Goal: Information Seeking & Learning: Understand process/instructions

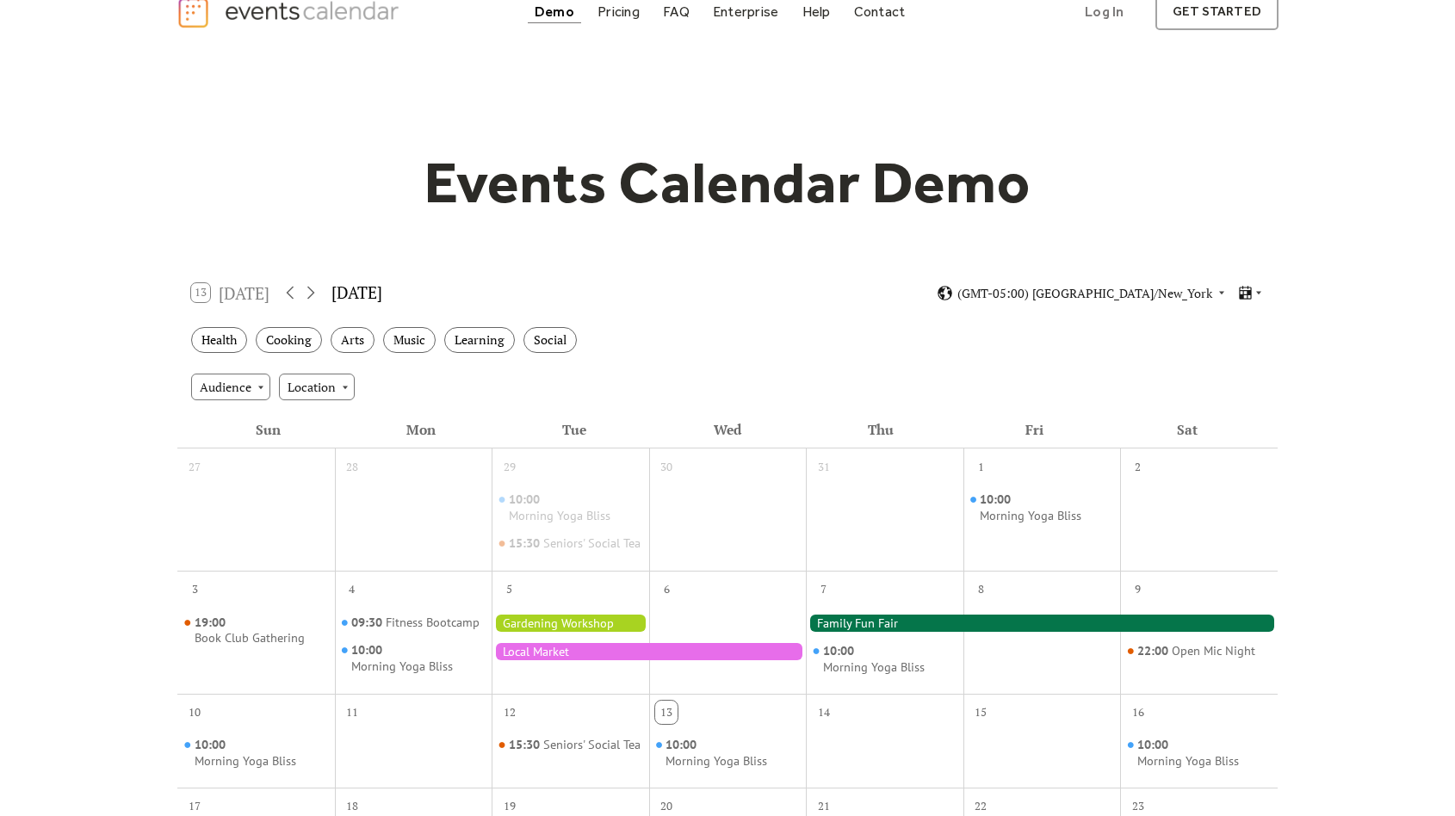
scroll to position [25, 0]
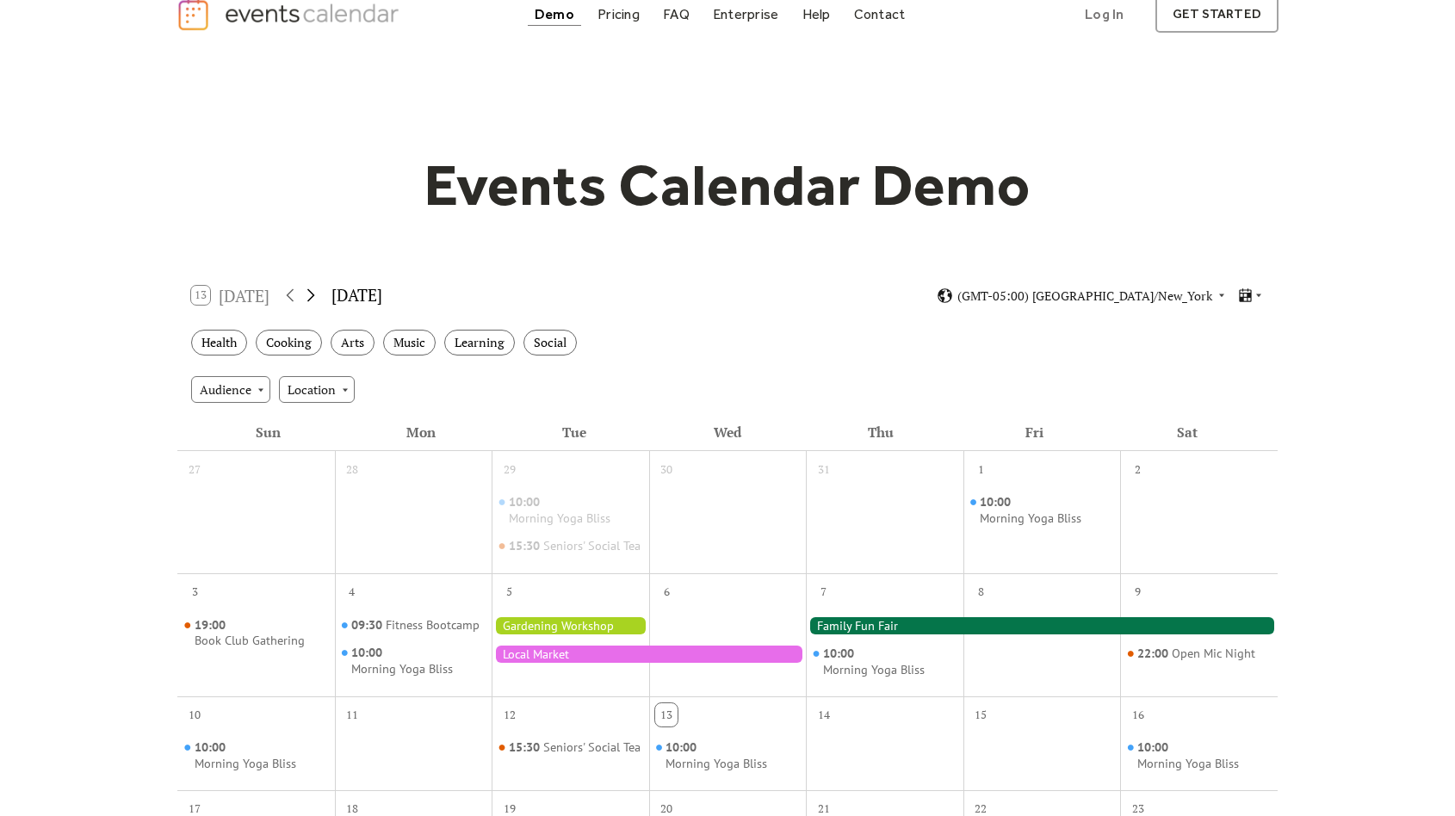
click at [315, 288] on icon at bounding box center [310, 295] width 21 height 21
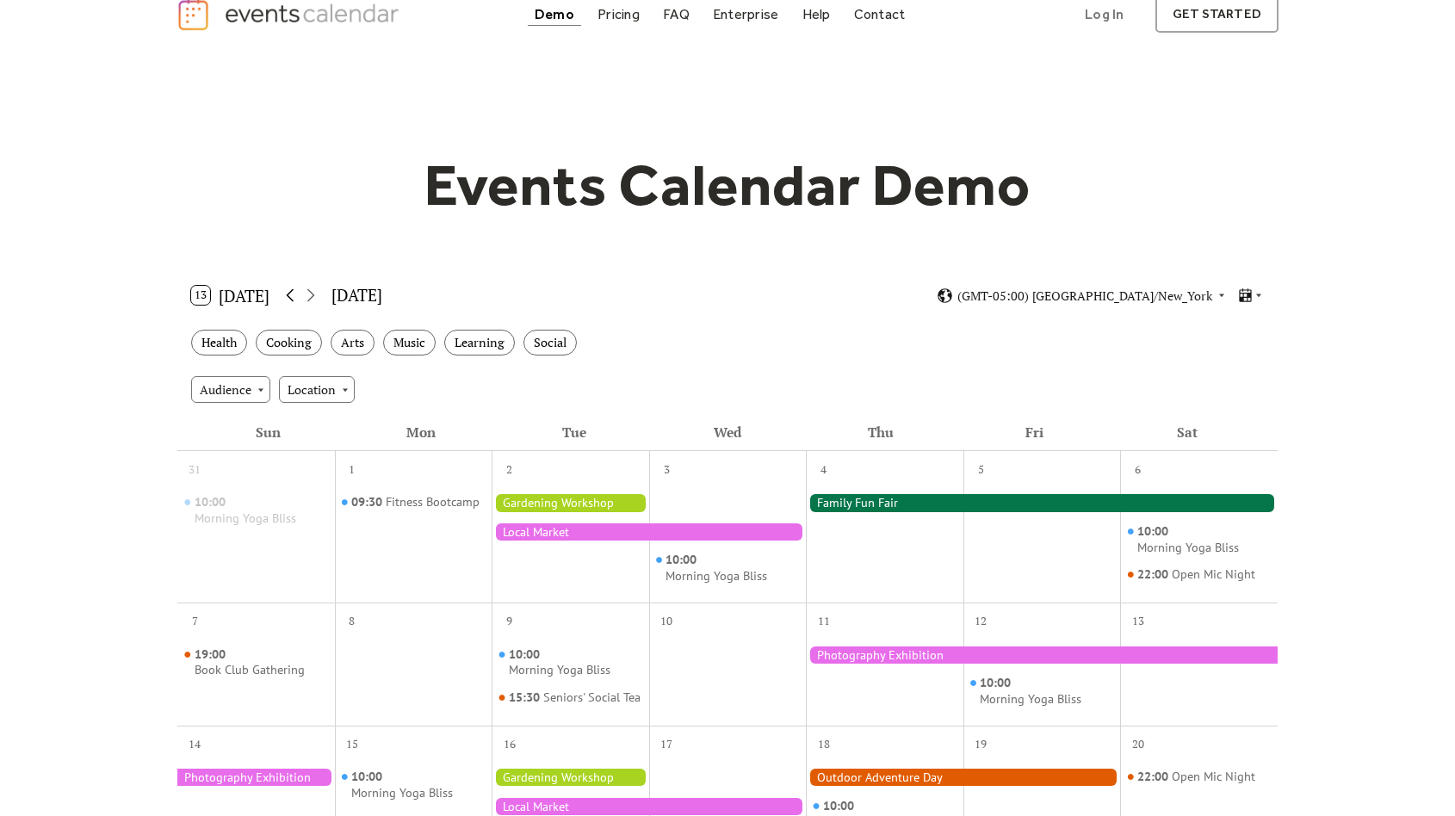
click at [291, 291] on icon at bounding box center [290, 295] width 21 height 21
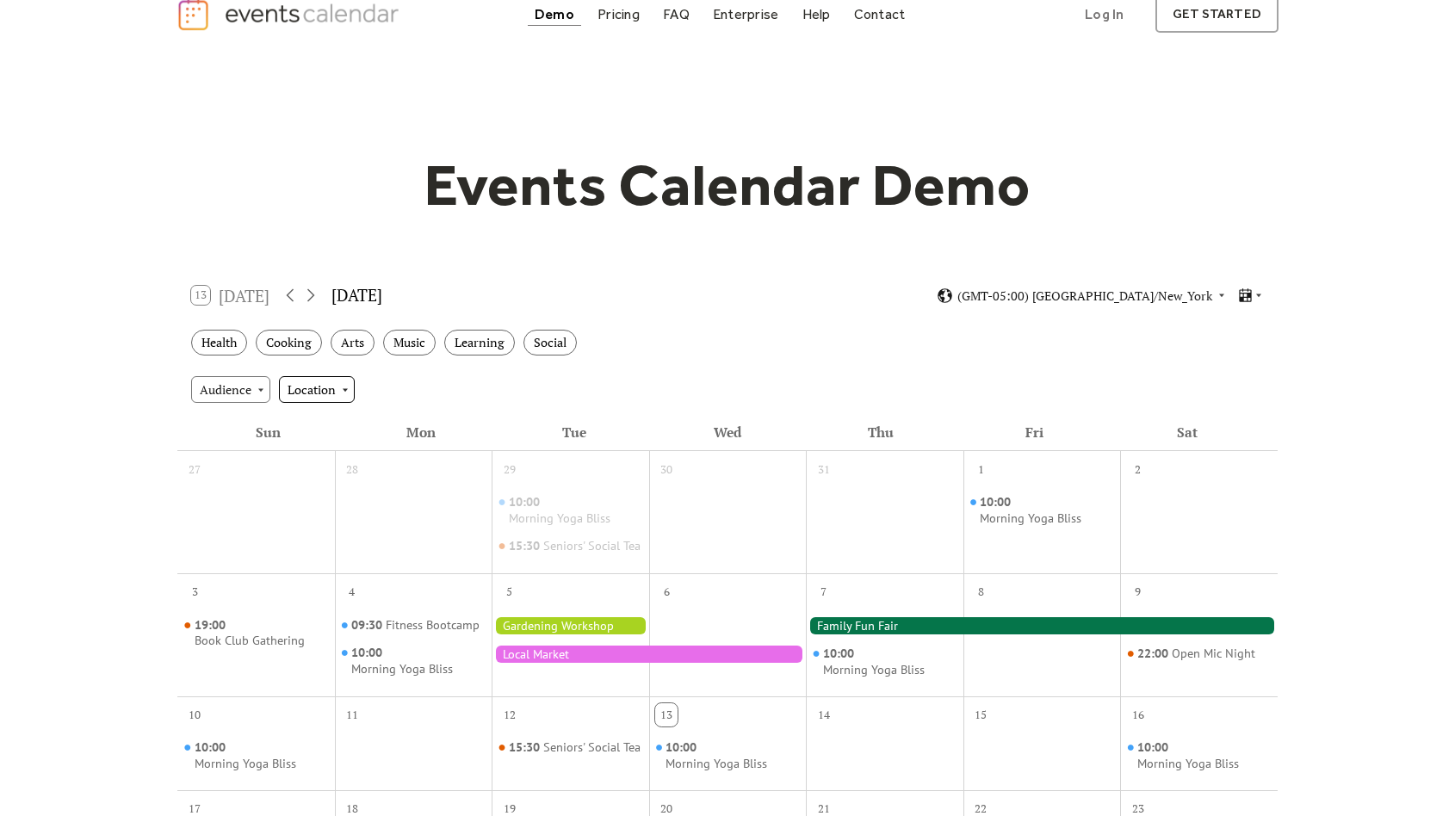
click at [309, 387] on div "Location" at bounding box center [317, 389] width 76 height 26
click at [245, 396] on div "Audience" at bounding box center [230, 389] width 79 height 26
click at [238, 451] on span "Family" at bounding box center [223, 451] width 36 height 19
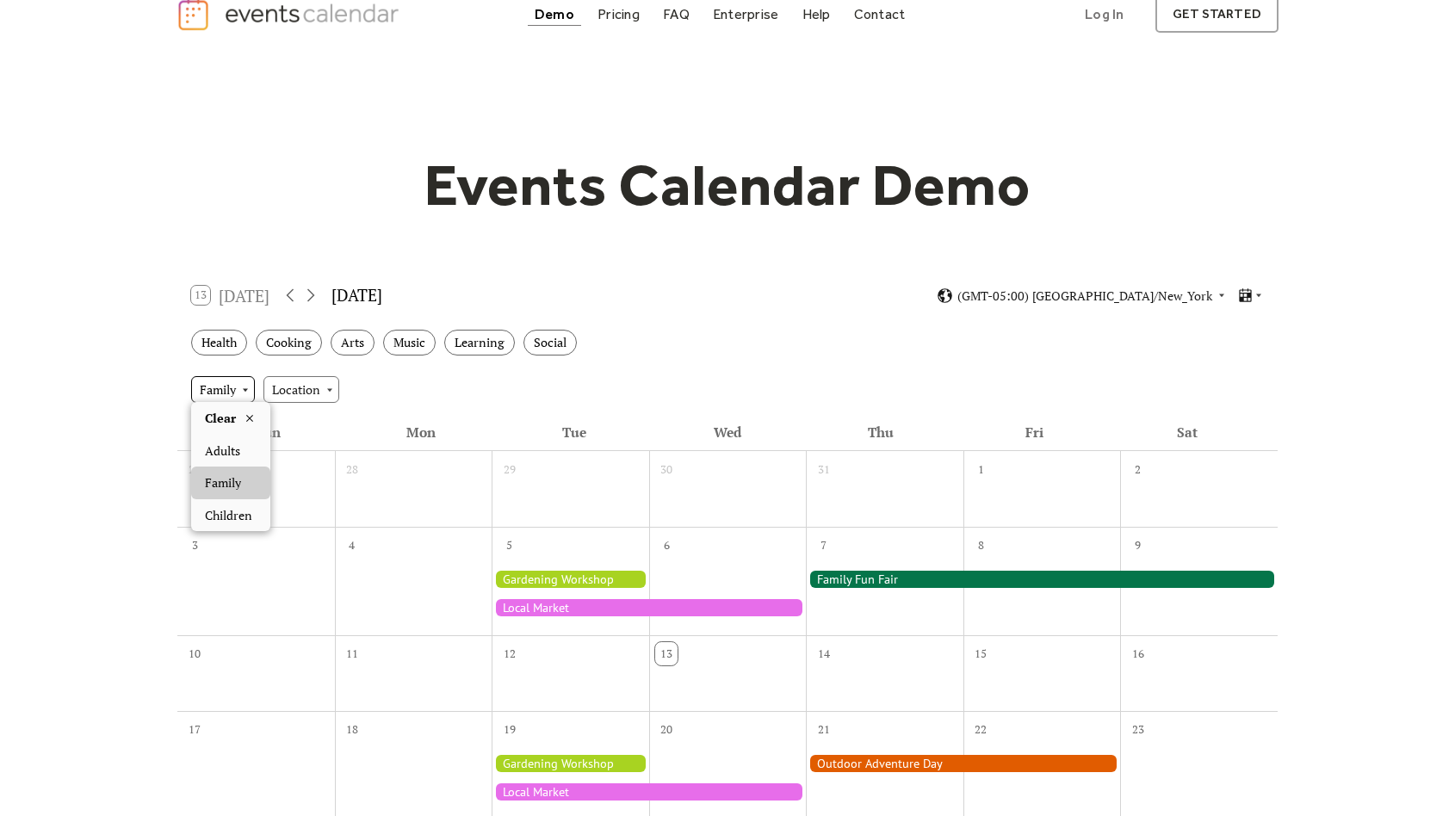
click at [248, 395] on div "Family" at bounding box center [223, 389] width 64 height 26
click at [246, 421] on icon at bounding box center [250, 419] width 14 height 14
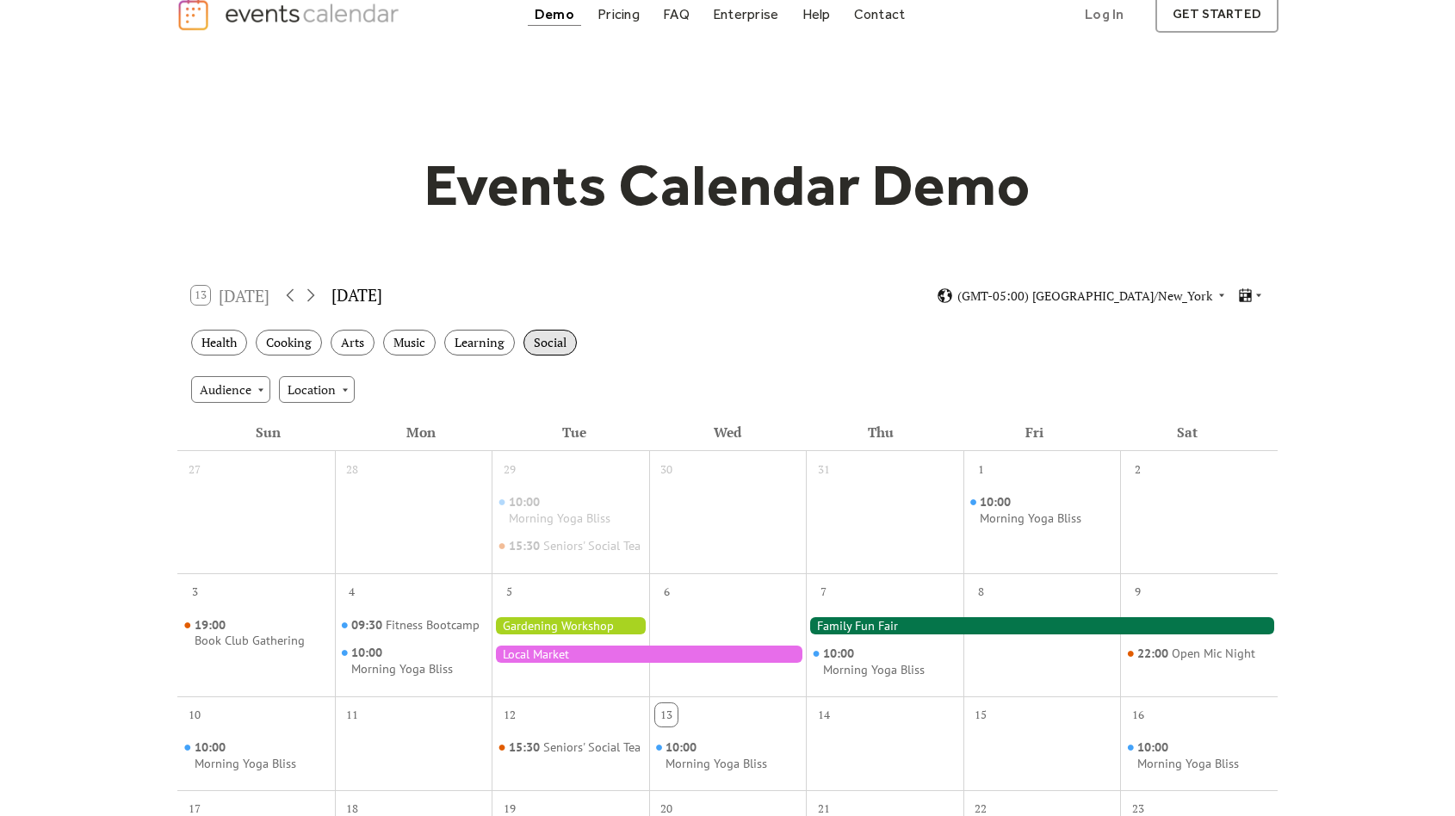
click at [542, 339] on div "Social" at bounding box center [549, 343] width 53 height 27
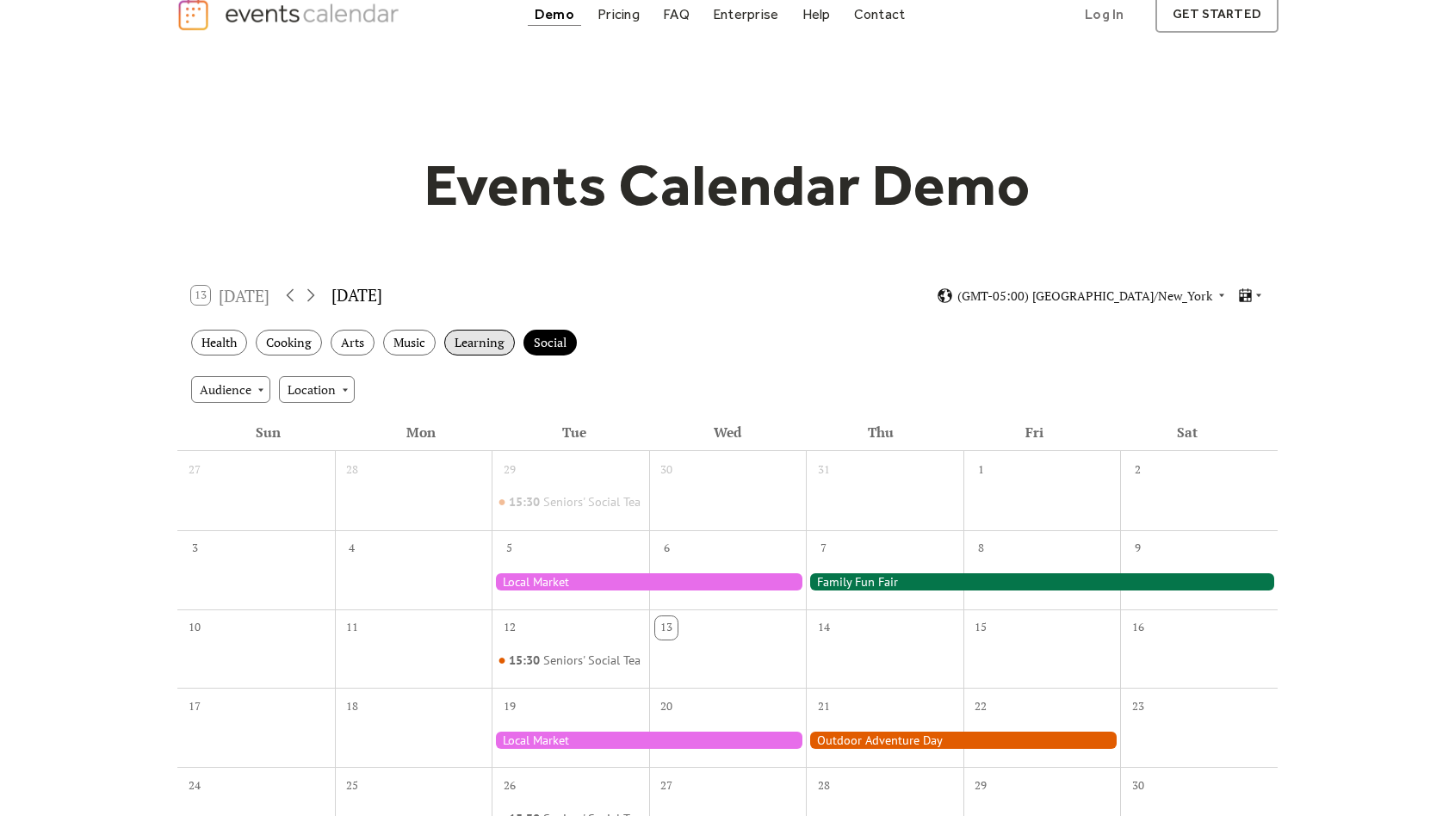
click at [497, 339] on div "Learning" at bounding box center [479, 343] width 71 height 27
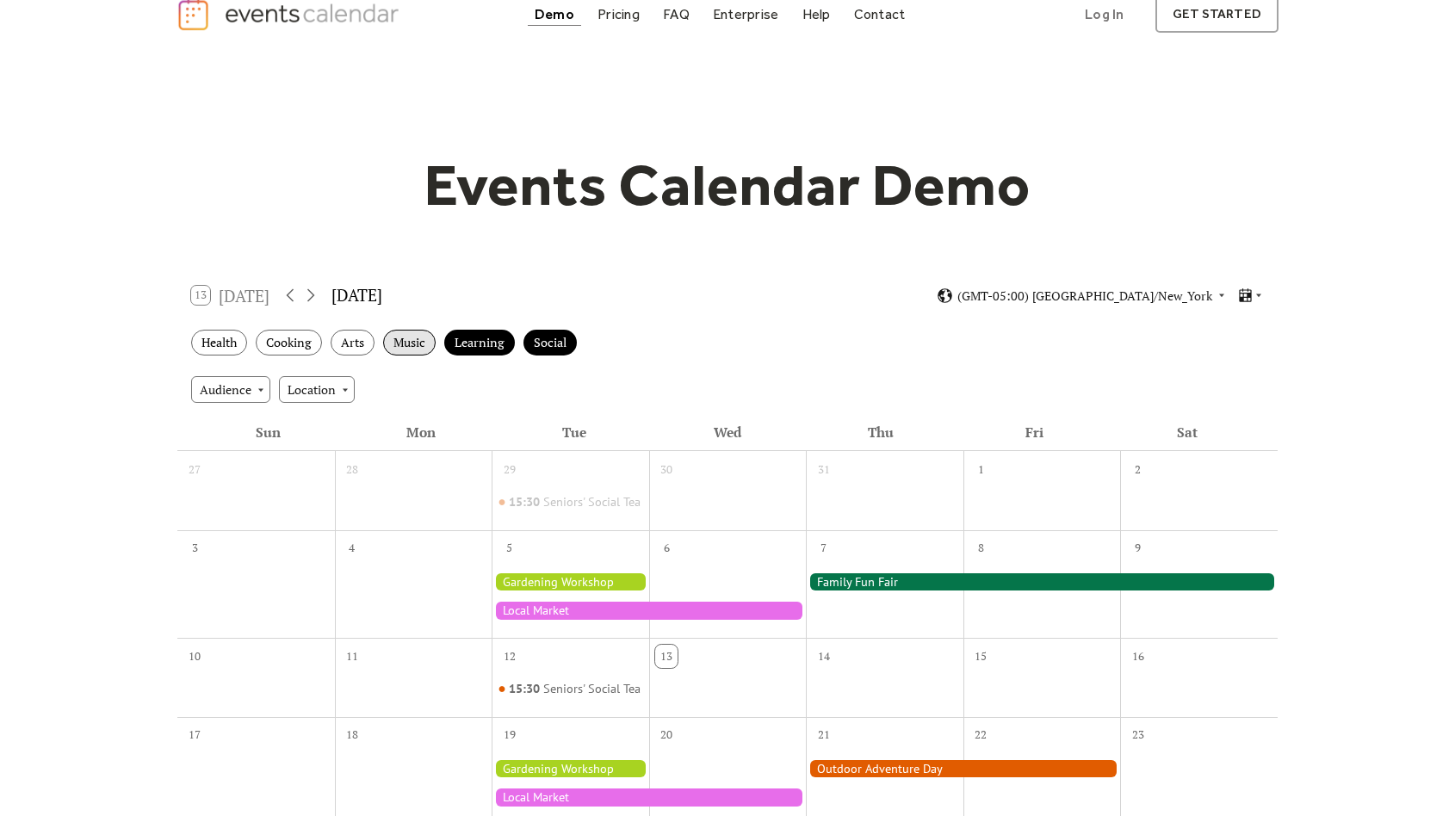
click at [408, 346] on div "Music" at bounding box center [409, 343] width 53 height 27
click at [362, 344] on div "Arts" at bounding box center [353, 343] width 44 height 27
click at [278, 340] on div "Cooking" at bounding box center [289, 343] width 66 height 27
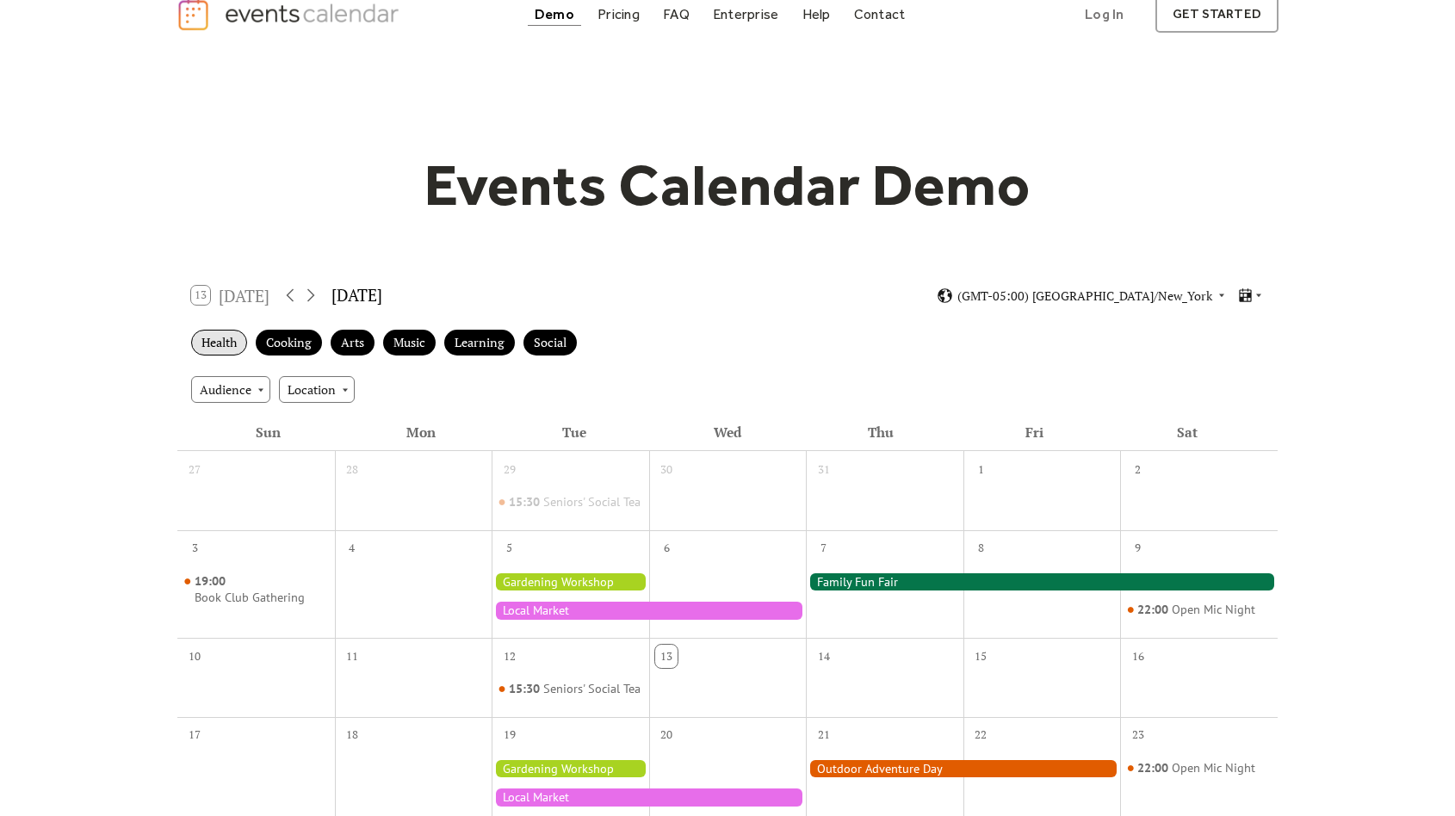
click at [220, 339] on div "Health" at bounding box center [219, 343] width 56 height 27
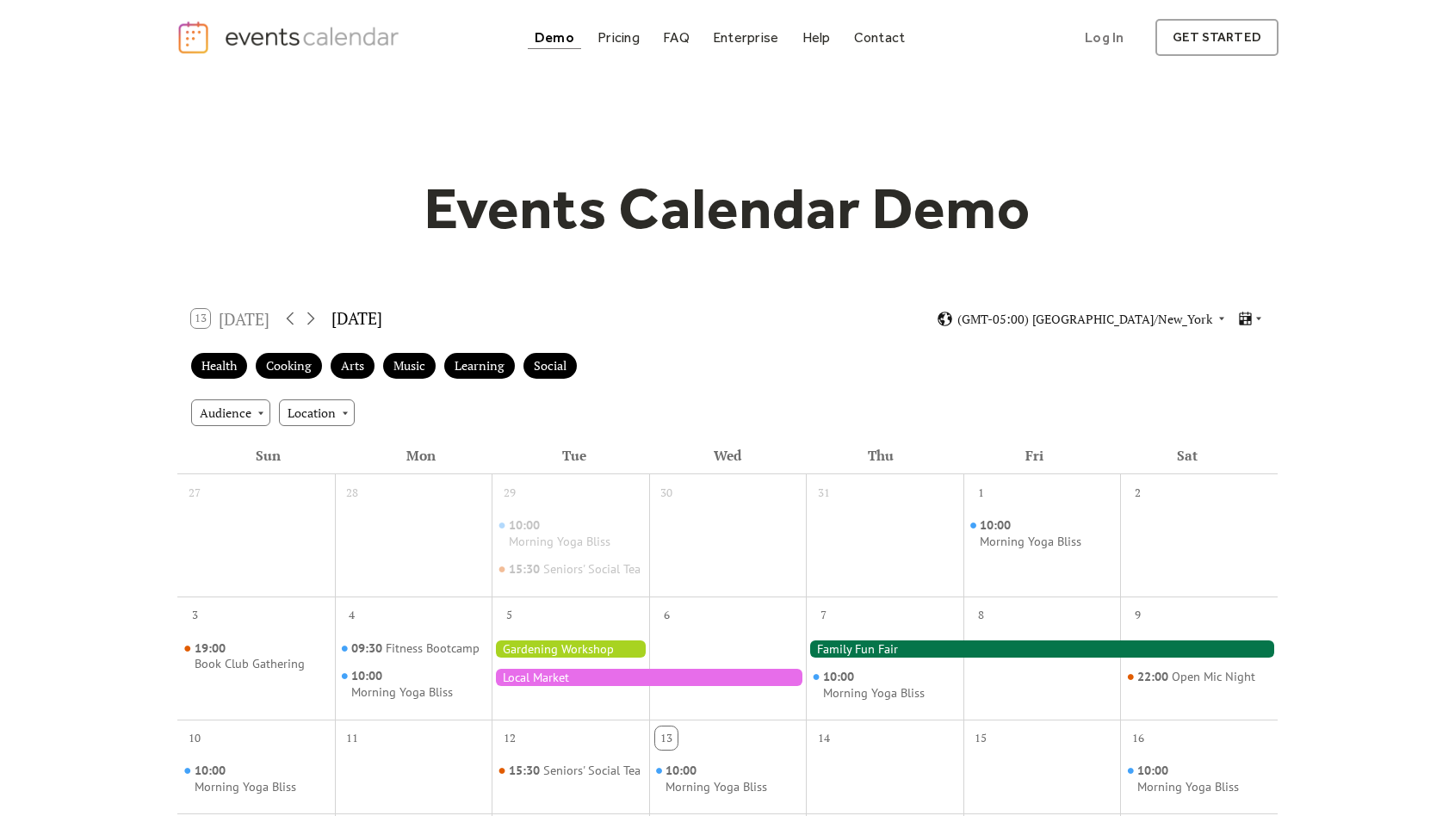
scroll to position [0, 0]
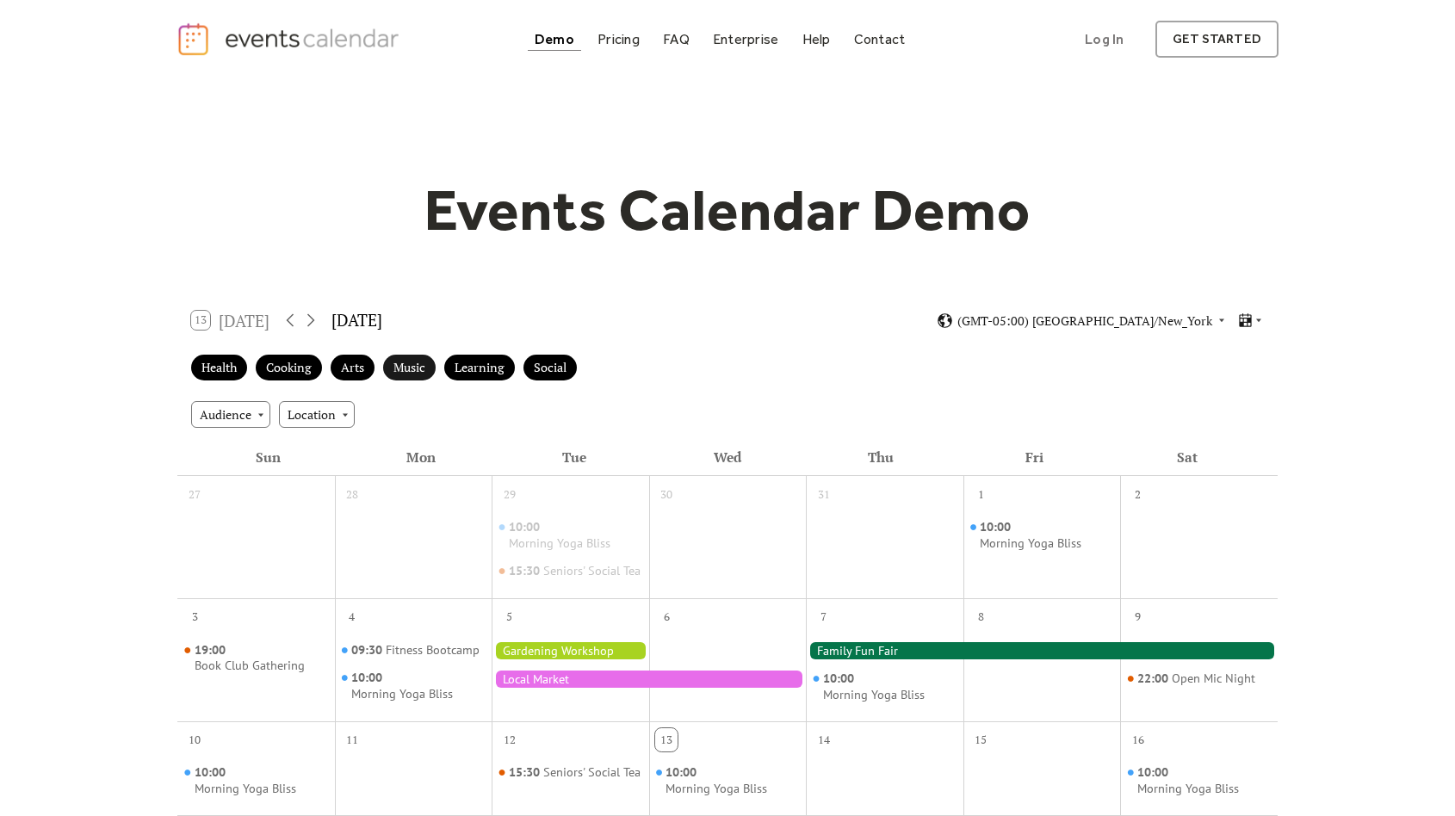
click at [412, 362] on div "Music" at bounding box center [409, 368] width 53 height 27
click at [381, 318] on div "[DATE]" at bounding box center [356, 320] width 51 height 25
click at [256, 319] on div "13 Today" at bounding box center [230, 320] width 78 height 19
click at [197, 317] on div "13 Today" at bounding box center [230, 320] width 78 height 19
click at [362, 319] on div "[DATE]" at bounding box center [356, 320] width 51 height 25
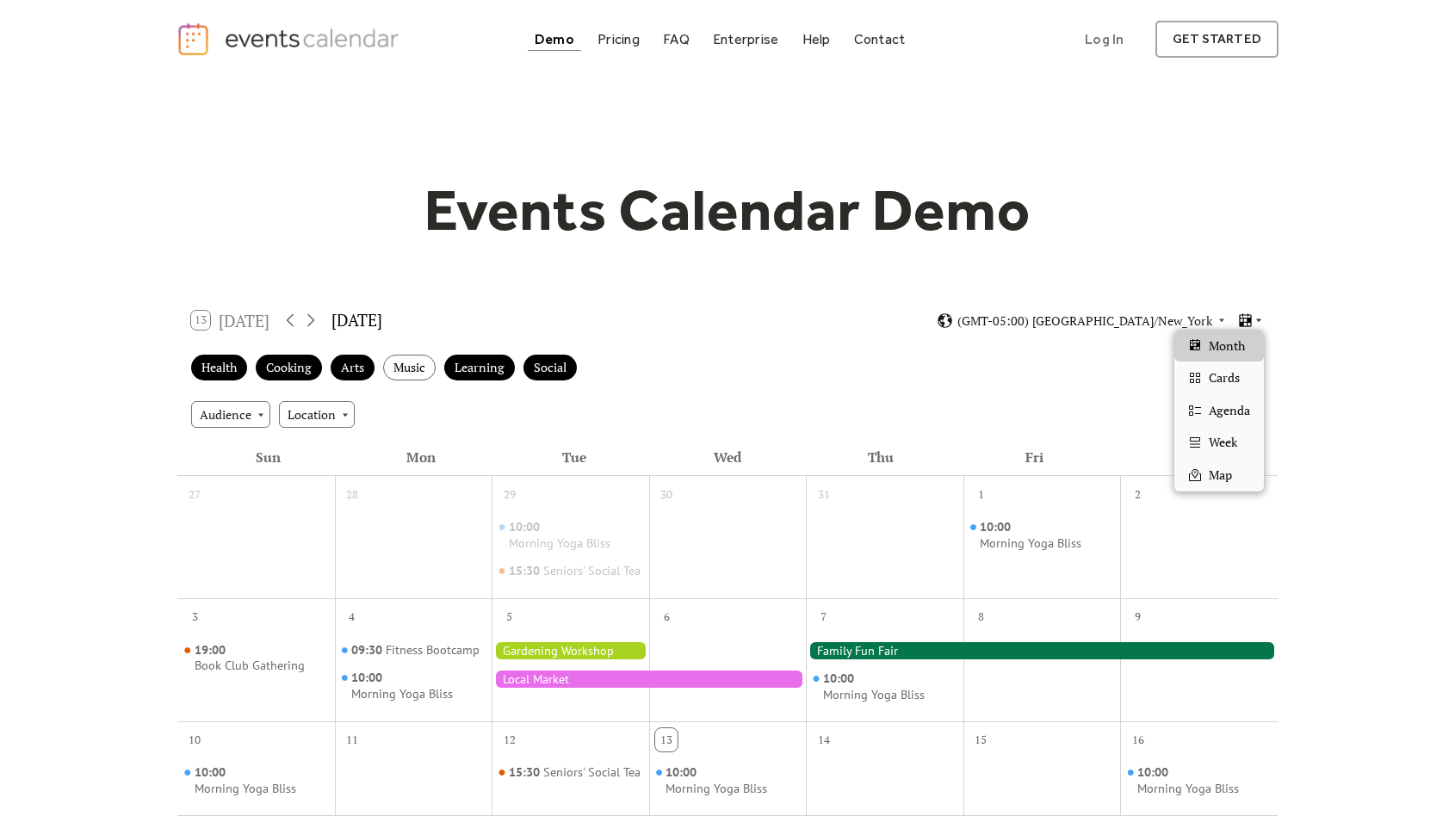
click at [1257, 318] on icon at bounding box center [1259, 320] width 10 height 10
click at [1227, 373] on span "Cards" at bounding box center [1224, 377] width 31 height 19
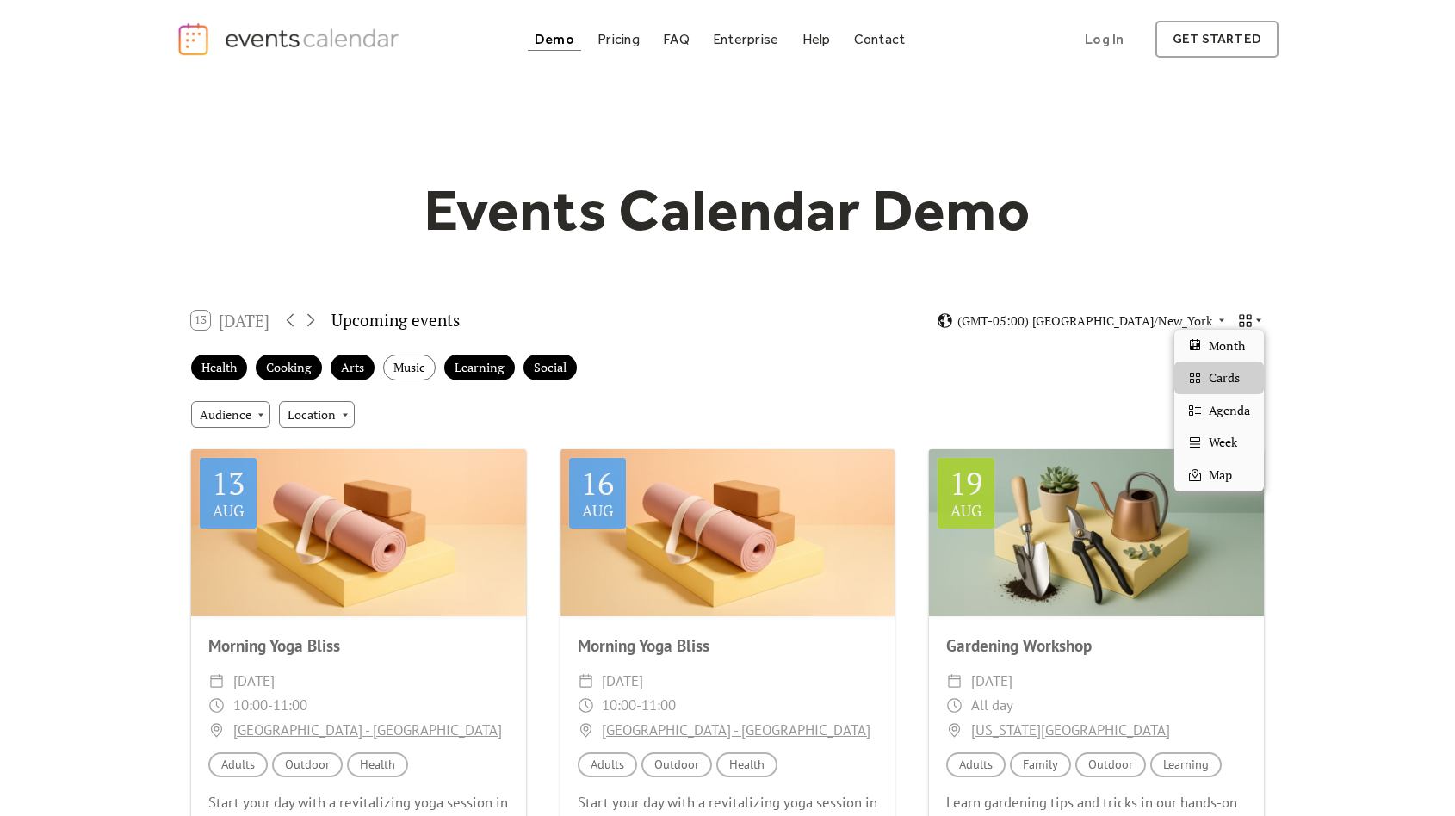
click at [1260, 319] on icon at bounding box center [1259, 320] width 10 height 10
click at [1233, 402] on span "Agenda" at bounding box center [1229, 410] width 41 height 19
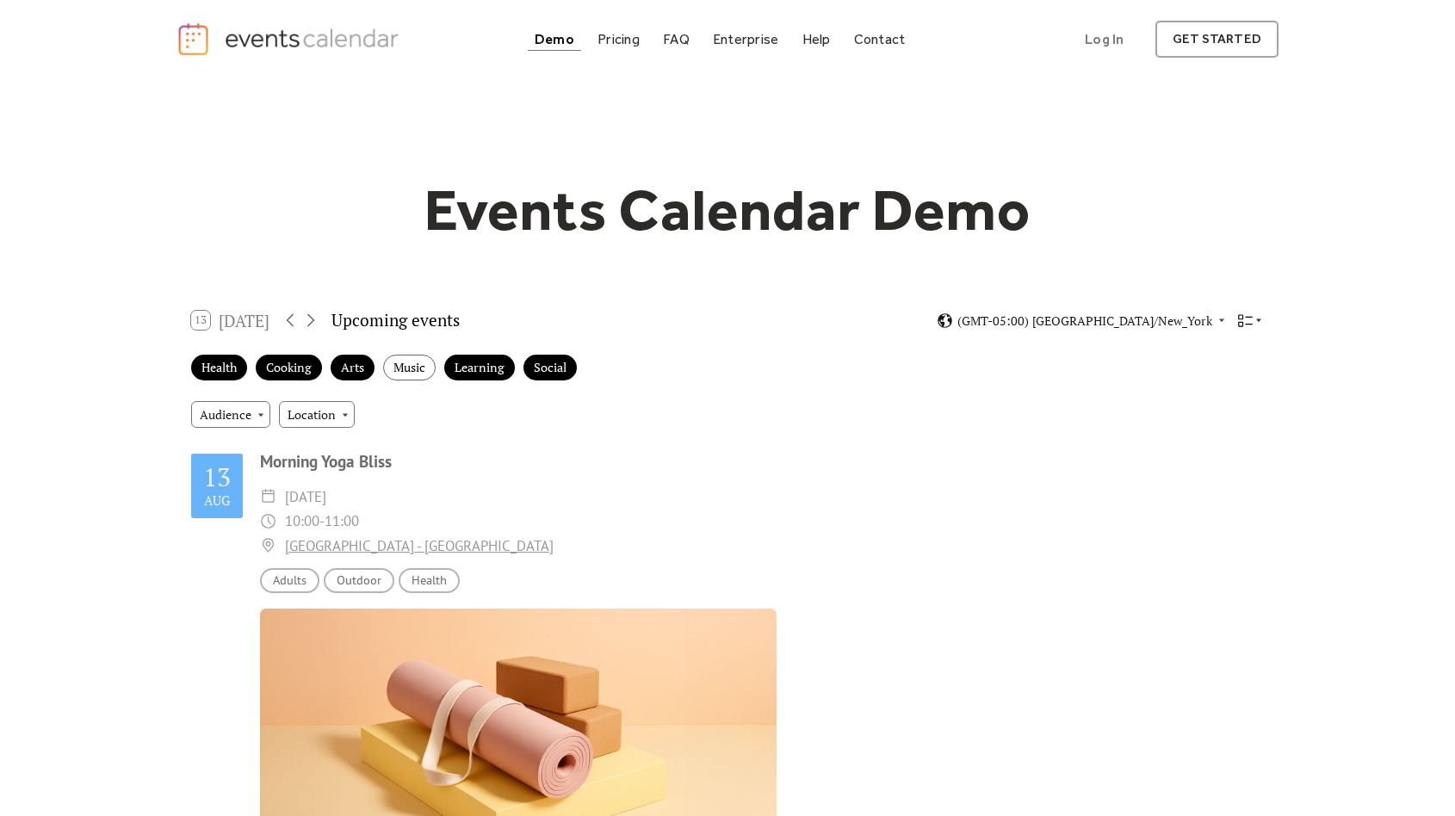
click at [1261, 317] on icon at bounding box center [1259, 320] width 10 height 10
click at [1229, 427] on div "Week" at bounding box center [1219, 442] width 90 height 33
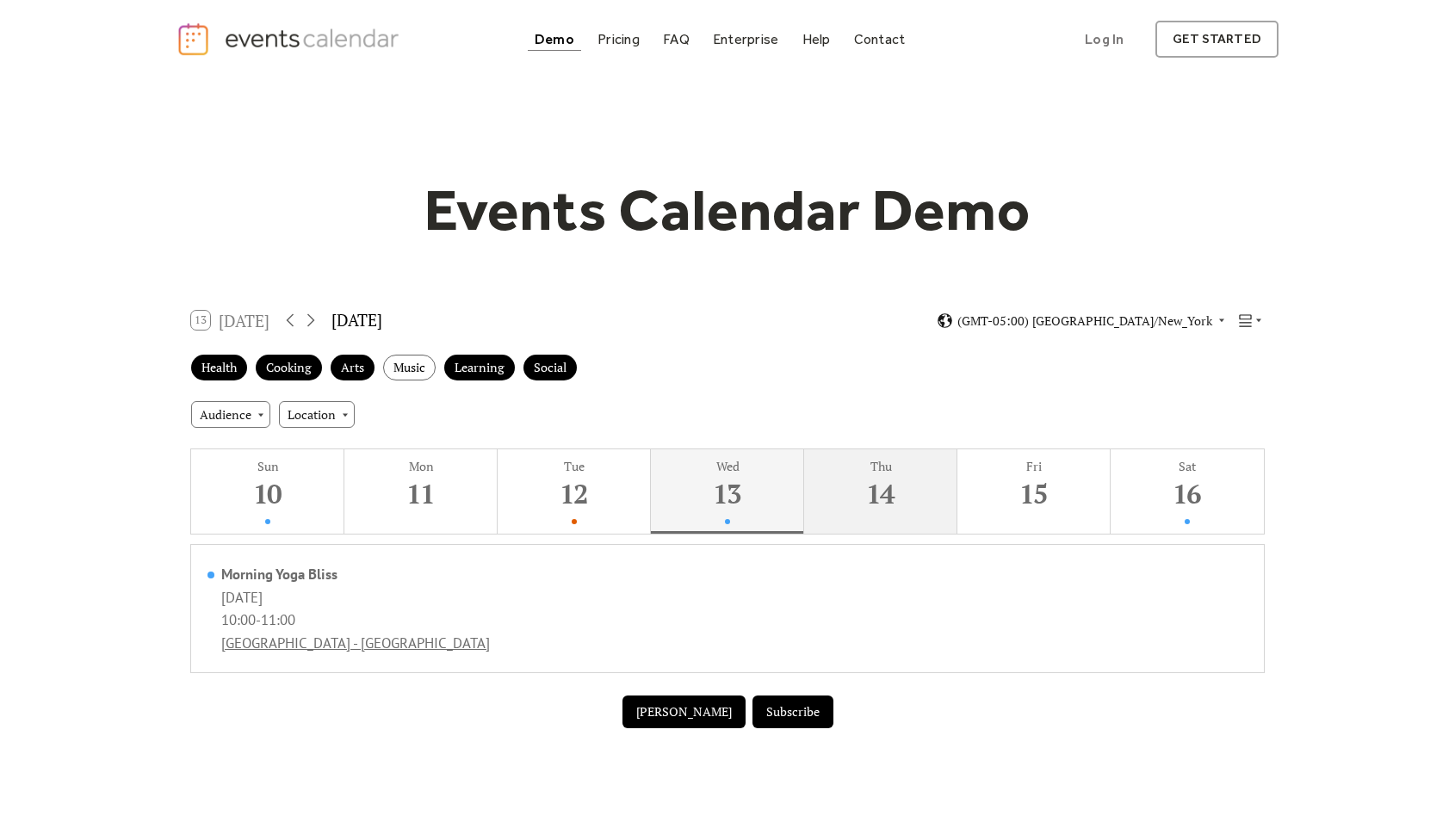
click at [872, 482] on div "14" at bounding box center [880, 493] width 145 height 35
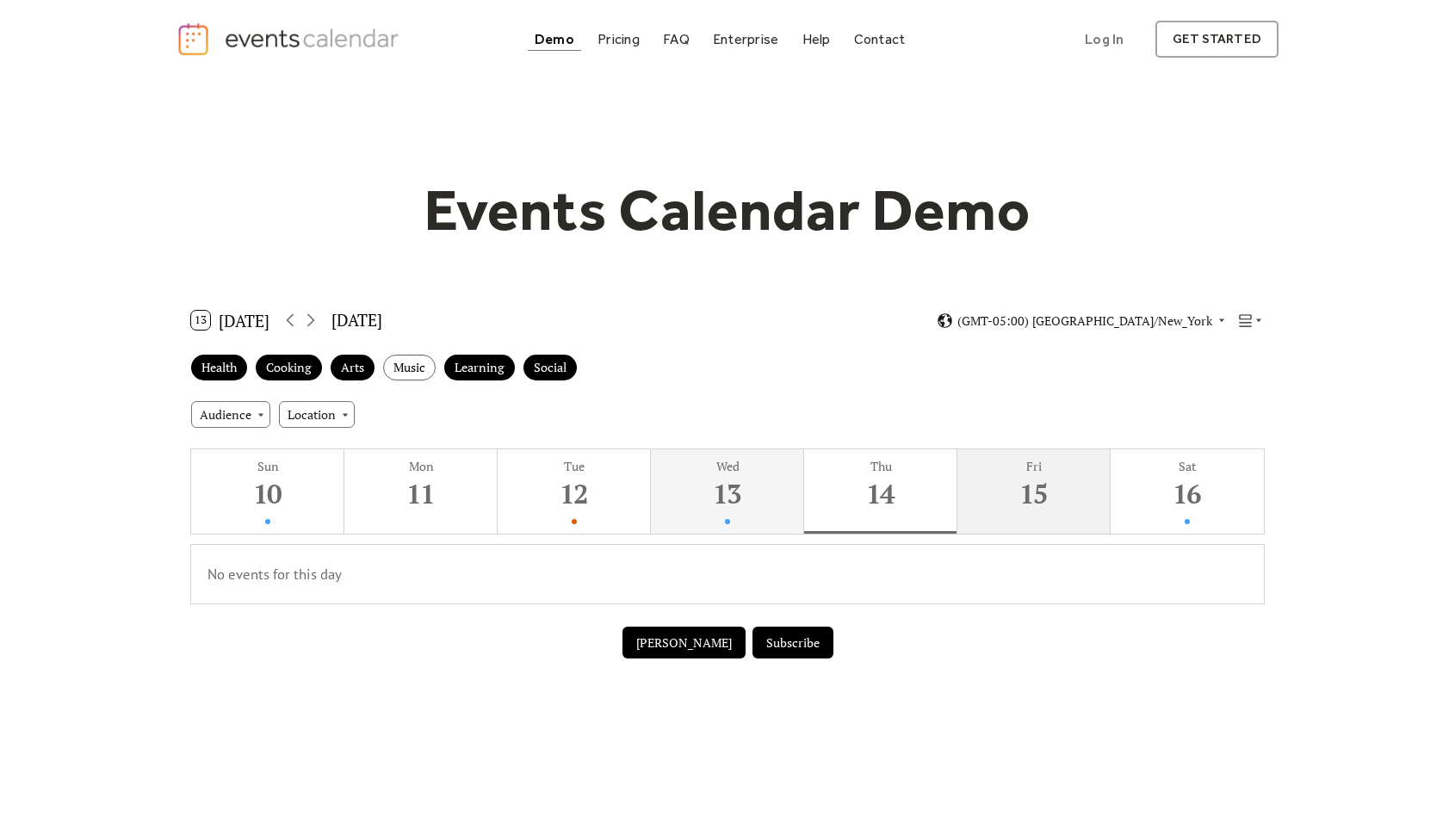
click at [990, 476] on div "15" at bounding box center [1033, 493] width 145 height 35
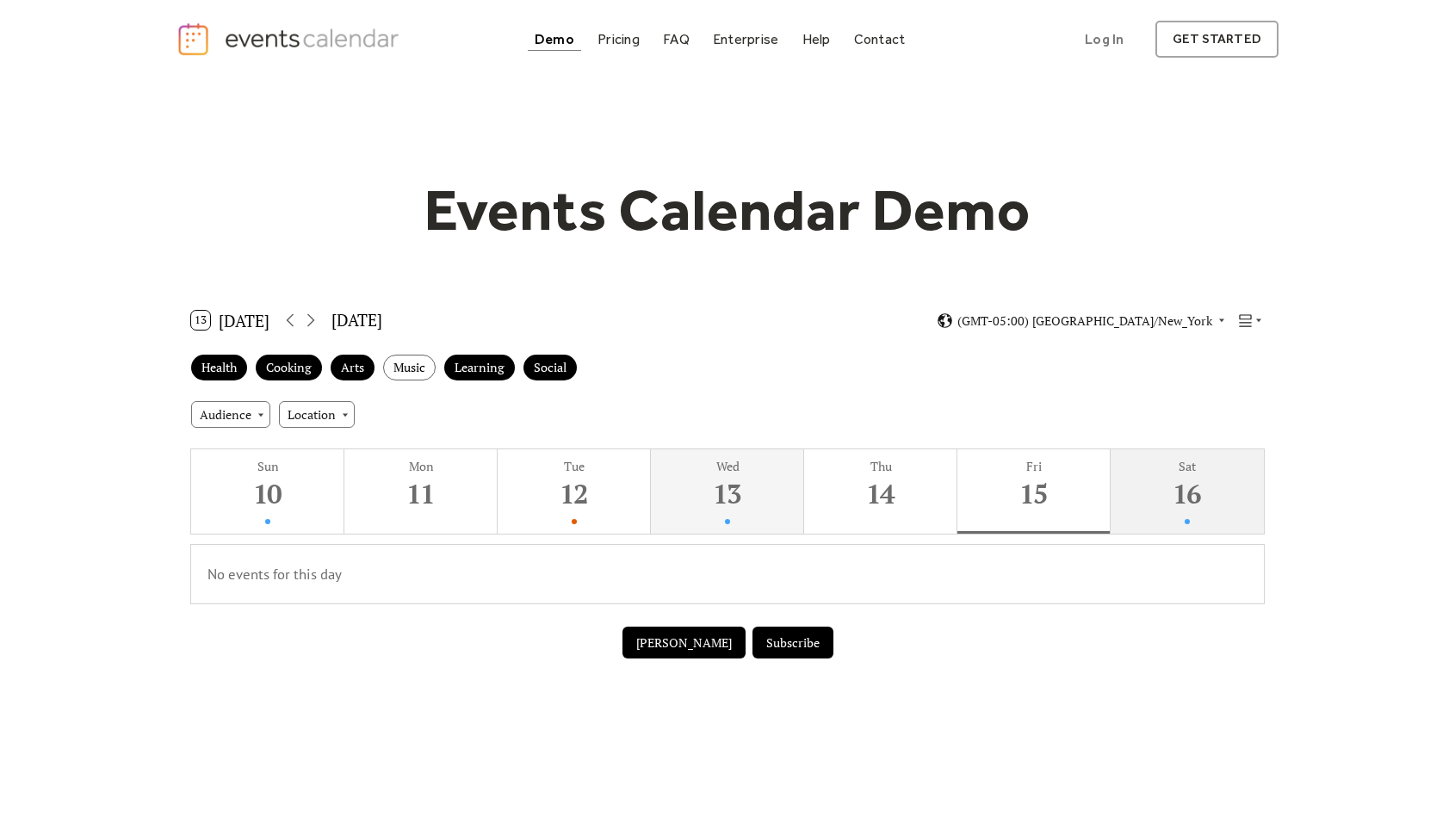
click at [1184, 494] on div "16" at bounding box center [1186, 493] width 145 height 35
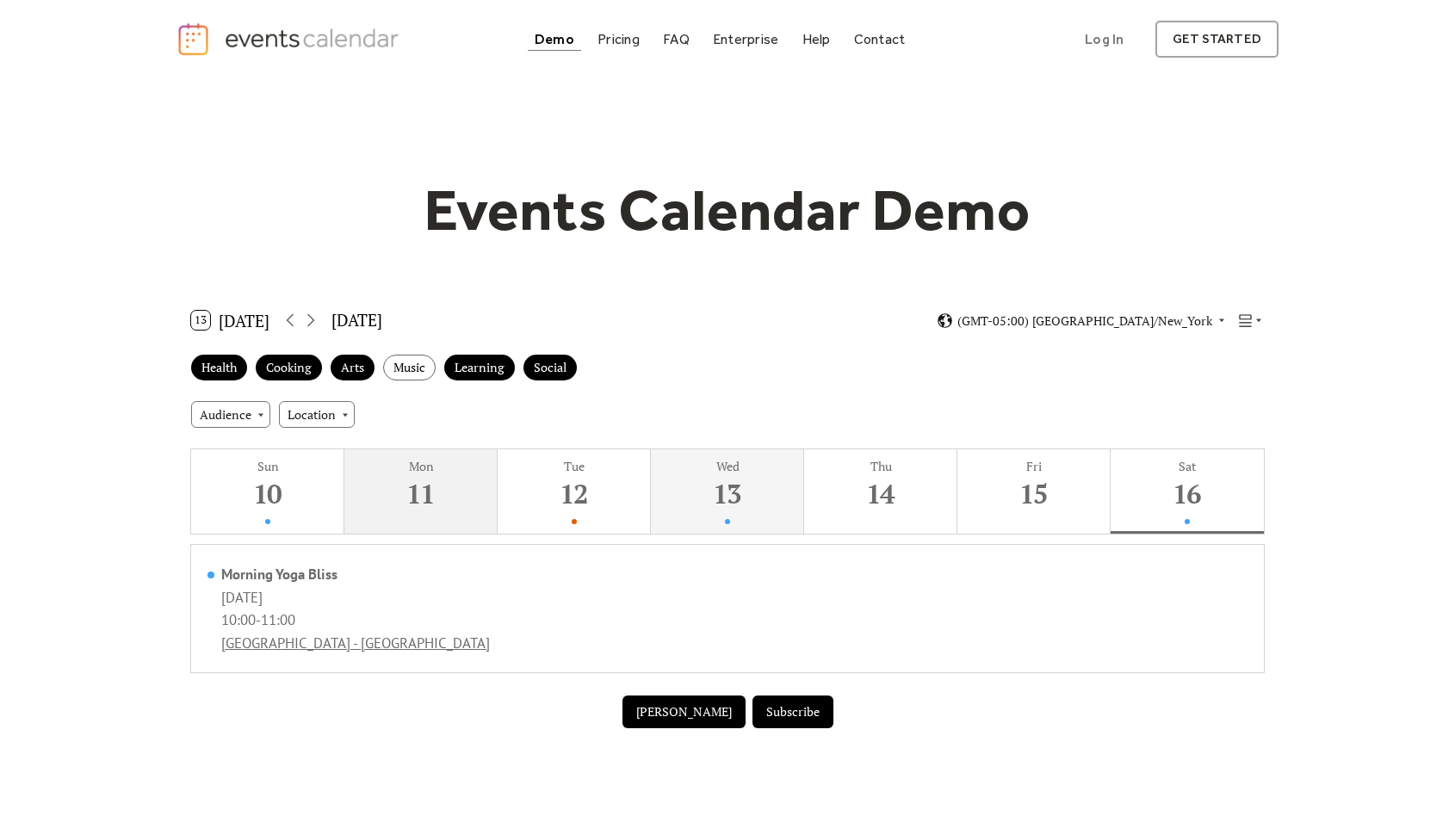
click at [474, 486] on div "11" at bounding box center [420, 493] width 145 height 35
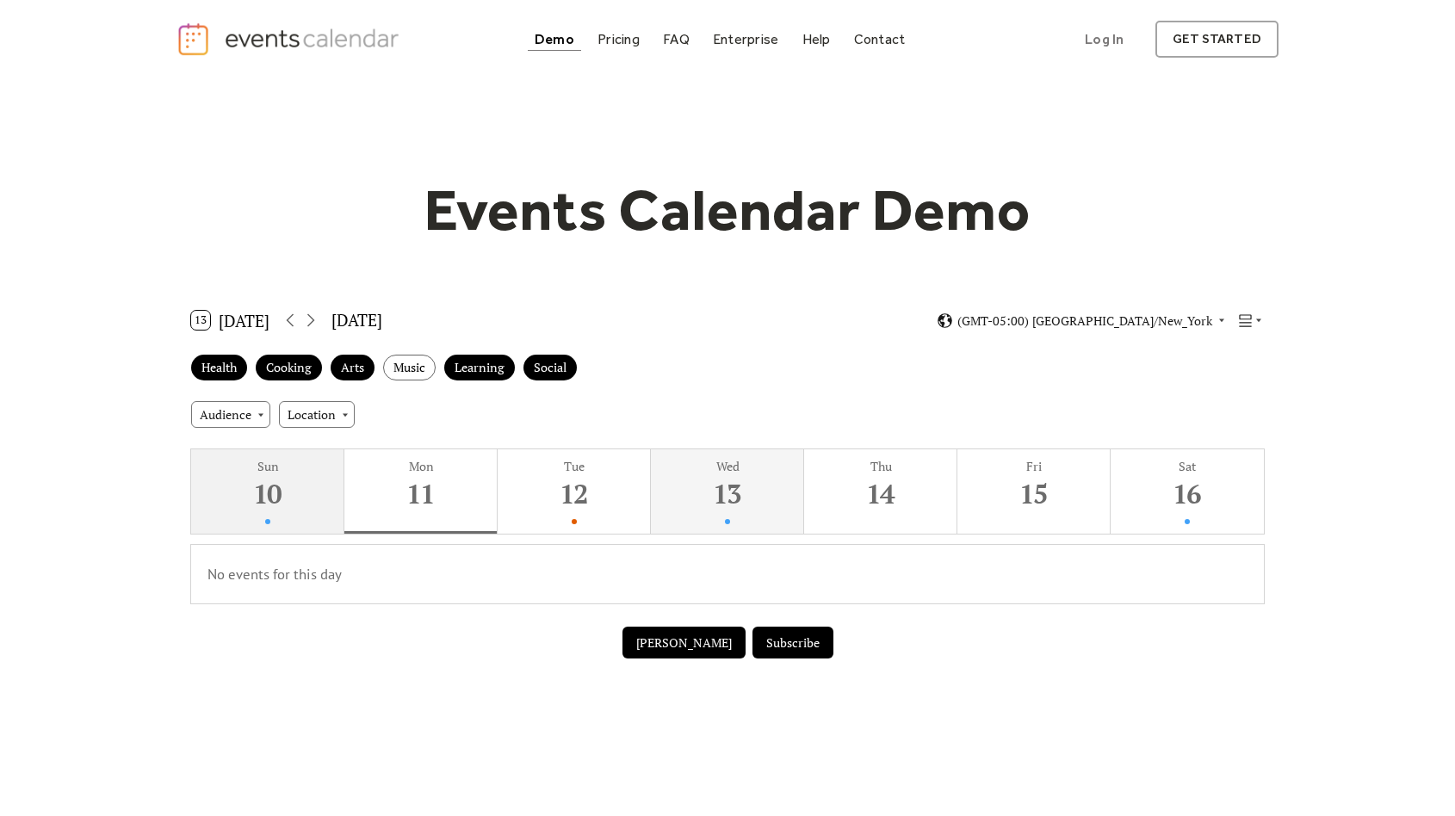
click at [336, 481] on div "10" at bounding box center [267, 493] width 145 height 35
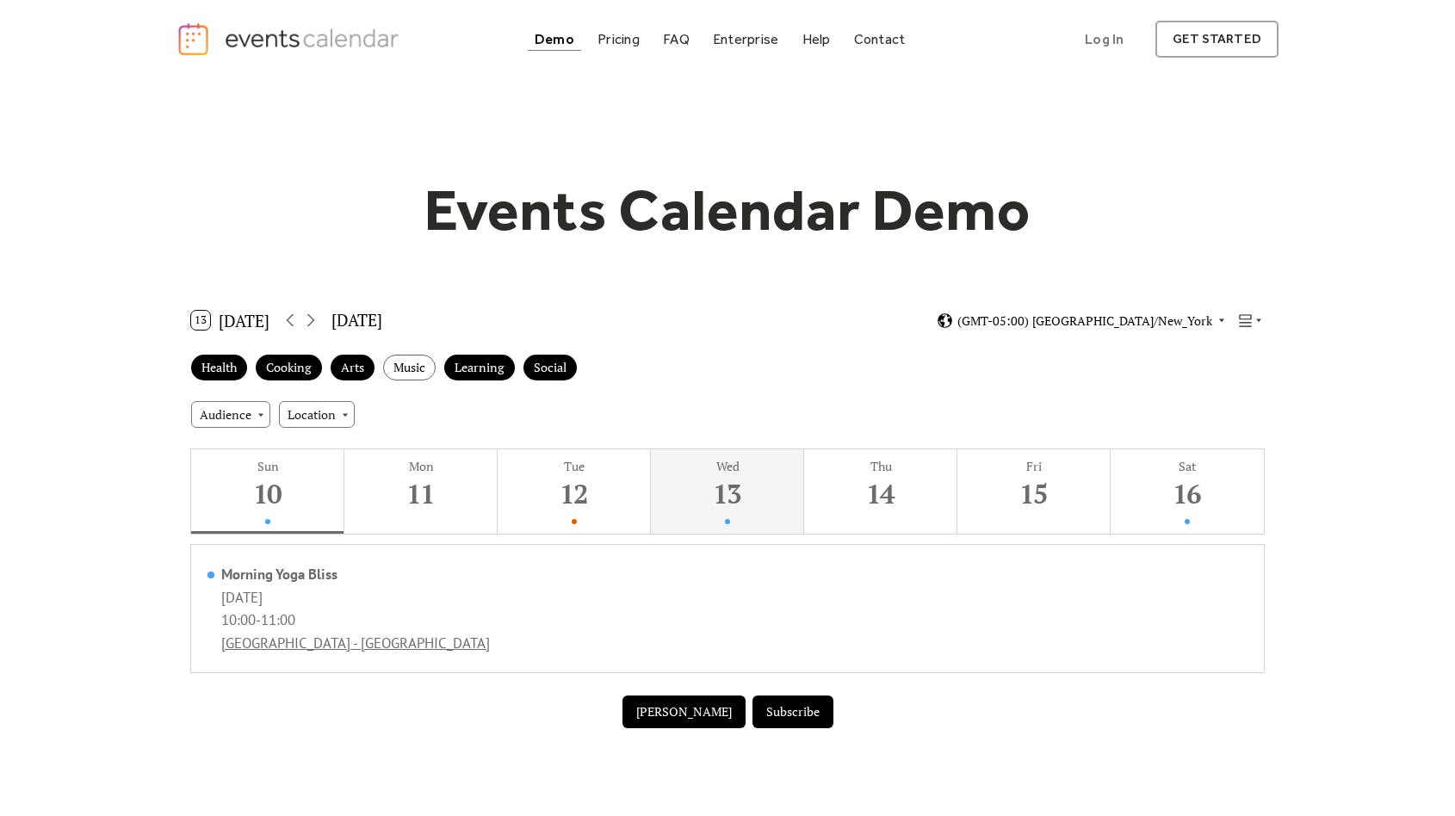
click at [1160, 324] on span "(GMT-05:00) [GEOGRAPHIC_DATA]/New_York" at bounding box center [1084, 321] width 255 height 12
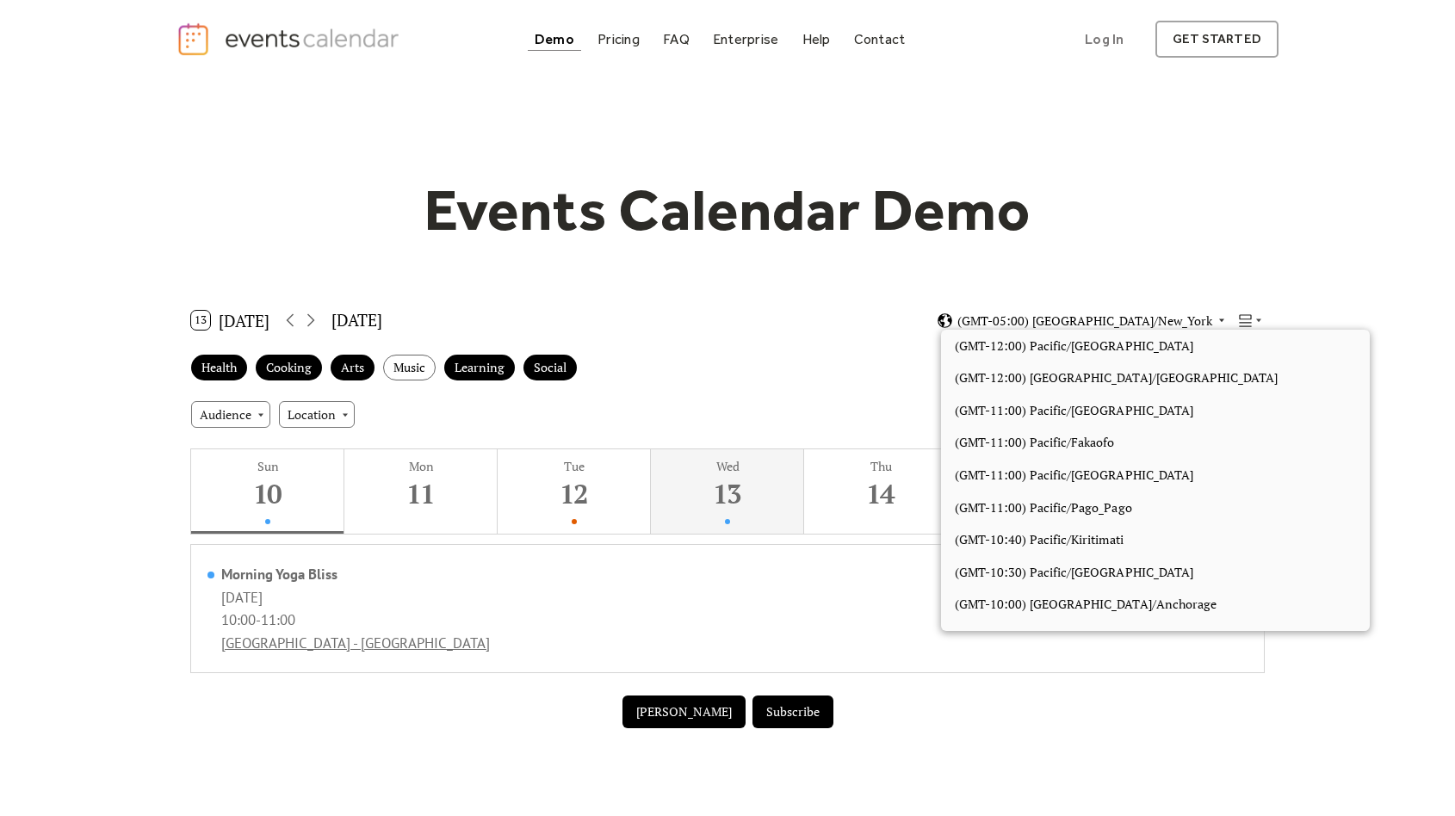
scroll to position [1433, 0]
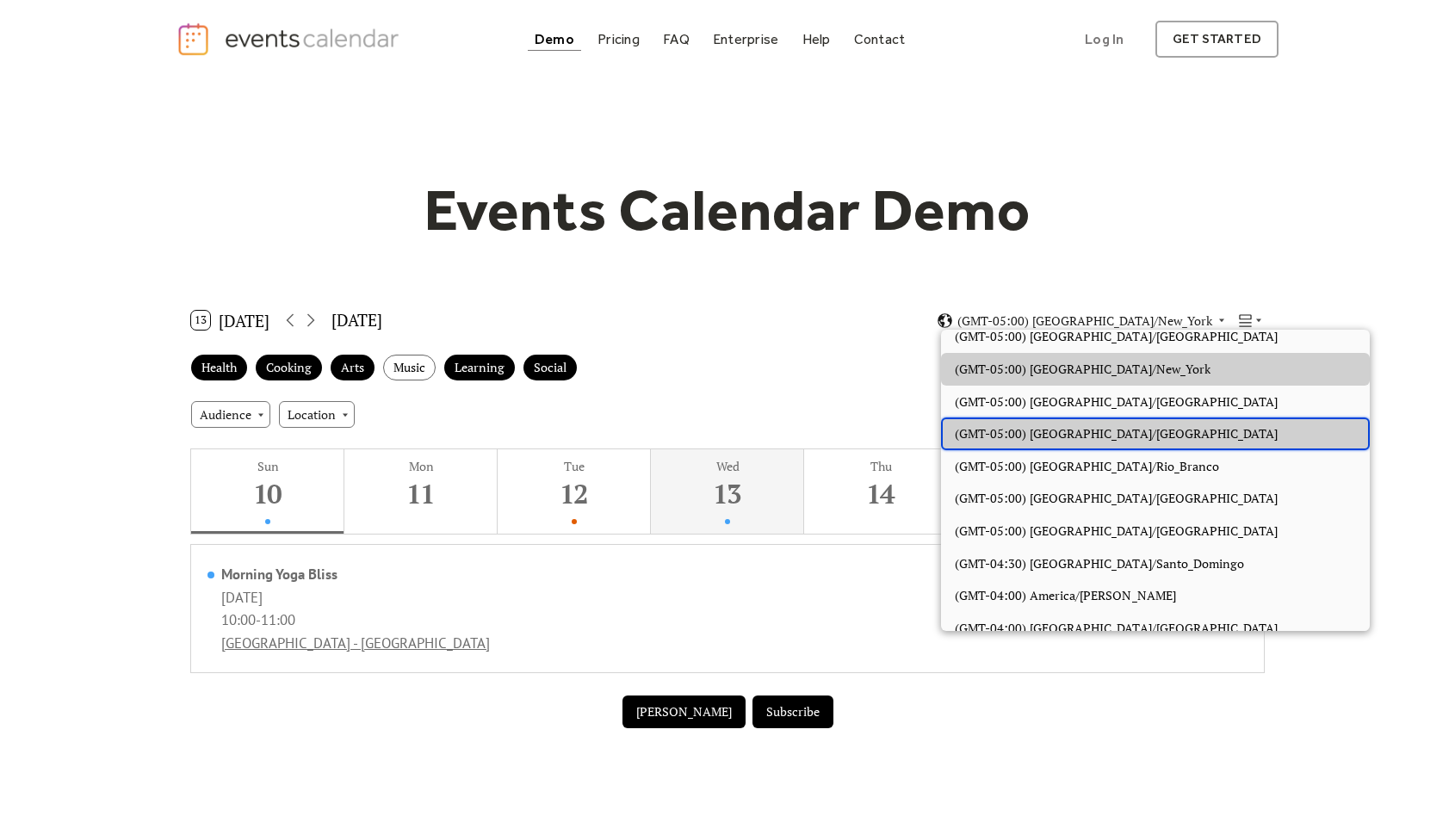
click at [1179, 418] on div "(GMT-05:00) America/Port-au-Prince" at bounding box center [1155, 434] width 429 height 33
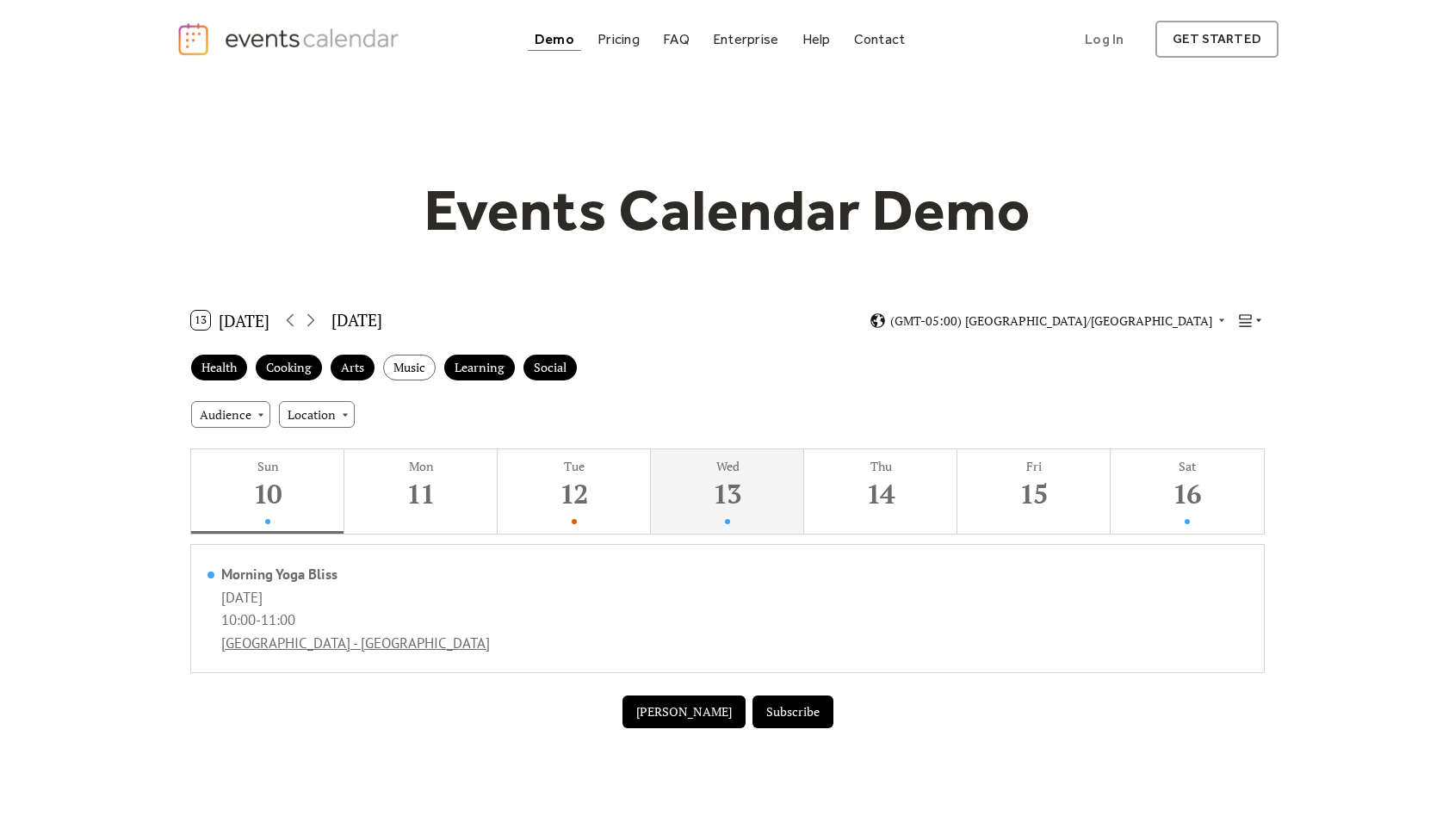
click at [1255, 325] on div at bounding box center [1250, 321] width 27 height 16
click at [1204, 479] on div "Map" at bounding box center [1219, 475] width 90 height 33
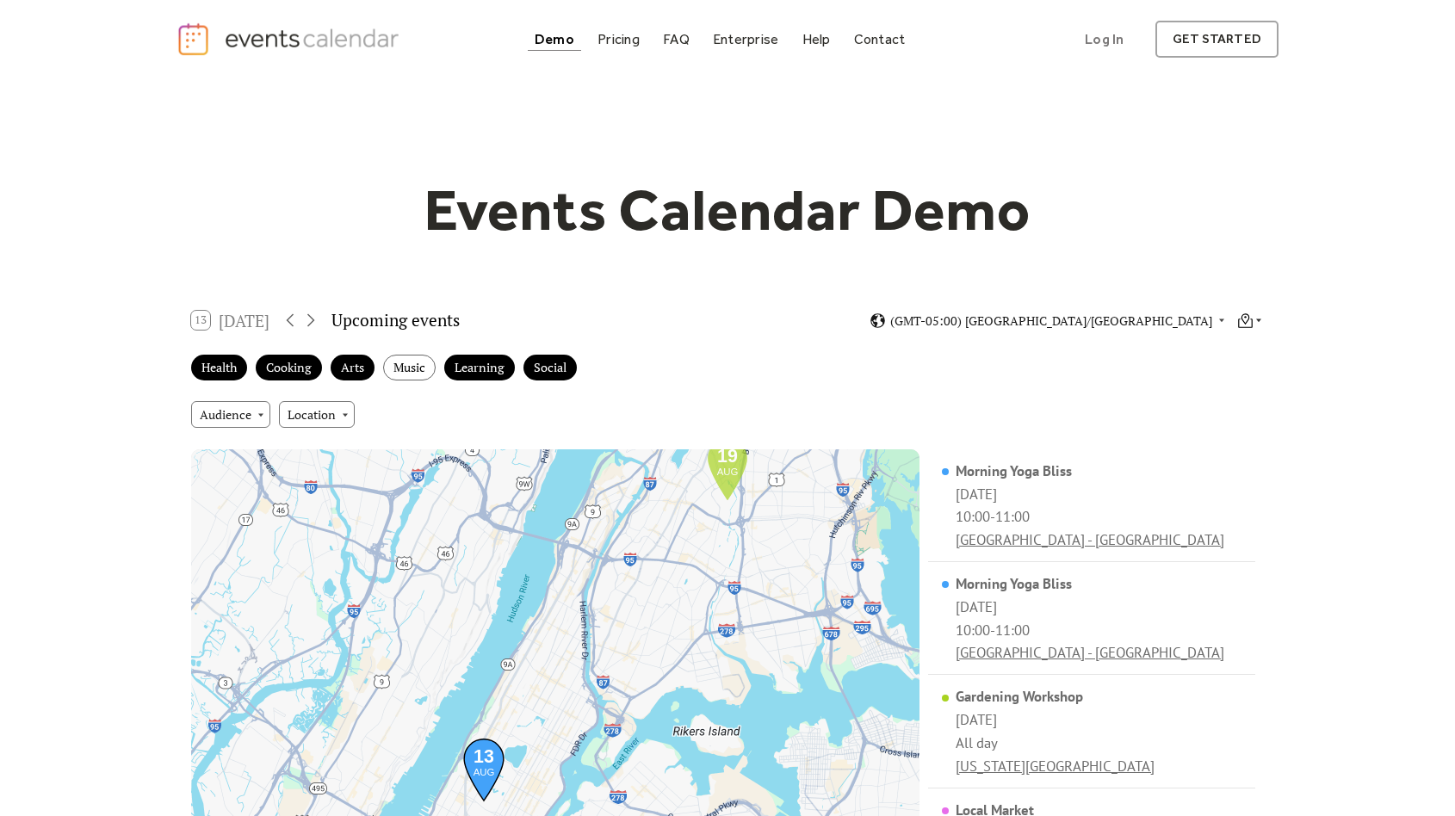
click at [1244, 319] on icon at bounding box center [1245, 321] width 16 height 16
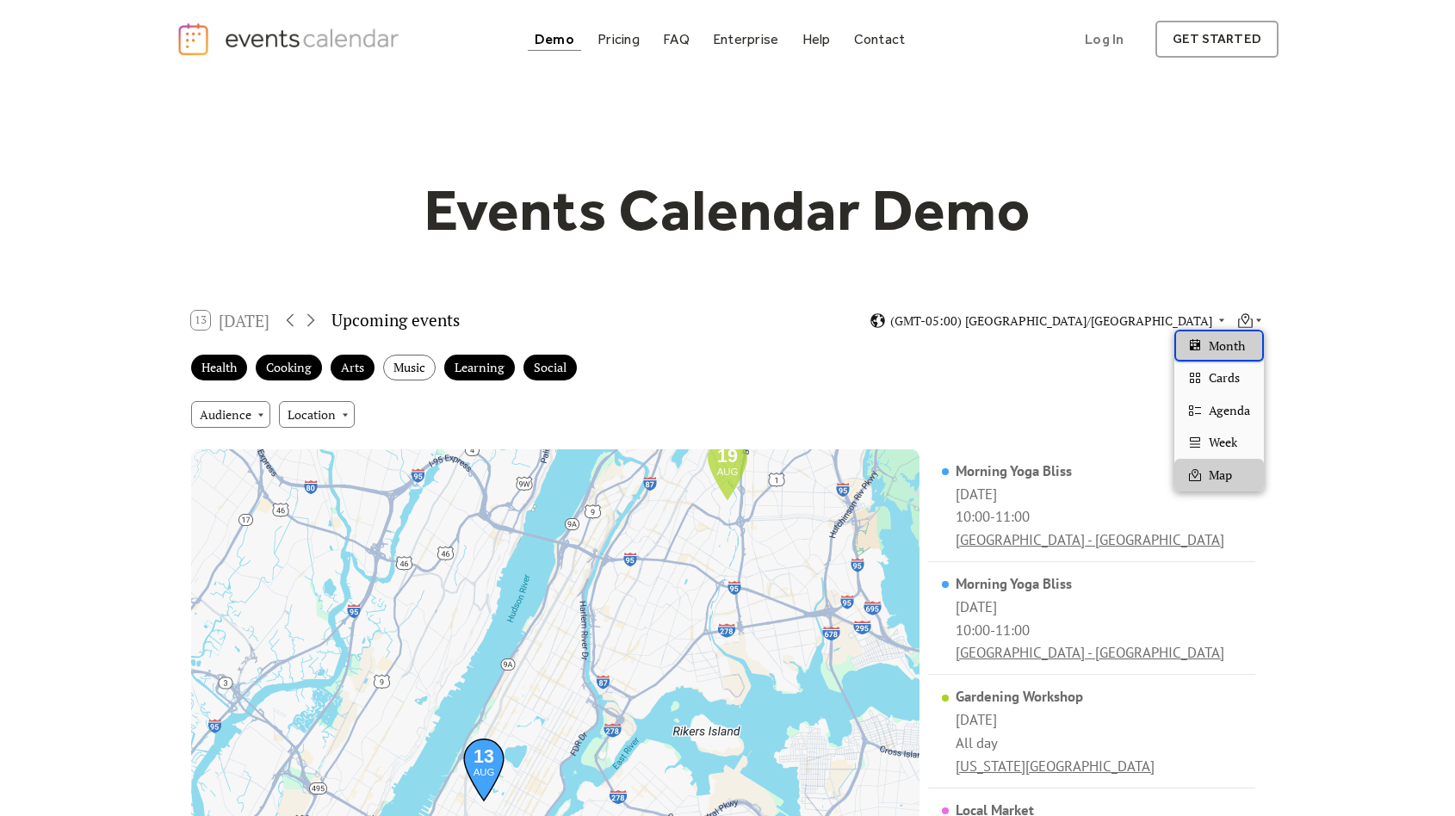
click at [1238, 344] on span "Month" at bounding box center [1227, 346] width 36 height 19
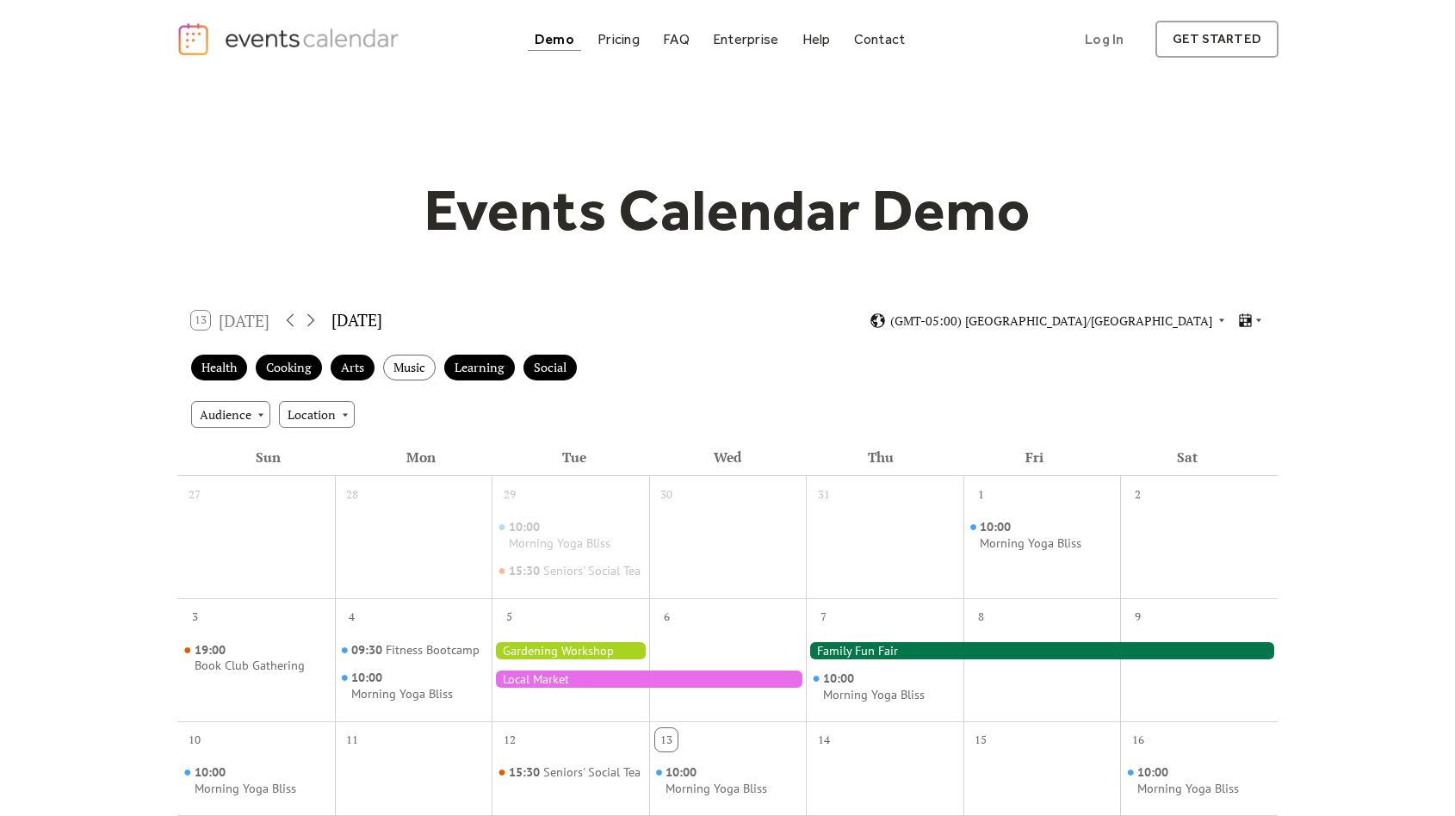
click at [1241, 330] on div "13 Today August 2025 (GMT-05:00) America/Port-au-Prince" at bounding box center [727, 321] width 1100 height 46
click at [1248, 316] on icon at bounding box center [1245, 321] width 16 height 16
click at [1232, 369] on span "Cards" at bounding box center [1224, 377] width 31 height 19
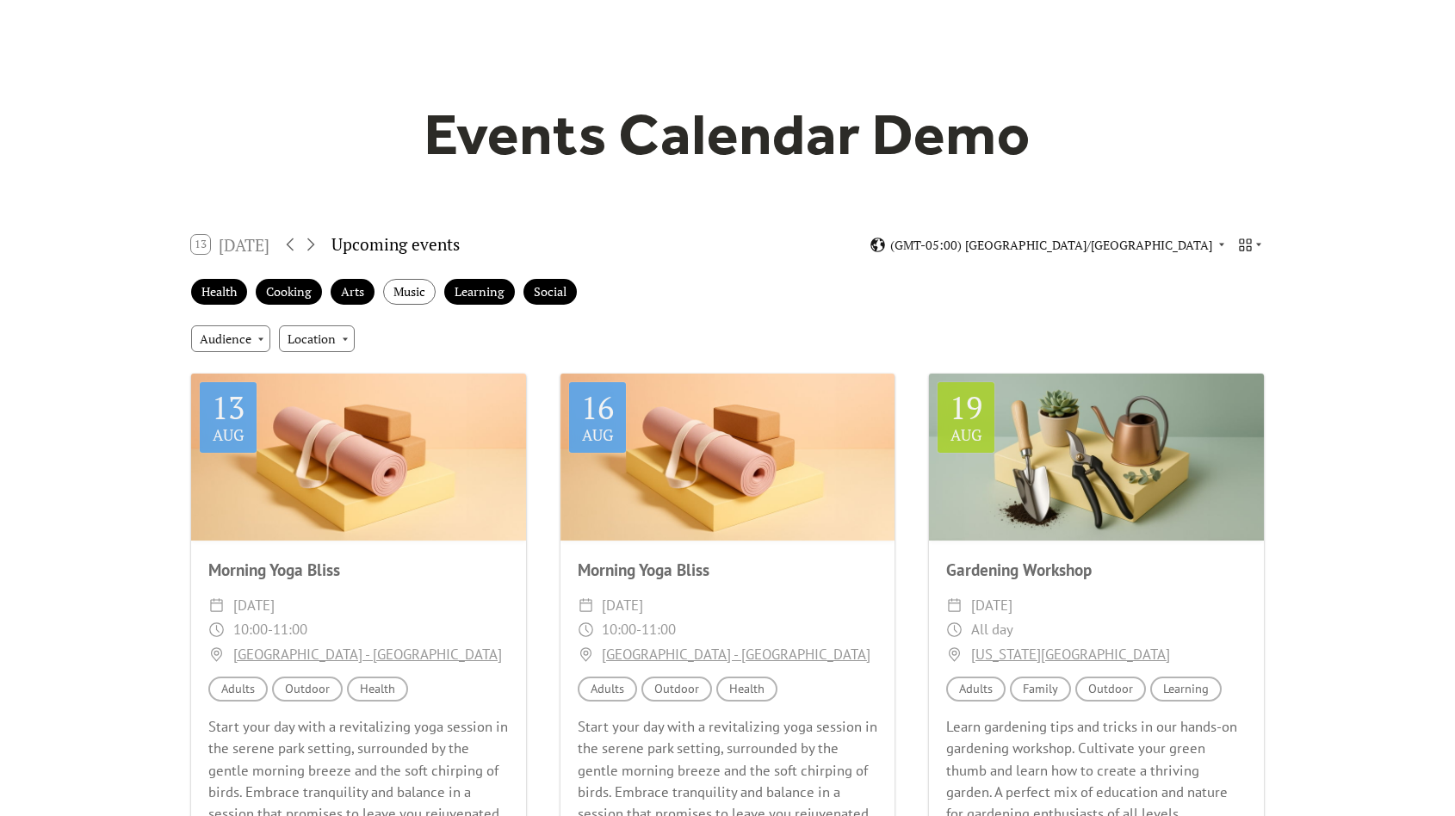
scroll to position [61, 0]
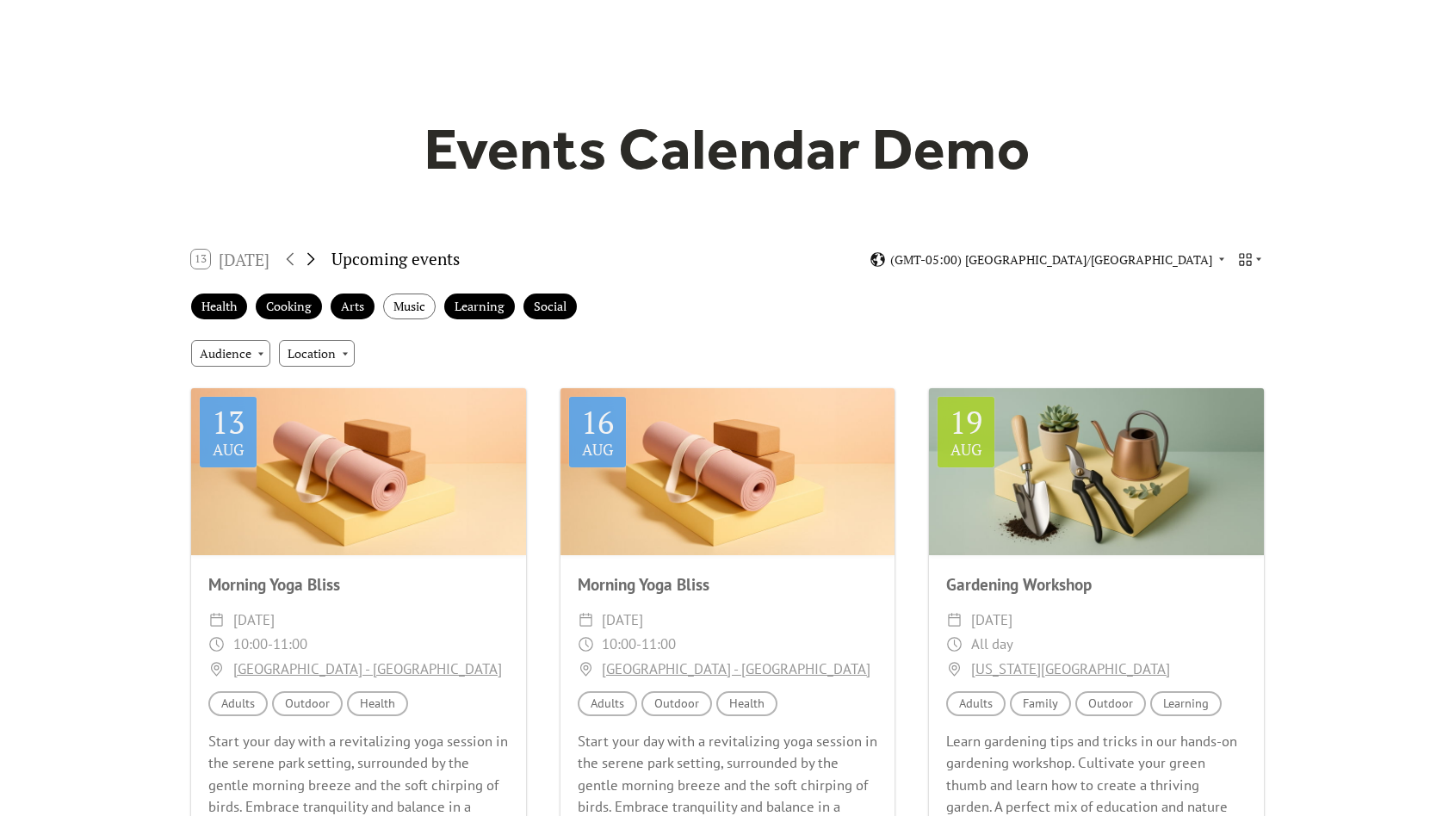
click at [317, 256] on icon at bounding box center [310, 259] width 21 height 21
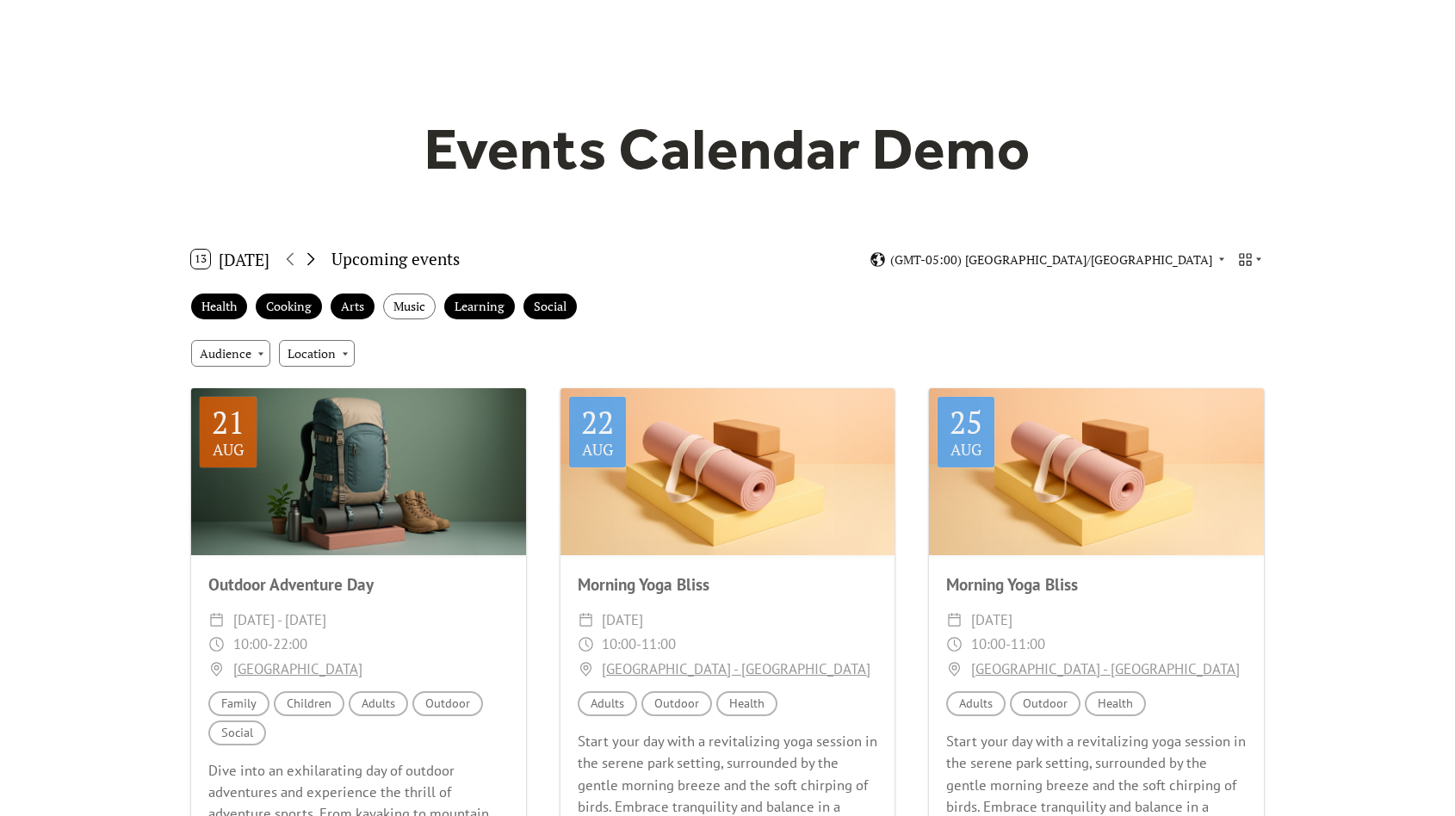
click at [317, 256] on icon at bounding box center [310, 259] width 21 height 21
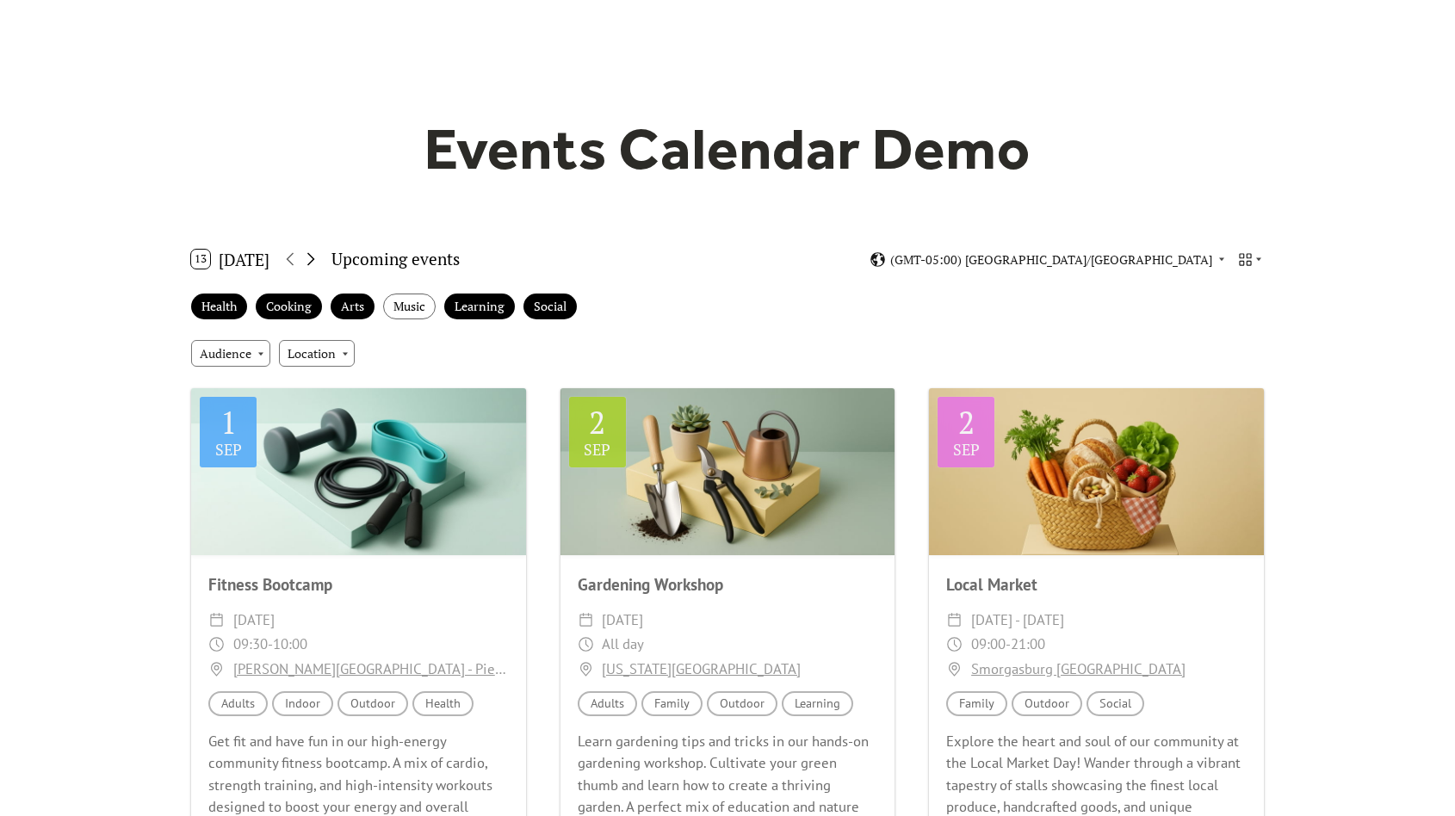
click at [317, 256] on icon at bounding box center [310, 259] width 21 height 21
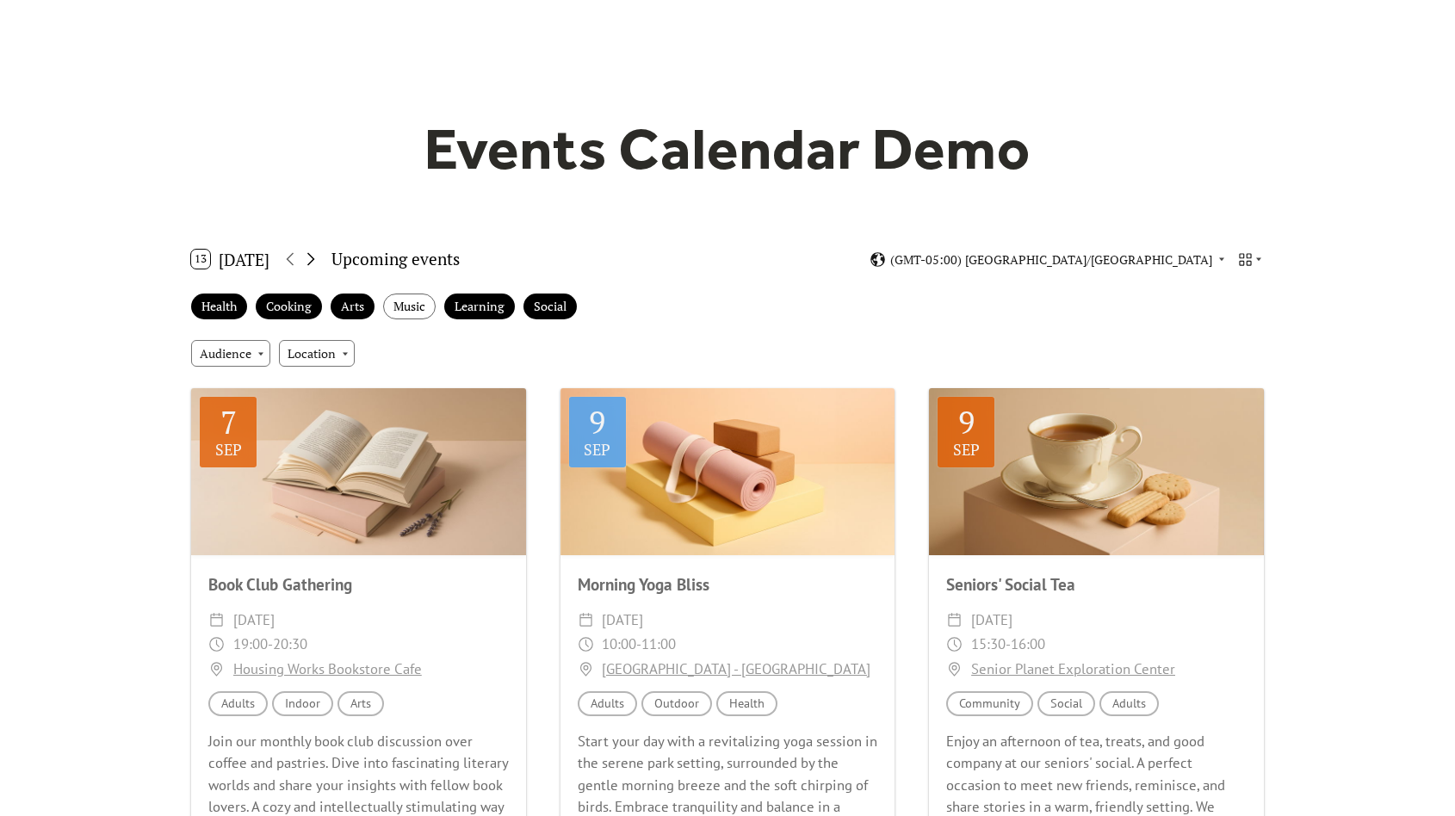
click at [317, 256] on icon at bounding box center [310, 259] width 21 height 21
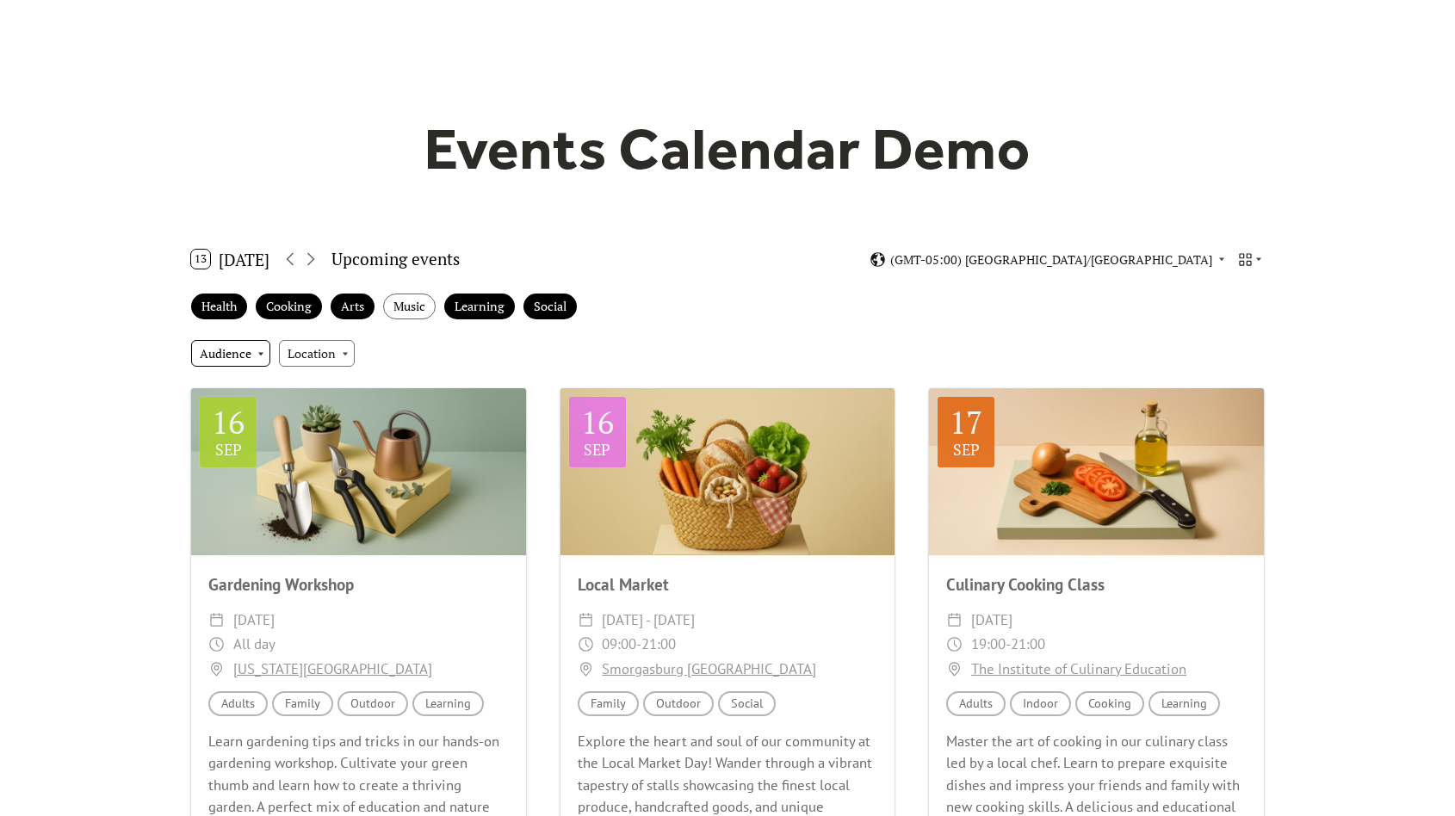
click at [269, 353] on div "Audience" at bounding box center [230, 353] width 79 height 26
click at [246, 443] on span "Children" at bounding box center [228, 446] width 47 height 19
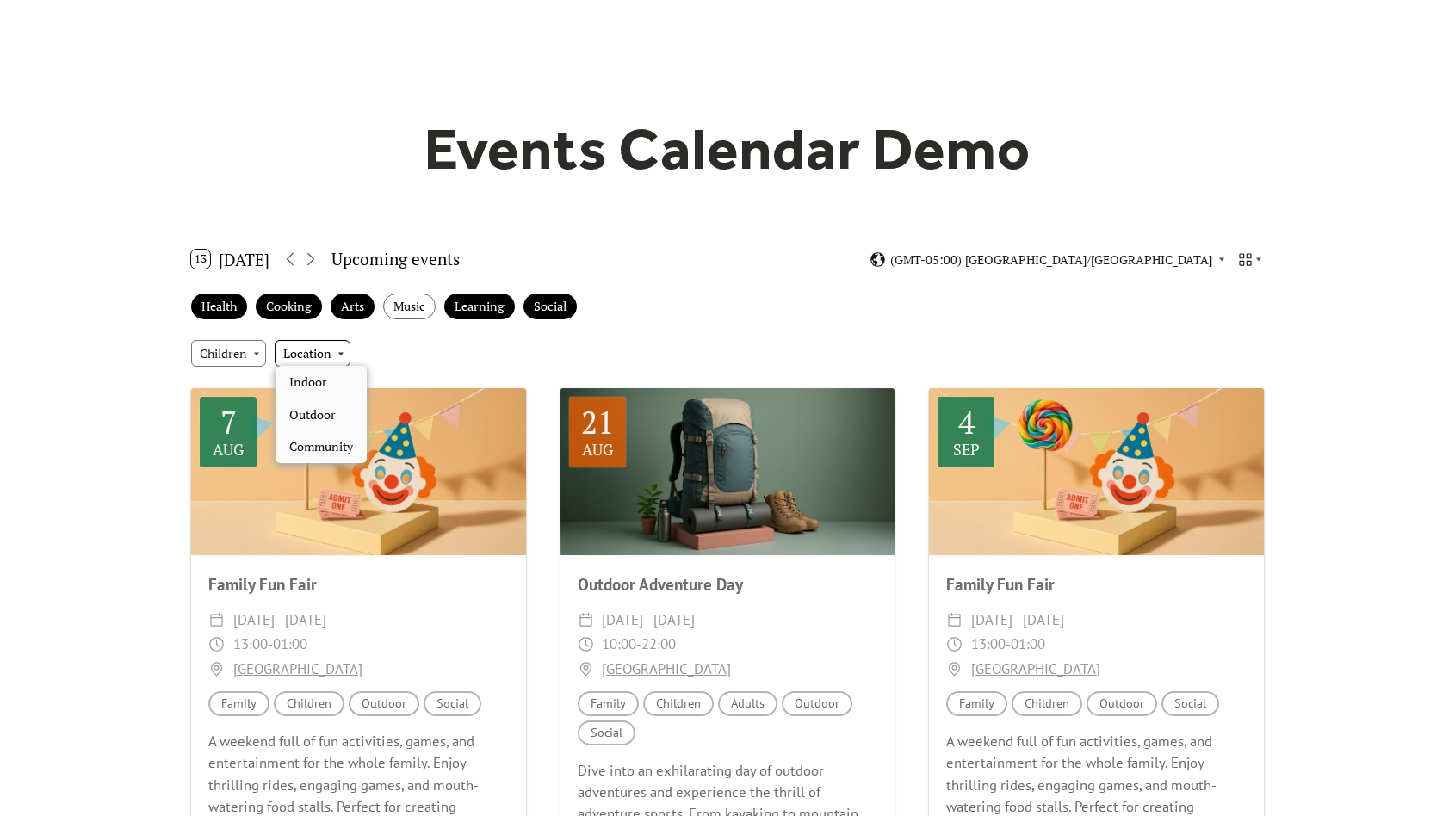
click at [313, 350] on div "Location" at bounding box center [313, 353] width 76 height 26
click at [316, 448] on span "Community" at bounding box center [321, 446] width 64 height 19
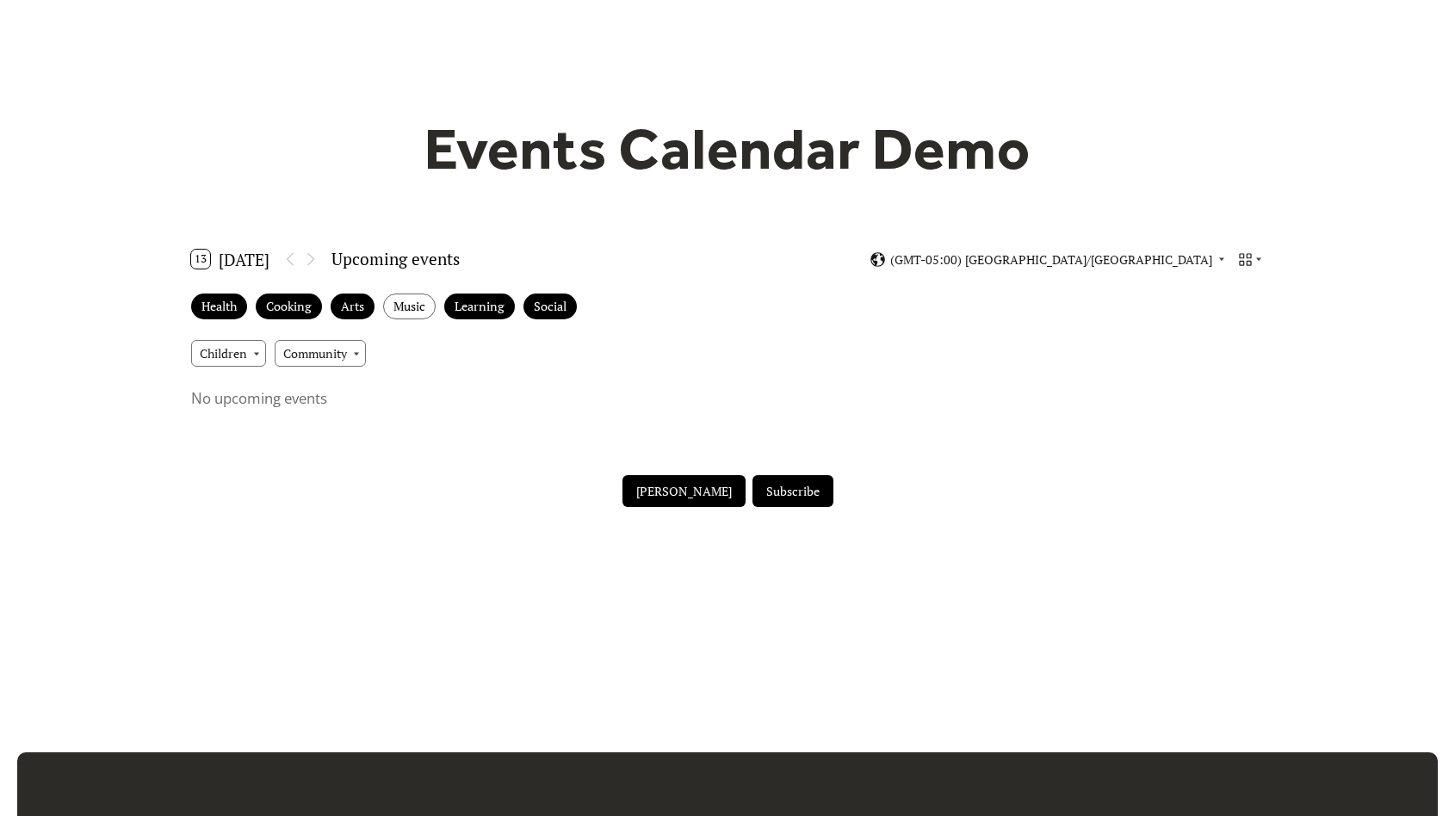
click at [689, 294] on div "Health Cooking Arts Music Learning Social" at bounding box center [727, 306] width 1100 height 47
click at [1248, 255] on icon at bounding box center [1245, 259] width 16 height 16
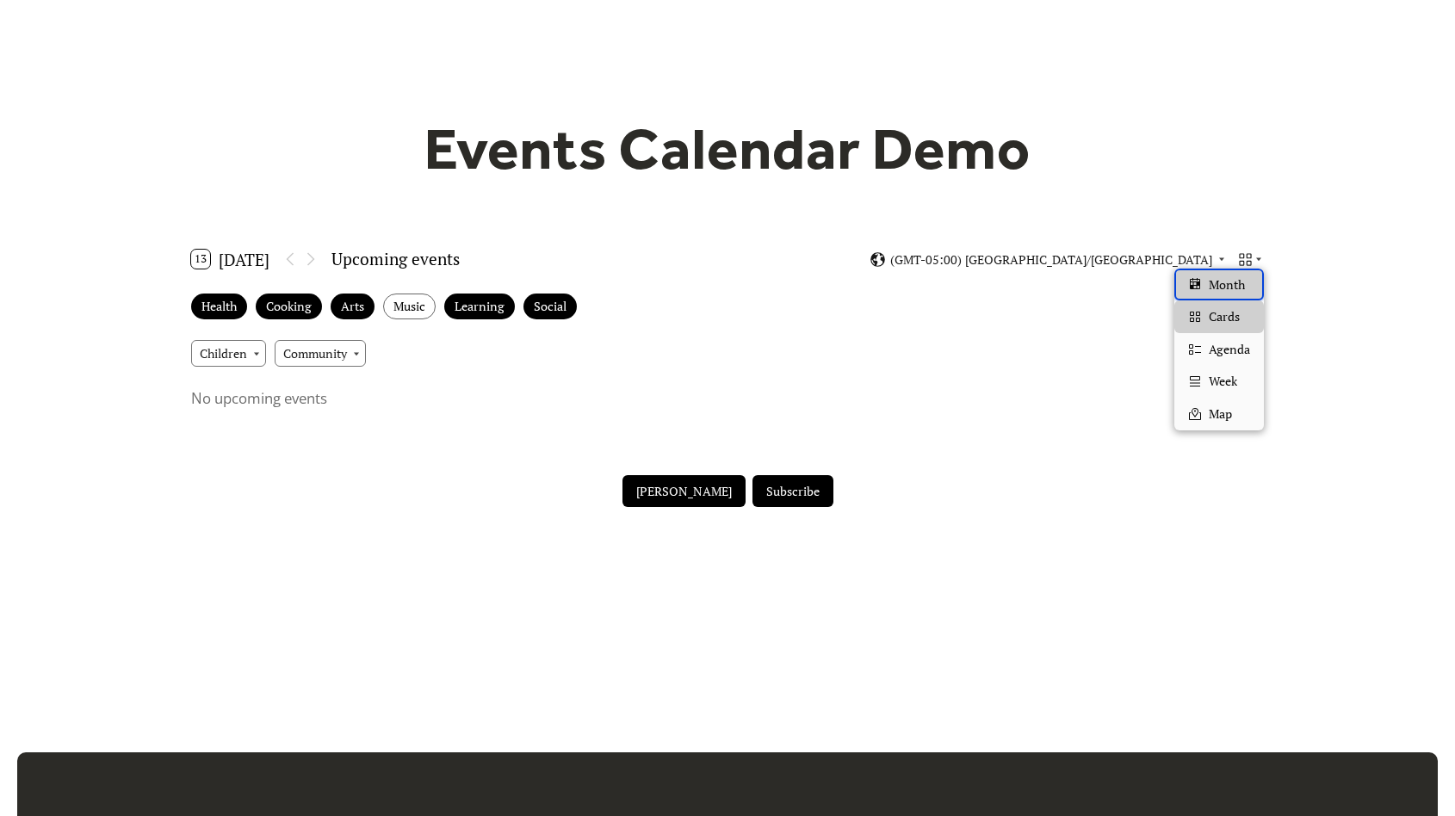
click at [1220, 279] on span "Month" at bounding box center [1227, 285] width 36 height 19
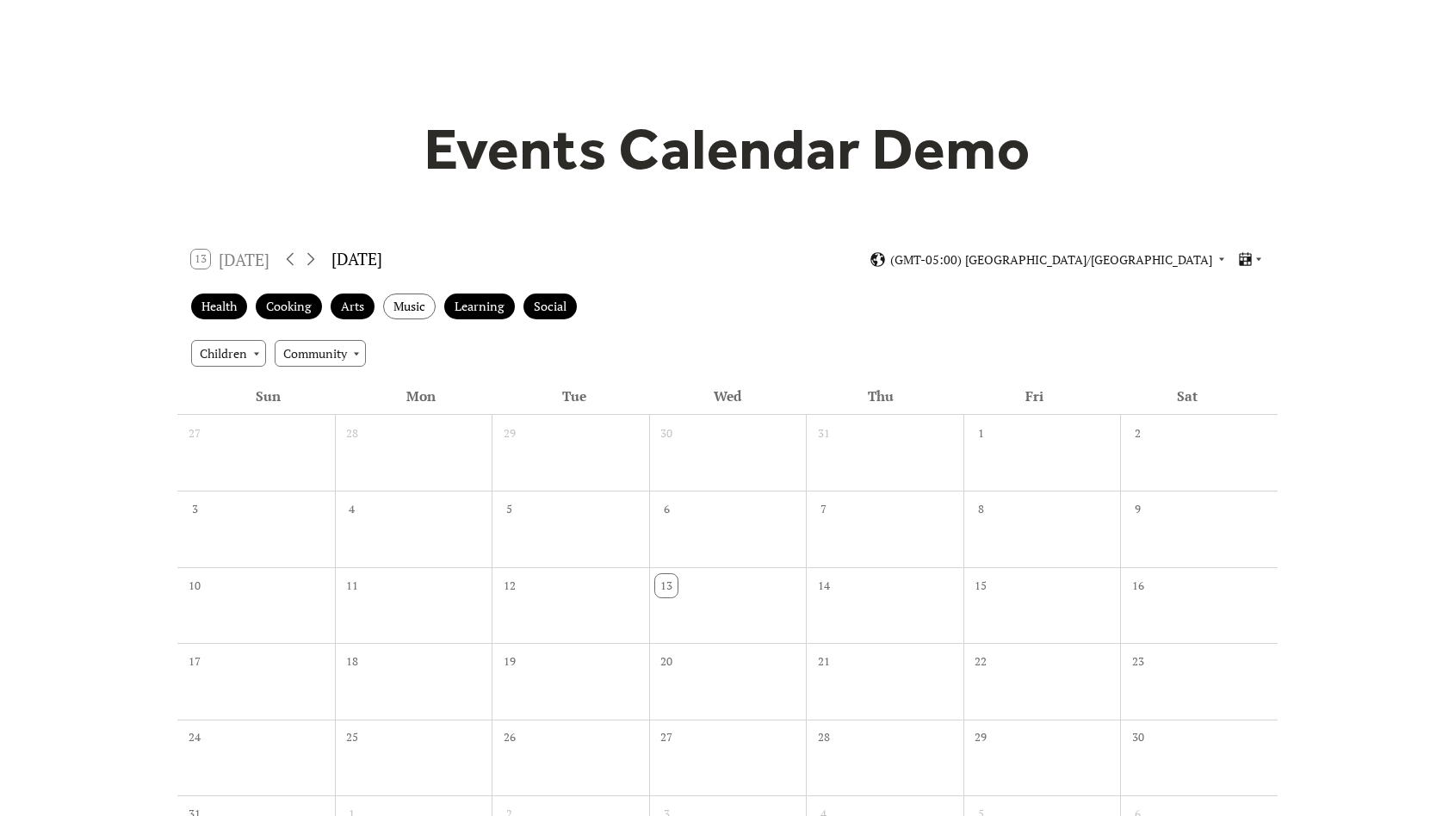
click at [1259, 247] on div "13 Today August 2025 (GMT-05:00) America/Port-au-Prince" at bounding box center [727, 260] width 1100 height 46
click at [1257, 261] on icon at bounding box center [1259, 259] width 10 height 10
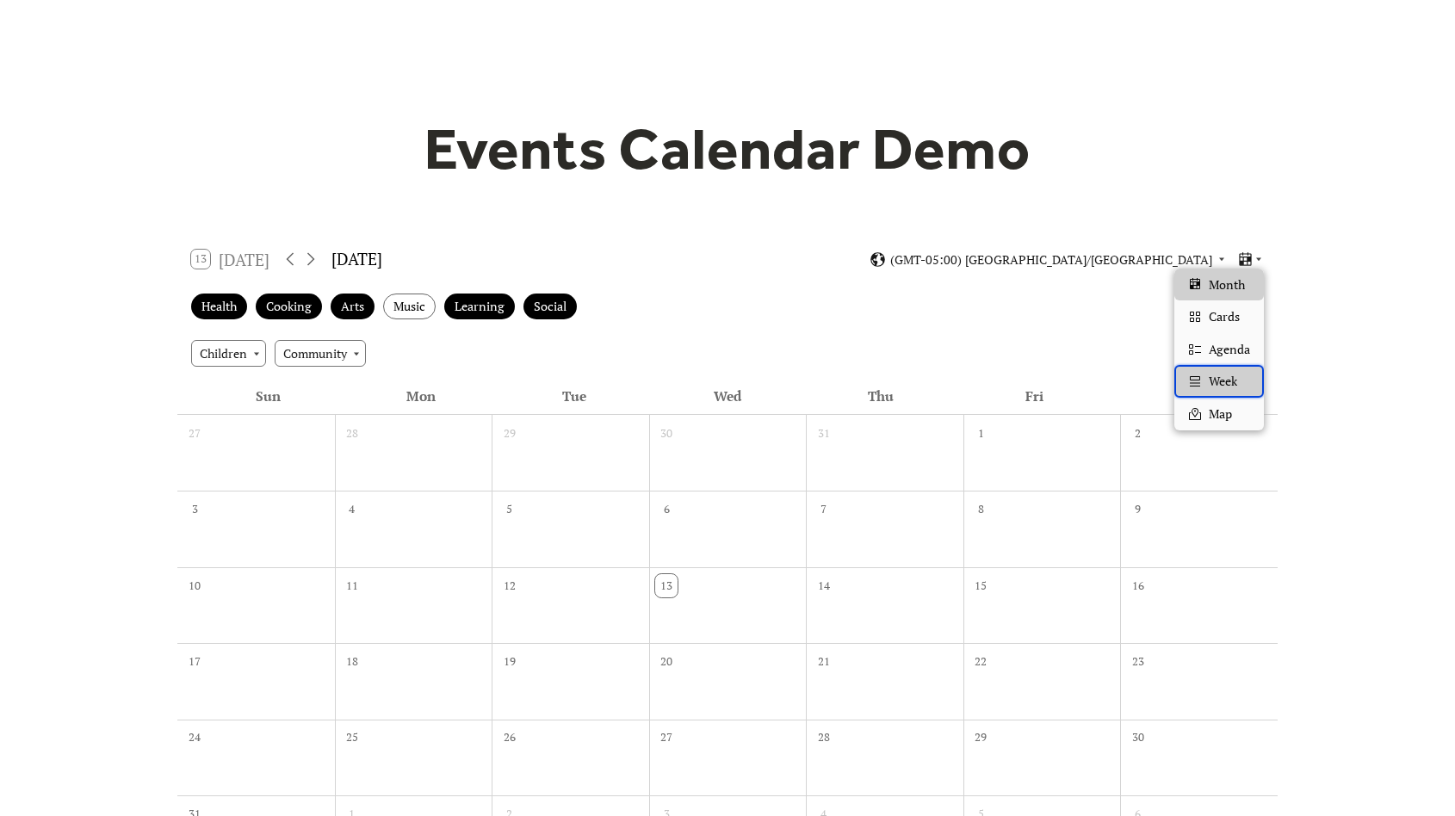
click at [1223, 382] on span "Week" at bounding box center [1223, 381] width 28 height 19
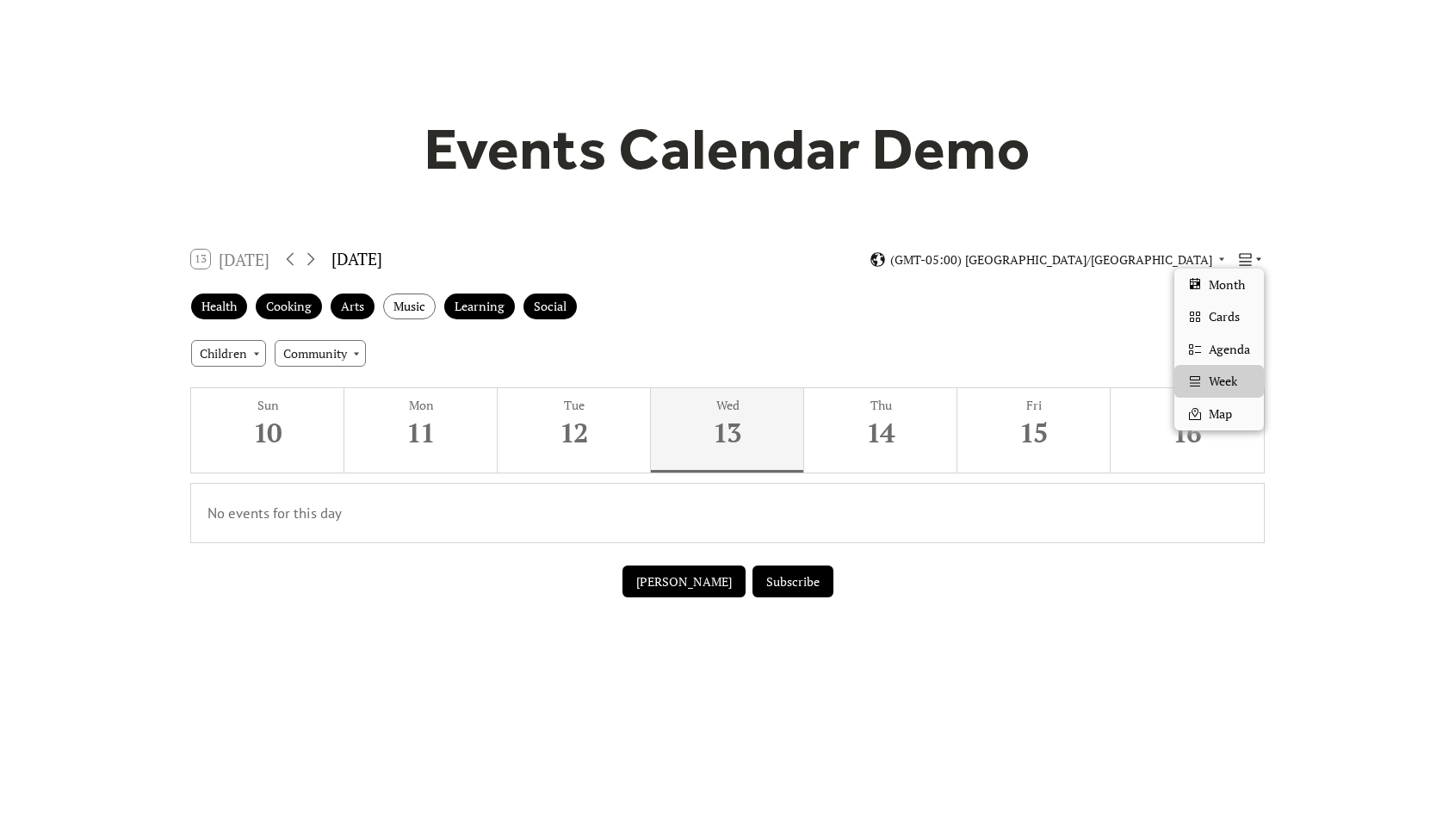
click at [1261, 261] on icon at bounding box center [1259, 259] width 10 height 10
click at [1232, 409] on span "Map" at bounding box center [1220, 414] width 23 height 19
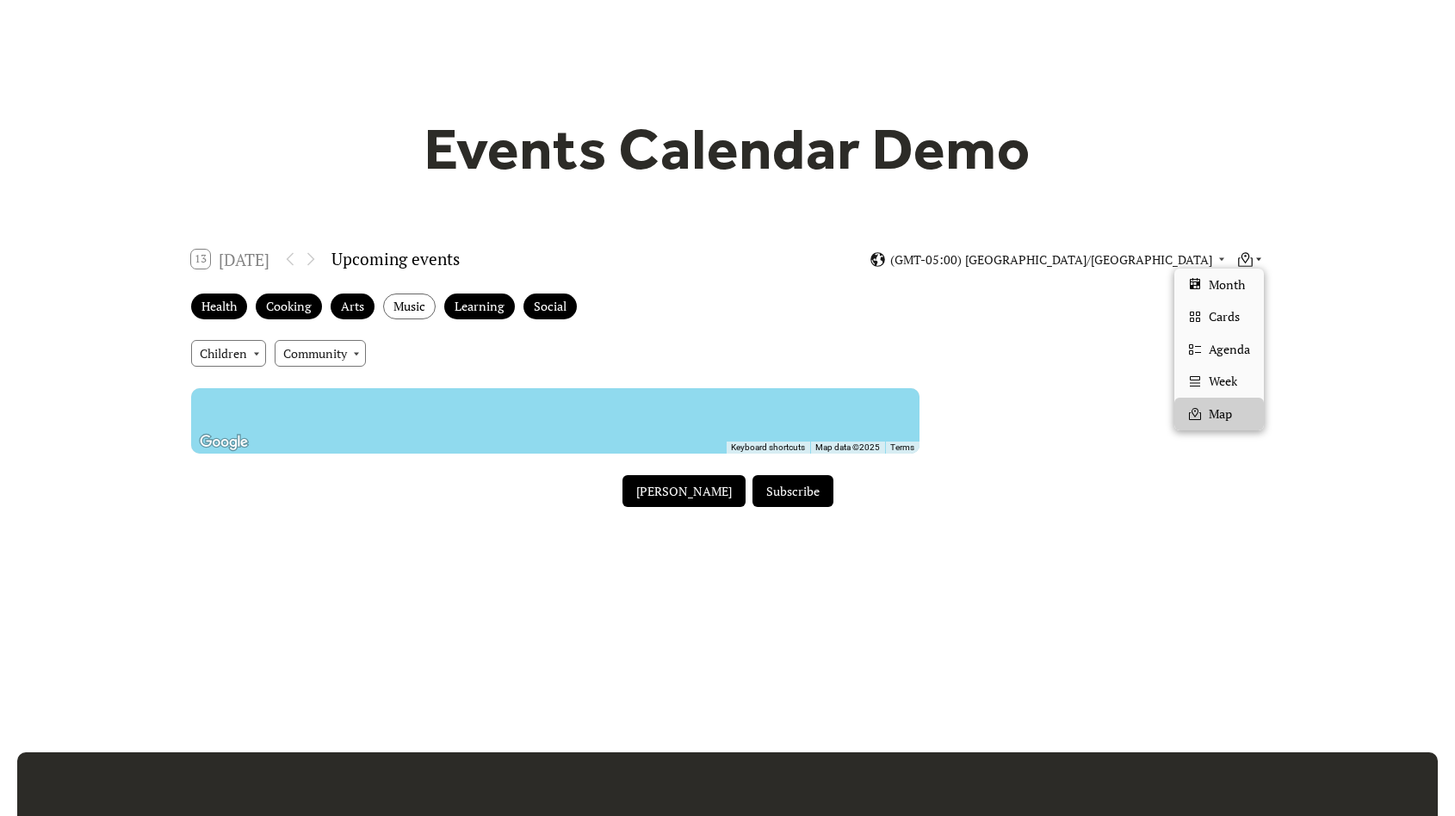
click at [1255, 258] on icon at bounding box center [1259, 259] width 10 height 10
click at [1235, 324] on span "Cards" at bounding box center [1224, 316] width 31 height 19
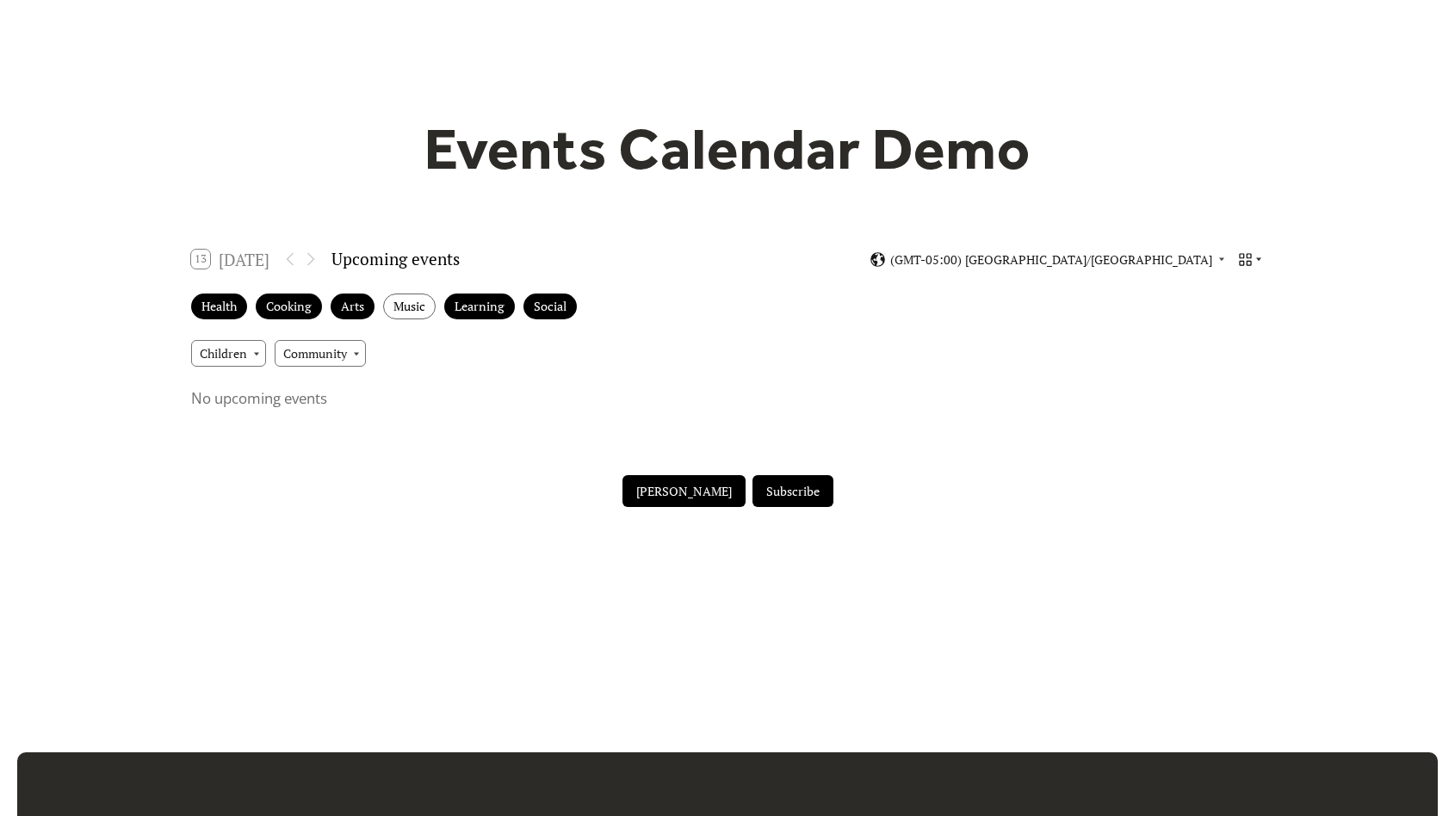
click at [1254, 254] on icon at bounding box center [1259, 259] width 10 height 10
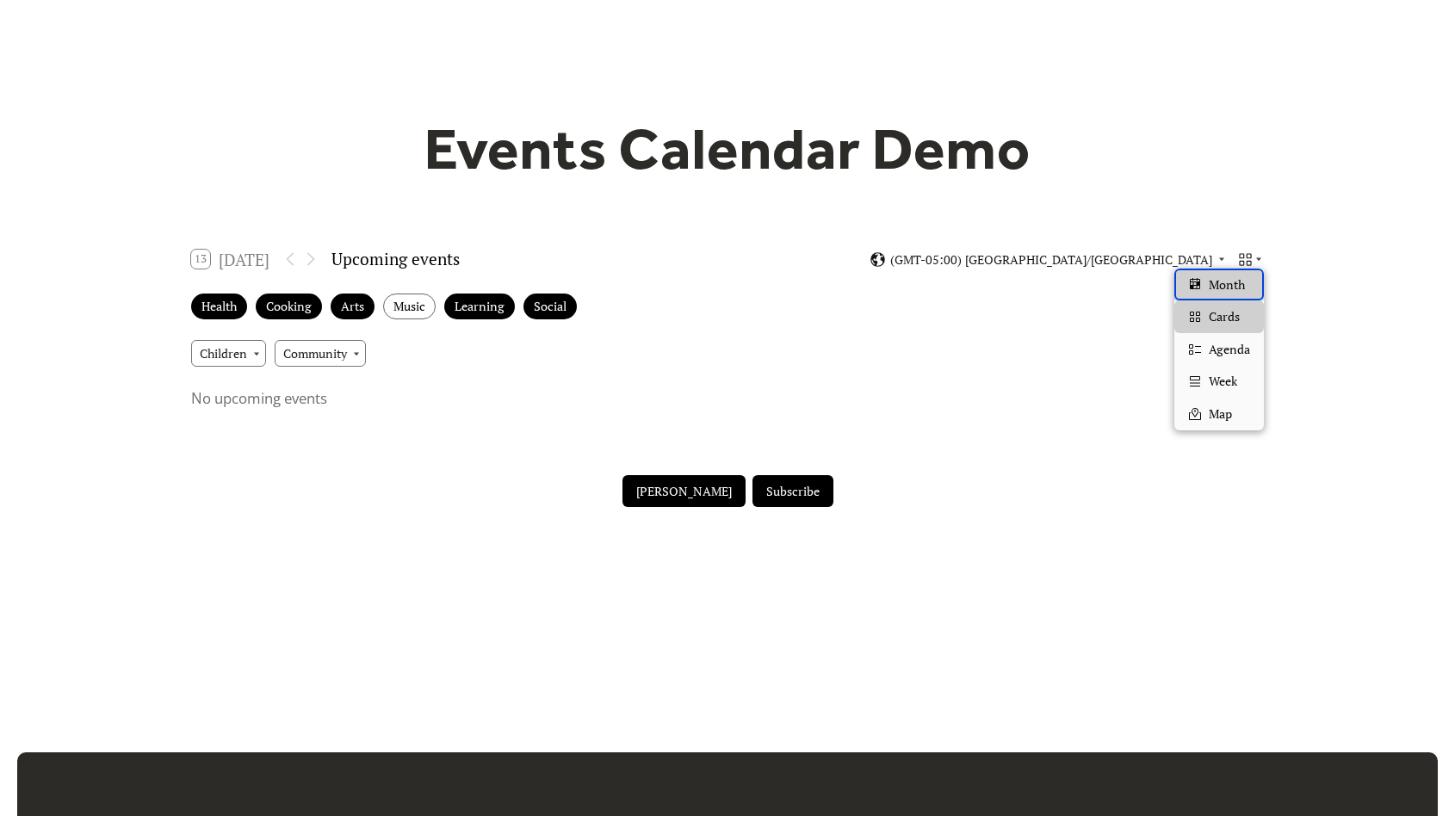
click at [1236, 293] on span "Month" at bounding box center [1227, 285] width 36 height 19
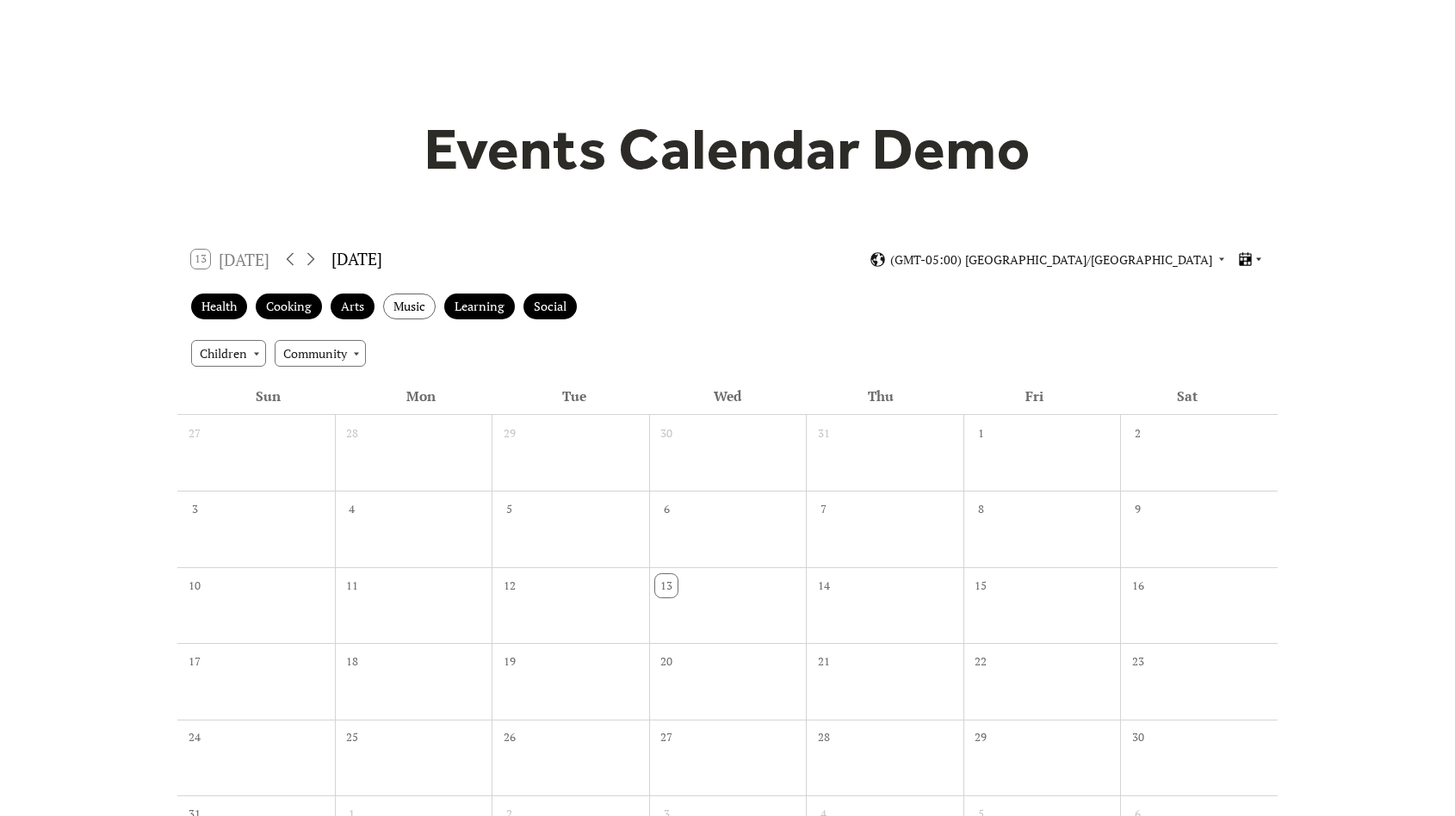
click at [1252, 258] on icon at bounding box center [1245, 259] width 16 height 16
click at [1244, 282] on span "Month" at bounding box center [1227, 285] width 36 height 19
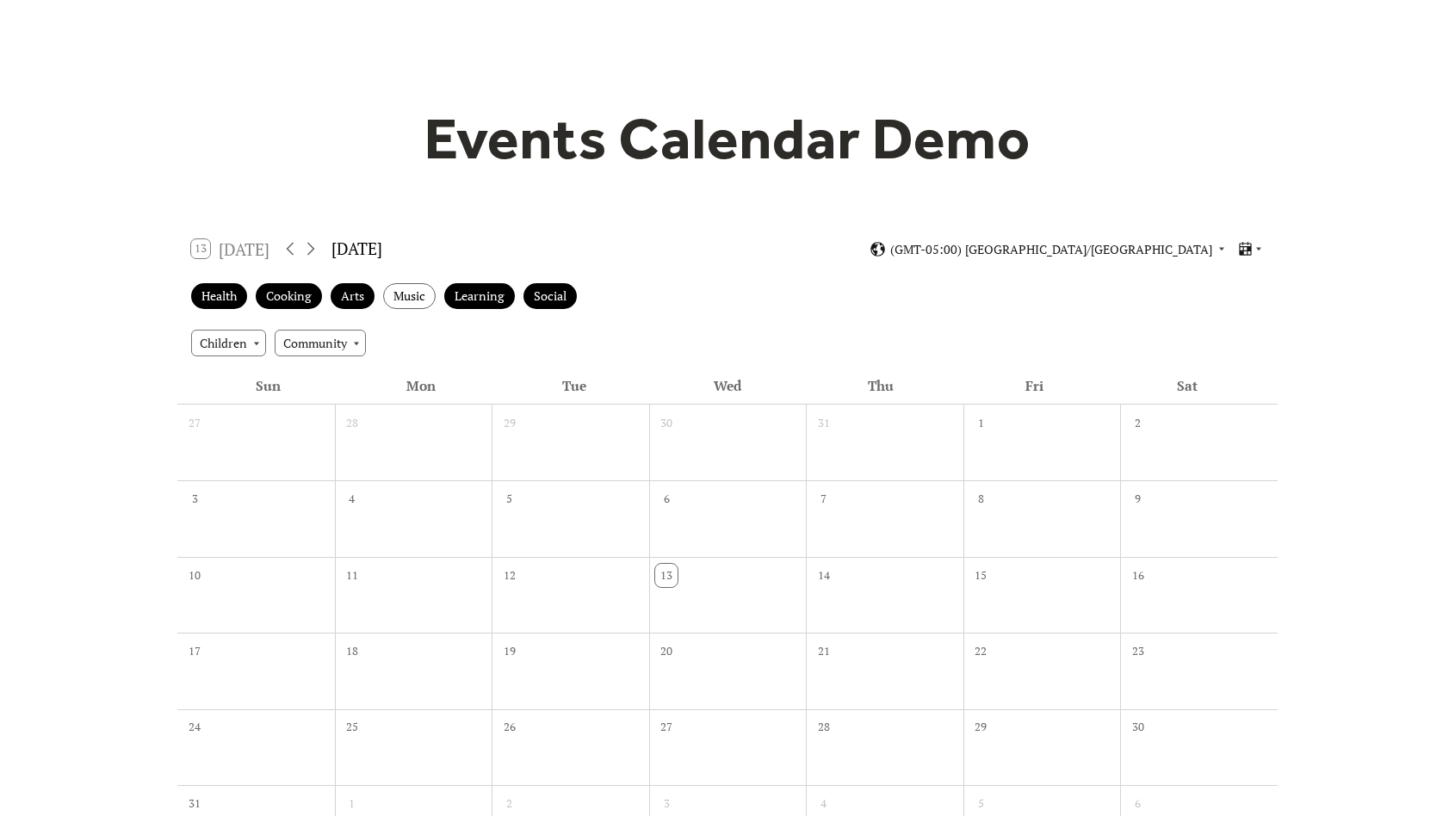
scroll to position [74, 0]
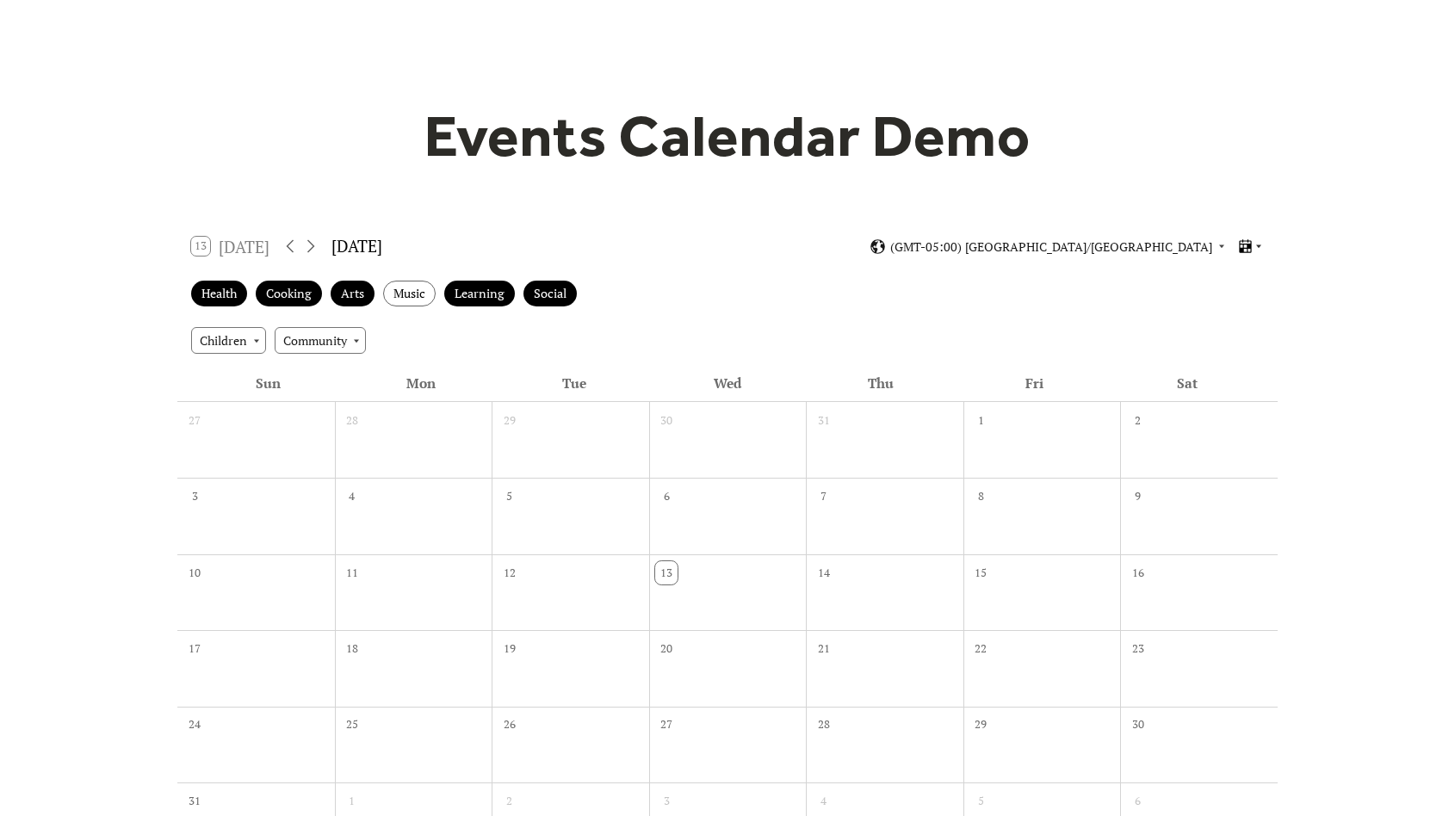
click at [1255, 245] on icon at bounding box center [1259, 246] width 10 height 10
click at [1215, 274] on span "Month" at bounding box center [1227, 272] width 36 height 19
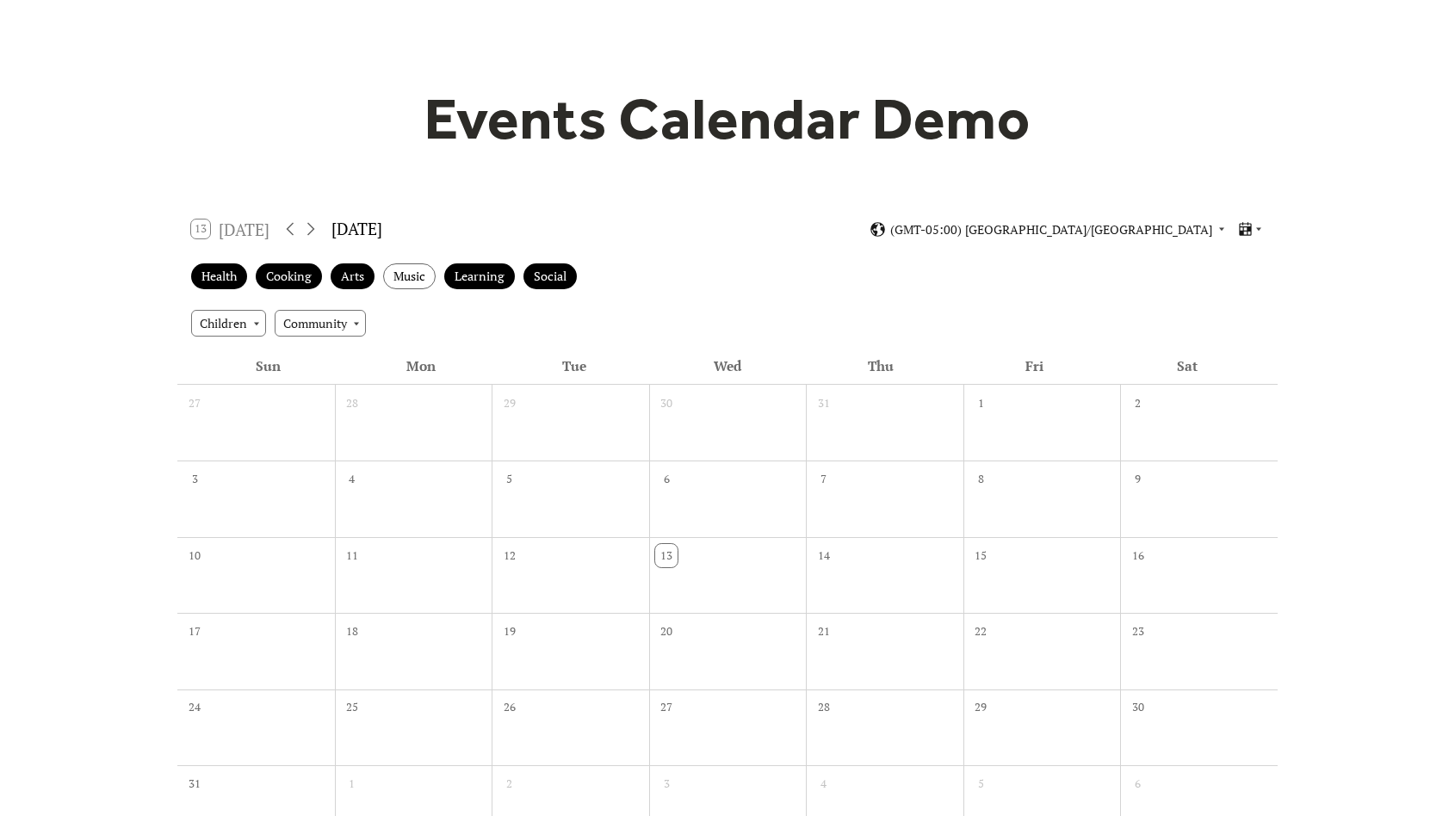
scroll to position [93, 0]
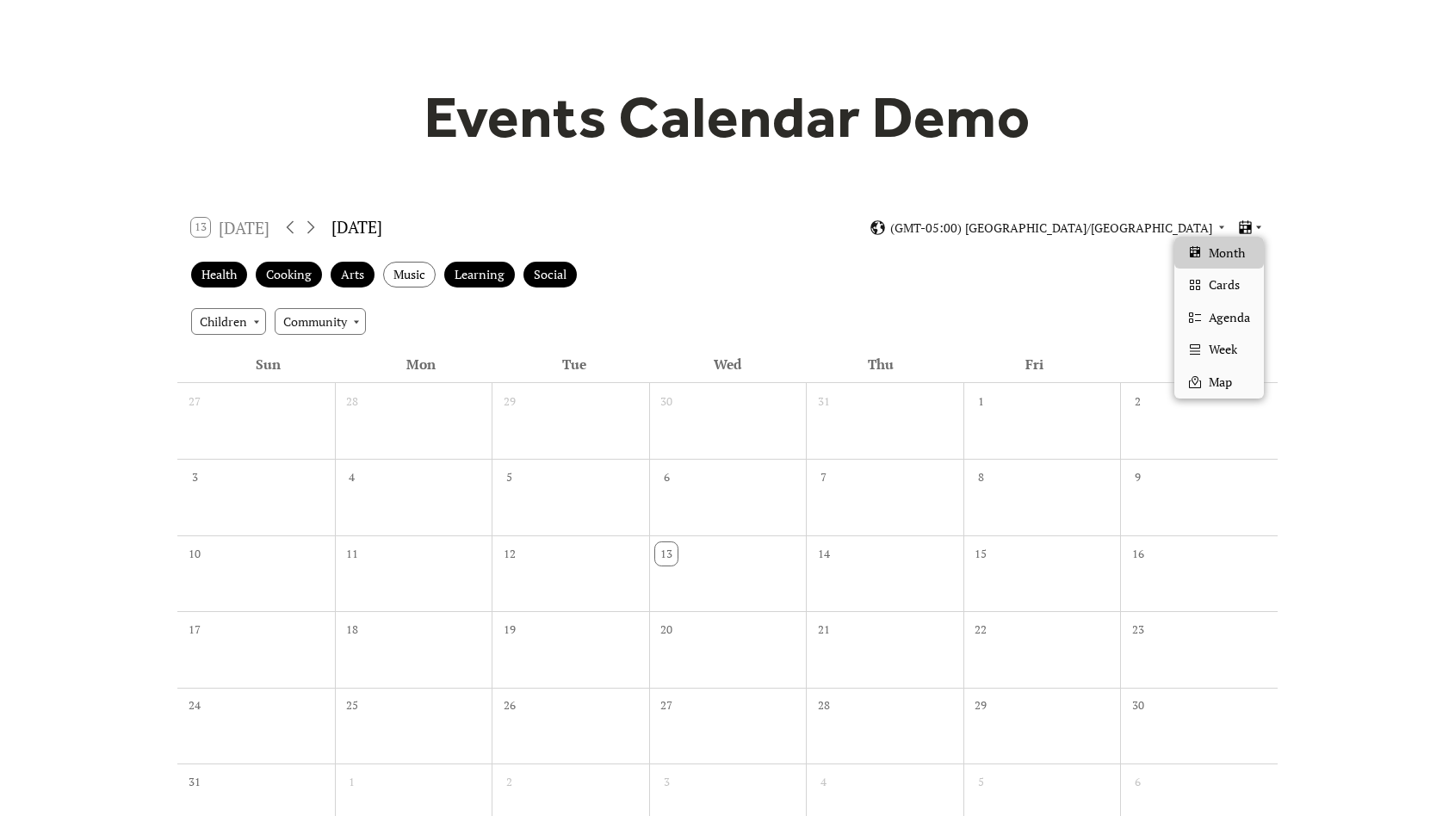
click at [1254, 228] on icon at bounding box center [1259, 227] width 10 height 10
click at [1236, 276] on span "Cards" at bounding box center [1224, 285] width 31 height 19
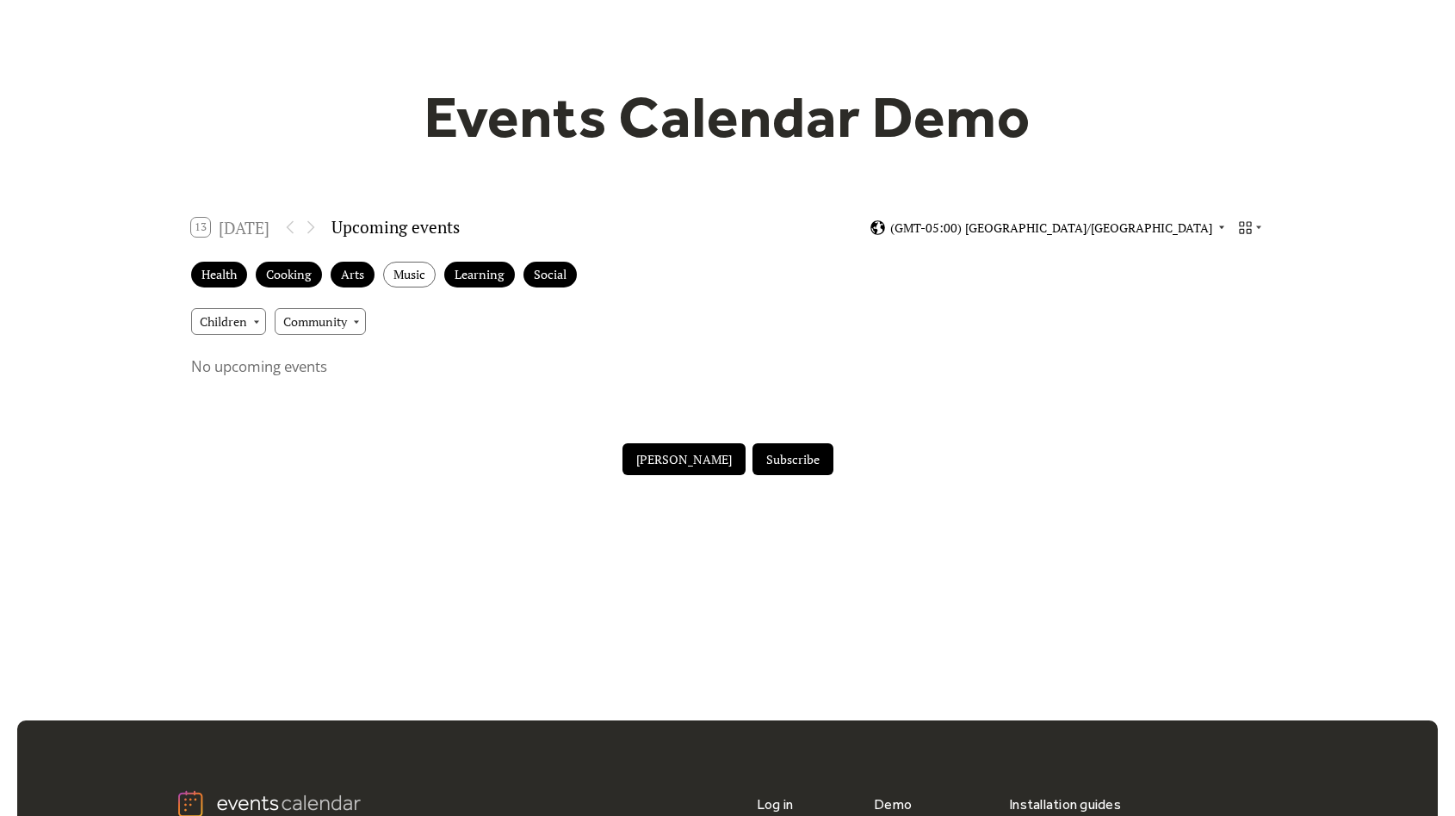
click at [1192, 222] on span "(GMT-05:00) America/Port-au-Prince" at bounding box center [1051, 228] width 322 height 12
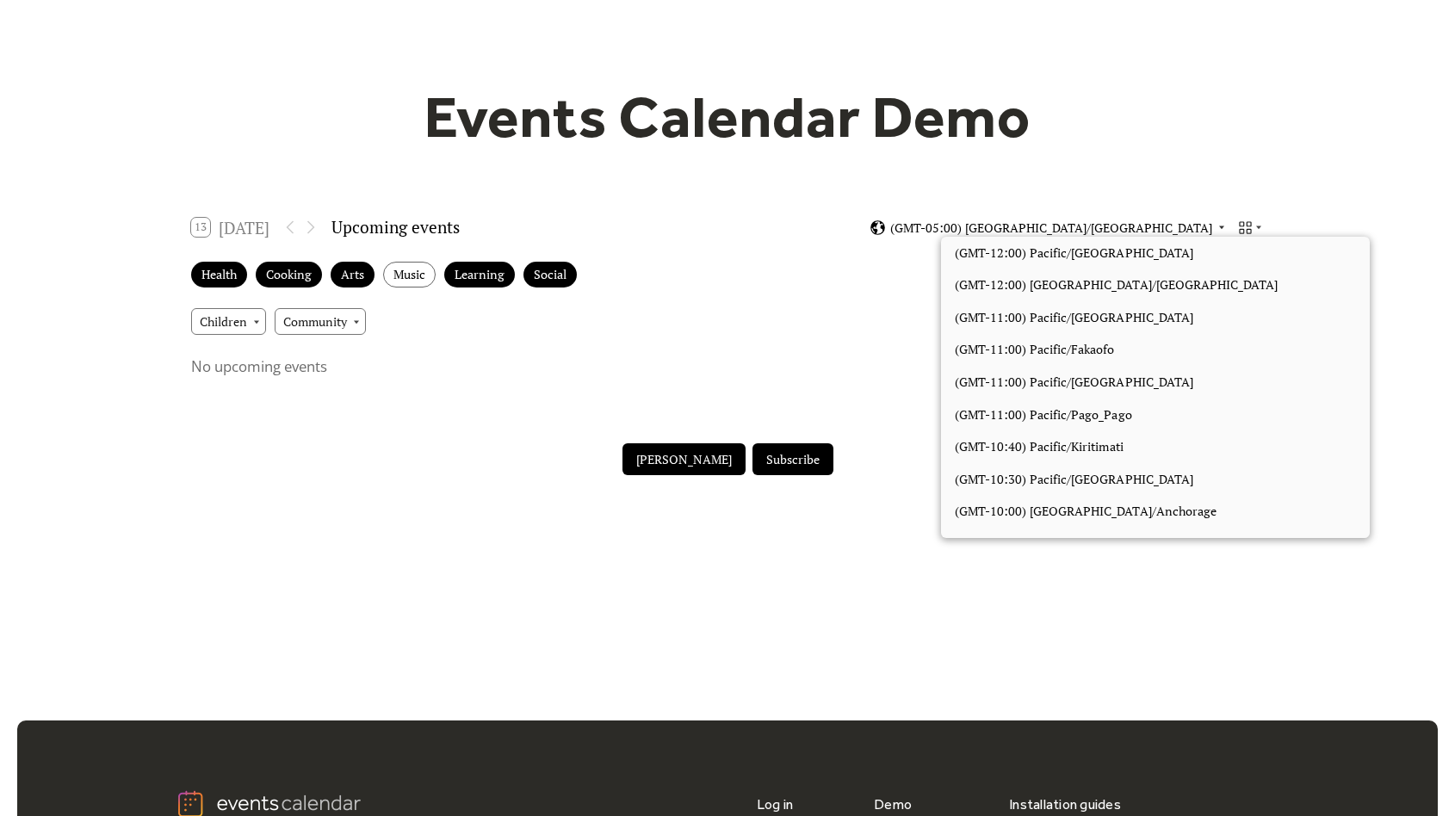
scroll to position [1497, 0]
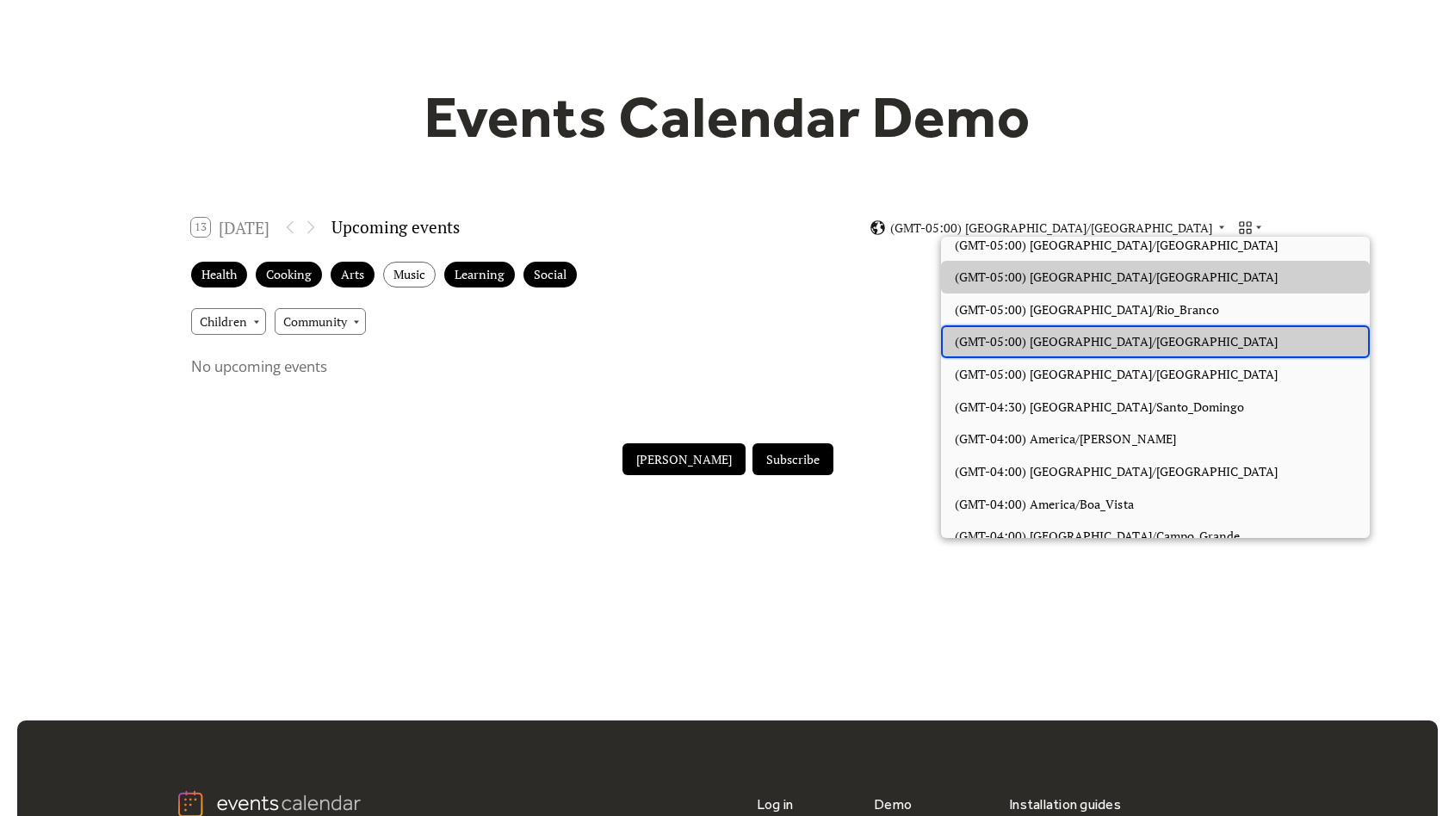
click at [1149, 325] on div "(GMT-05:00) America/Toronto" at bounding box center [1155, 341] width 429 height 33
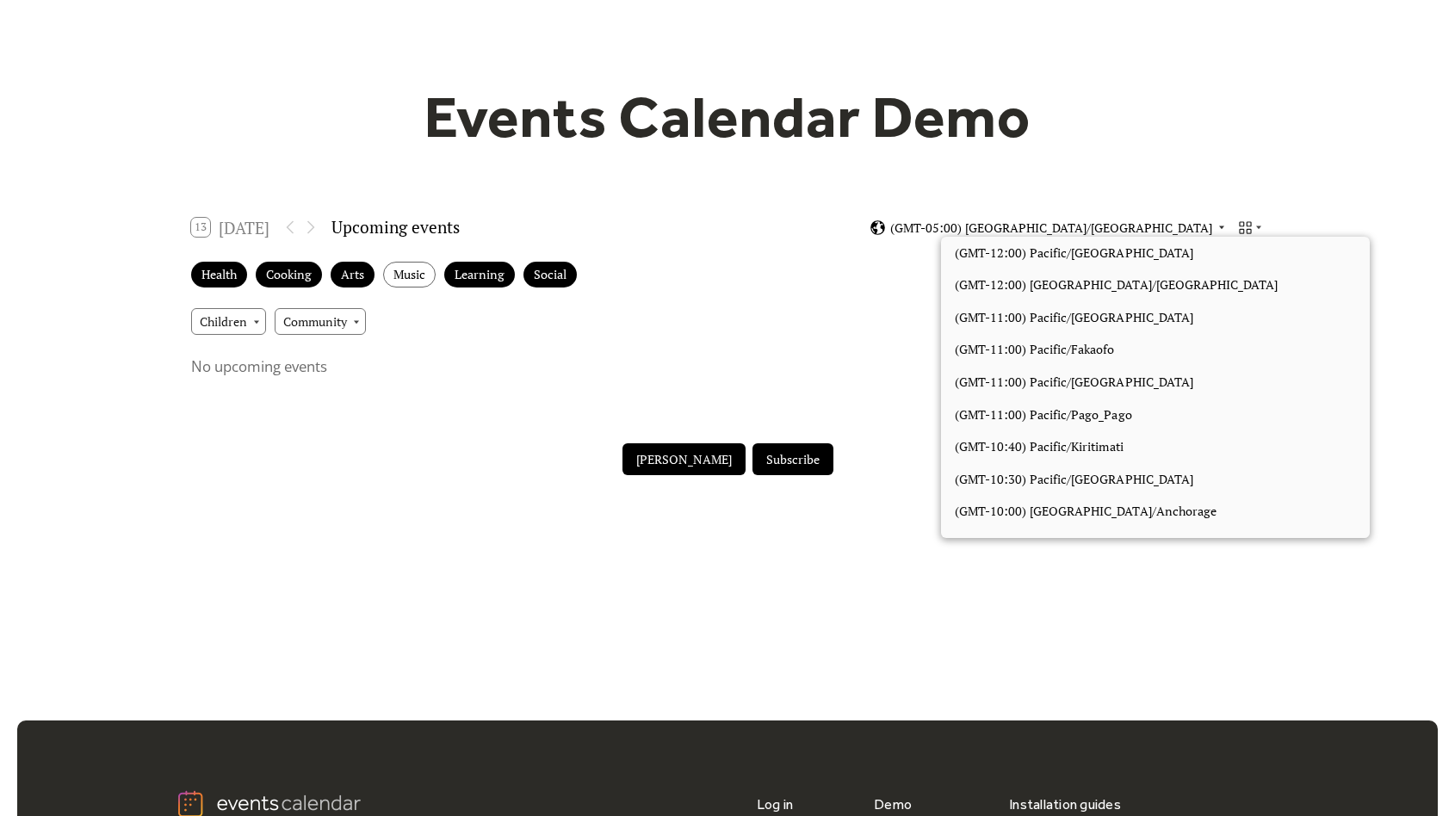
click at [1177, 228] on span "(GMT-05:00) America/Toronto" at bounding box center [1051, 228] width 322 height 12
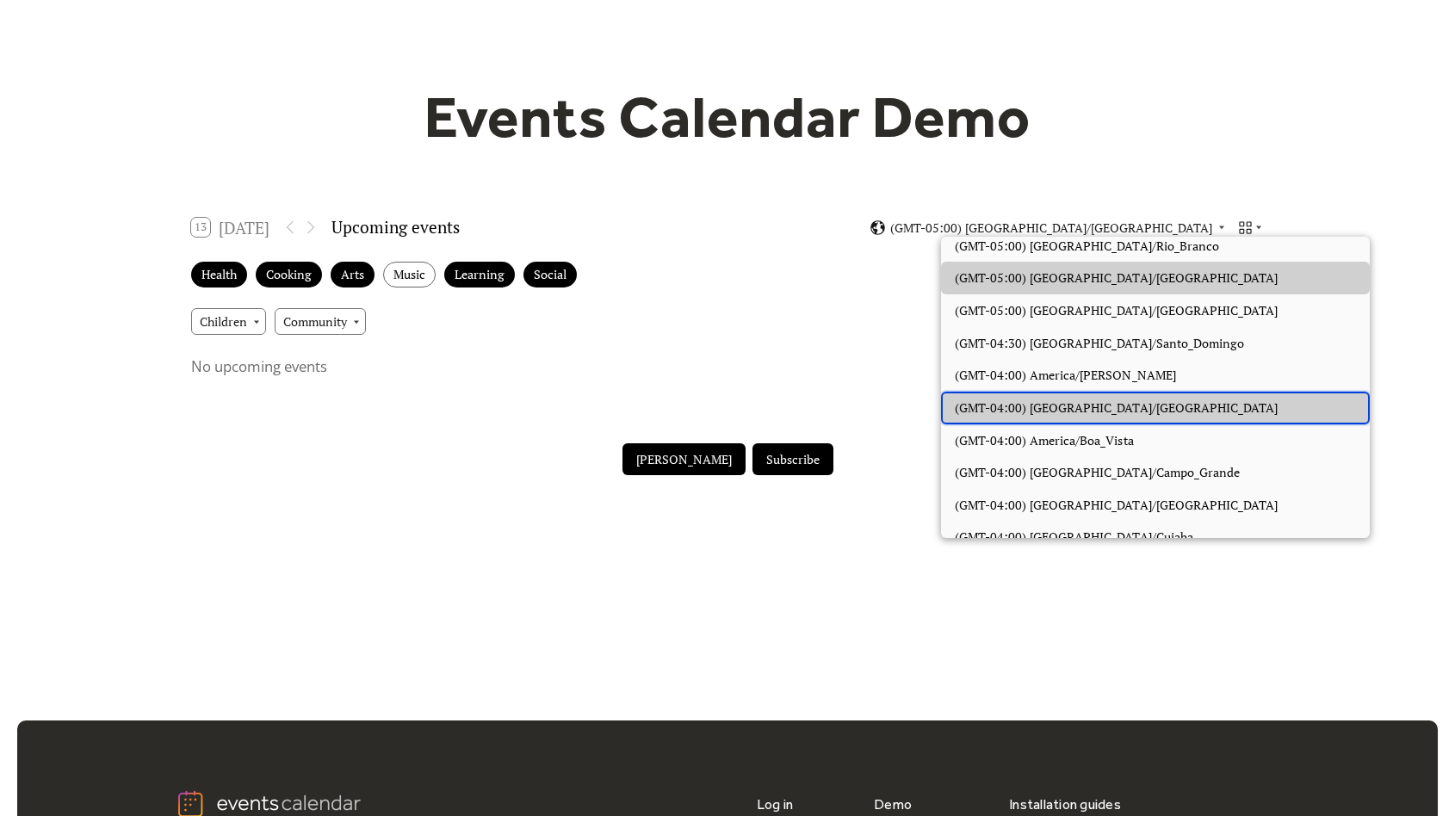
click at [1130, 399] on span "(GMT-04:00) America/Barbados" at bounding box center [1116, 408] width 323 height 19
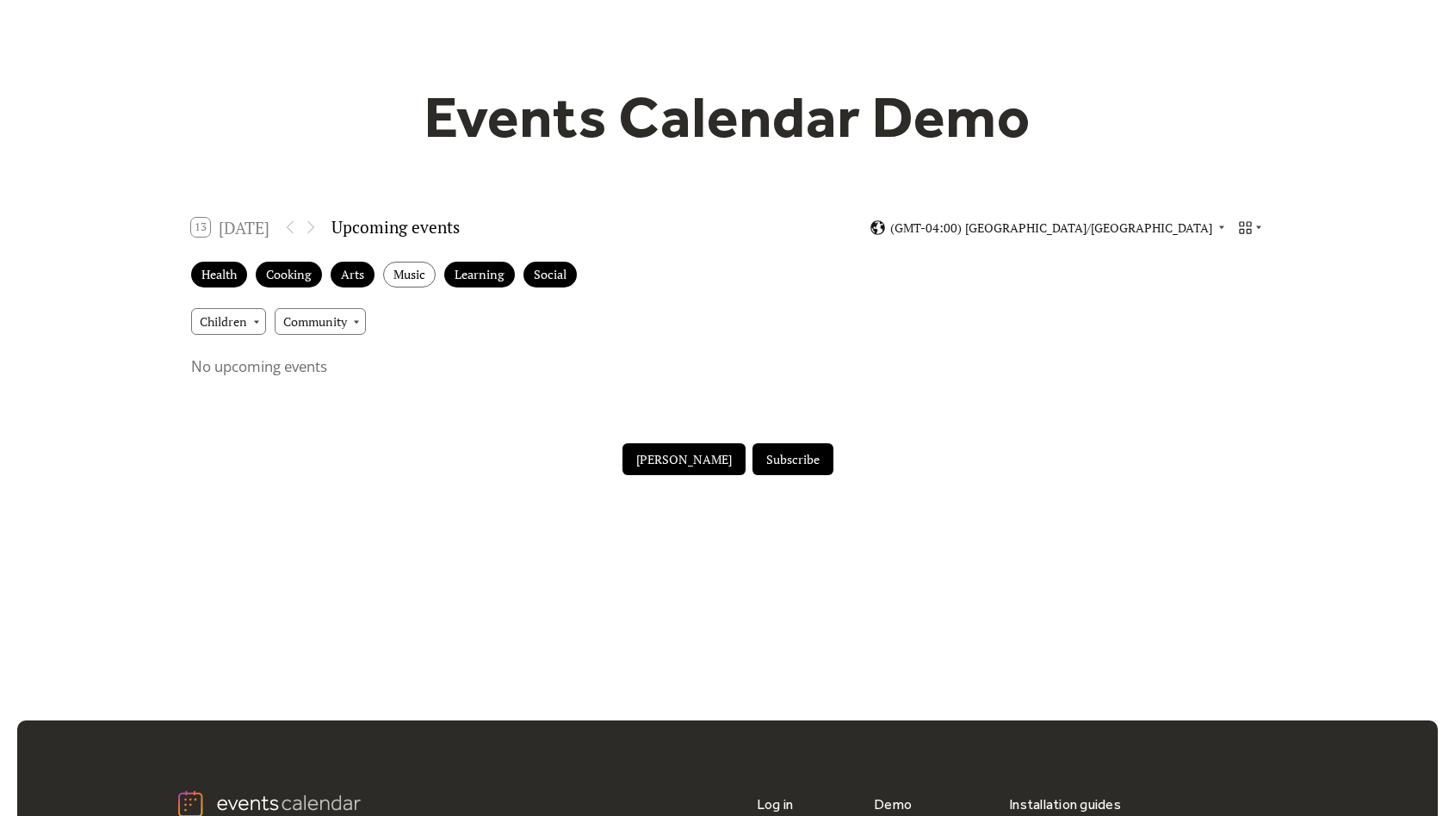
click at [289, 221] on div at bounding box center [300, 227] width 41 height 21
click at [313, 226] on div at bounding box center [300, 227] width 41 height 21
click at [294, 281] on div "Cooking" at bounding box center [289, 275] width 66 height 27
click at [350, 278] on div "Arts" at bounding box center [353, 275] width 44 height 27
click at [474, 270] on div "Learning" at bounding box center [479, 275] width 71 height 27
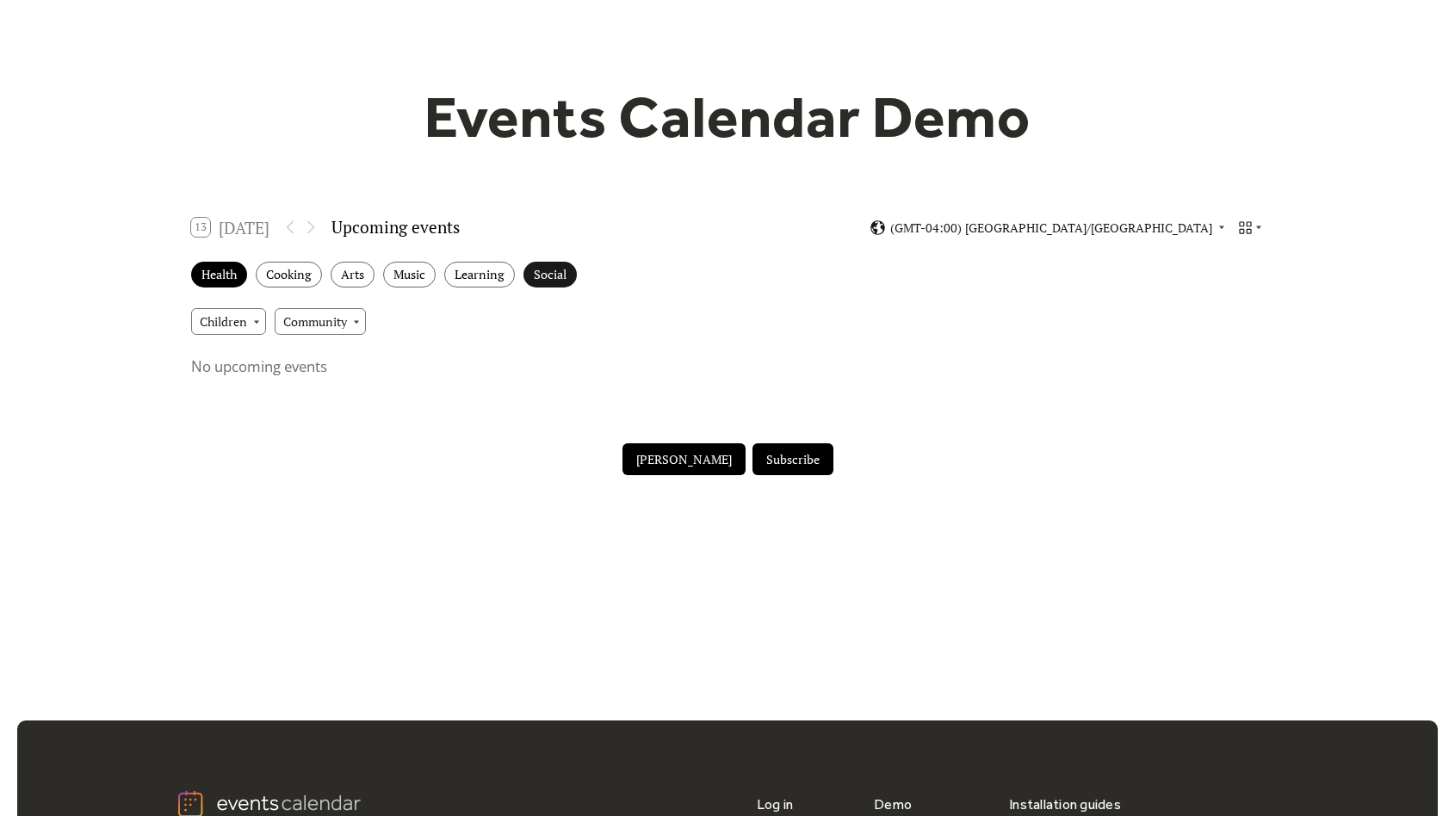
click at [560, 269] on div "Social" at bounding box center [549, 275] width 53 height 27
click at [175, 271] on div "Events Calendar Demo Loading the Events Calendar..." at bounding box center [727, 283] width 1455 height 597
click at [207, 271] on div "Health" at bounding box center [219, 275] width 56 height 27
click at [277, 265] on div "Cooking" at bounding box center [289, 275] width 66 height 27
click at [352, 265] on div "Arts" at bounding box center [353, 275] width 44 height 27
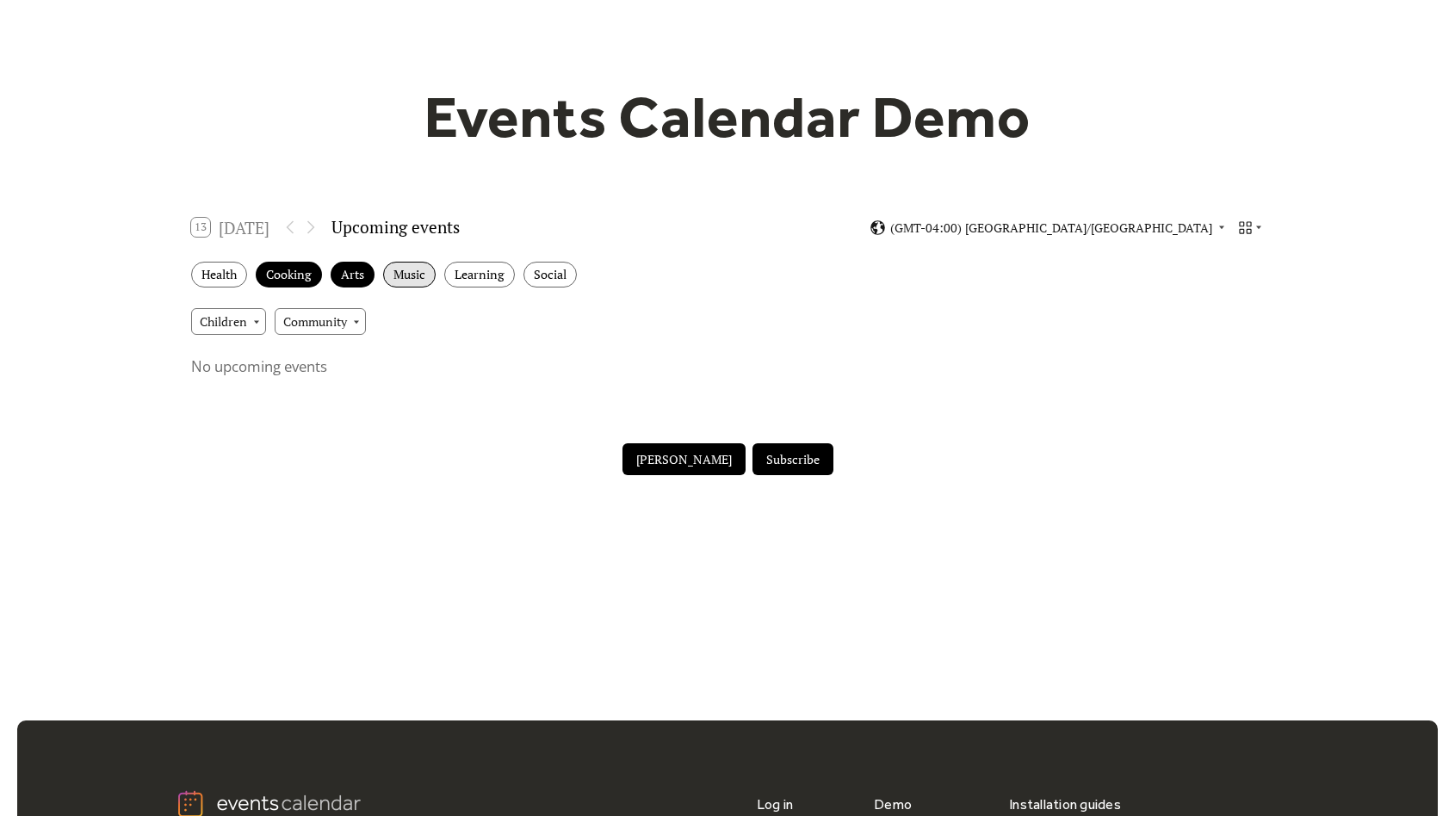
click at [411, 274] on div "Music" at bounding box center [409, 275] width 53 height 27
click at [483, 271] on div "Learning" at bounding box center [479, 275] width 71 height 27
click at [536, 269] on div "Social" at bounding box center [549, 275] width 53 height 27
click at [223, 277] on div "Health" at bounding box center [219, 275] width 56 height 27
click at [1071, 227] on span "(GMT-04:00) America/Barbados" at bounding box center [1051, 228] width 322 height 12
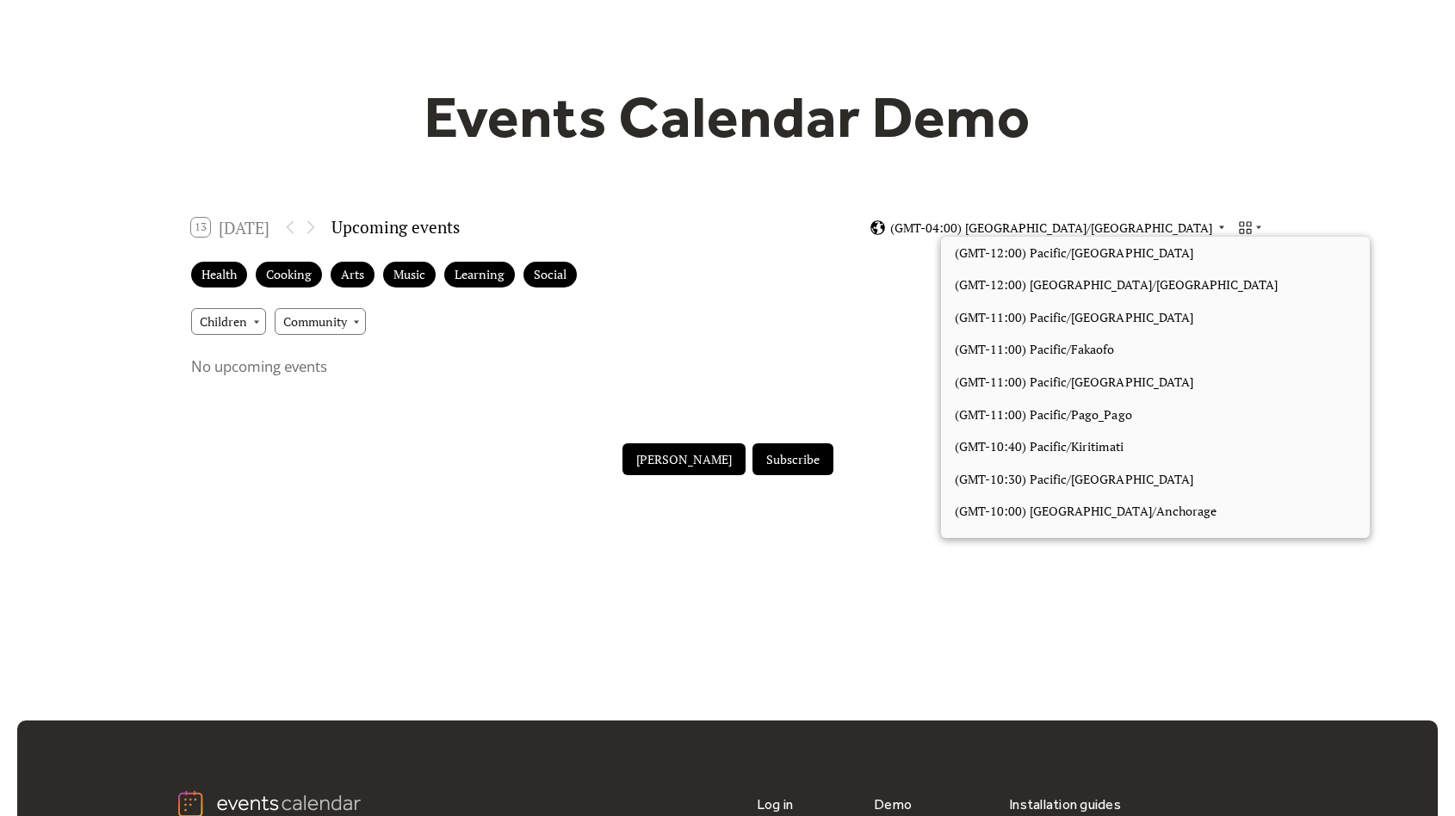
scroll to position [1688, 0]
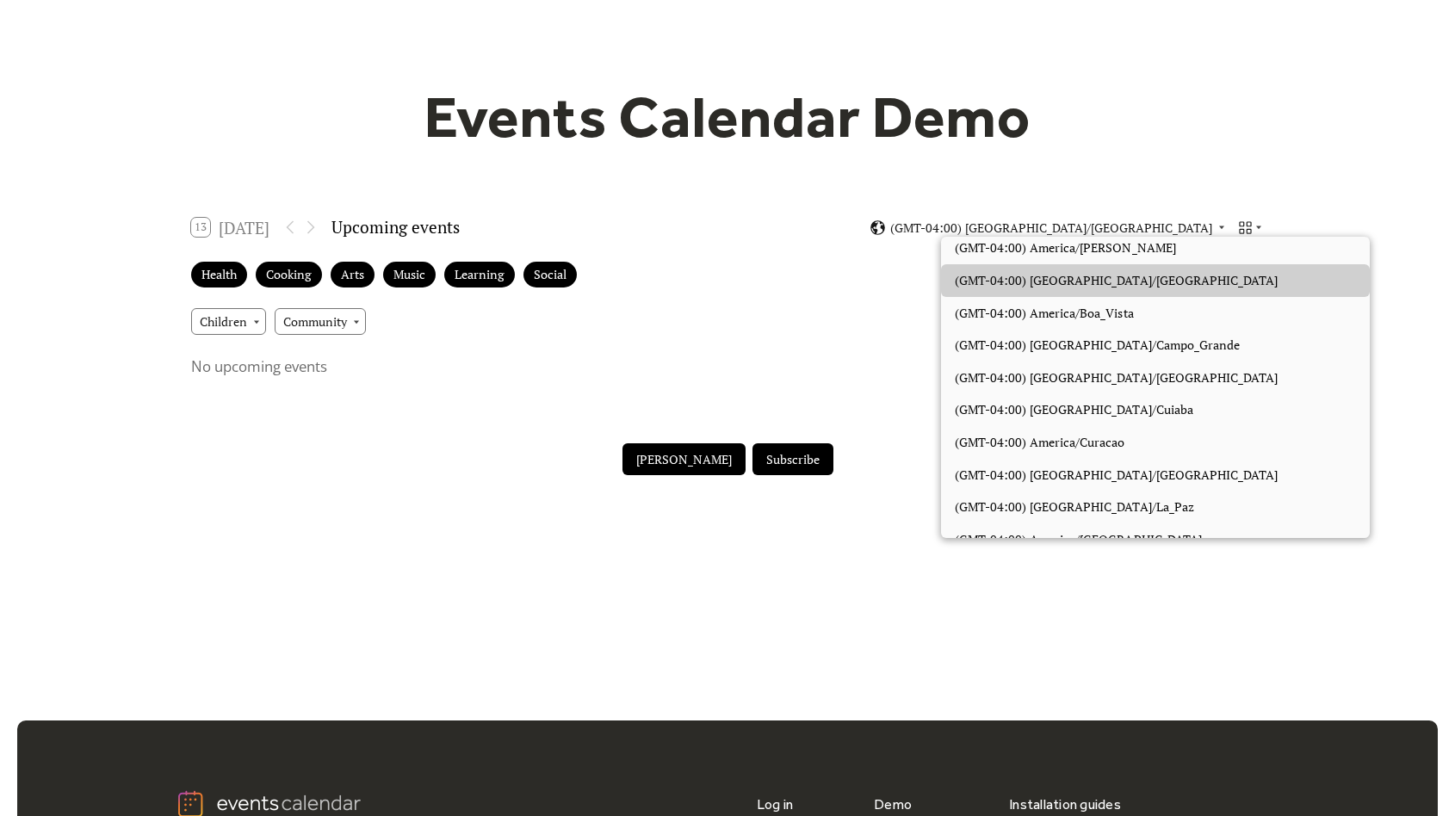
click at [1066, 562] on span "(GMT-04:00) America/Martinique" at bounding box center [1116, 571] width 323 height 19
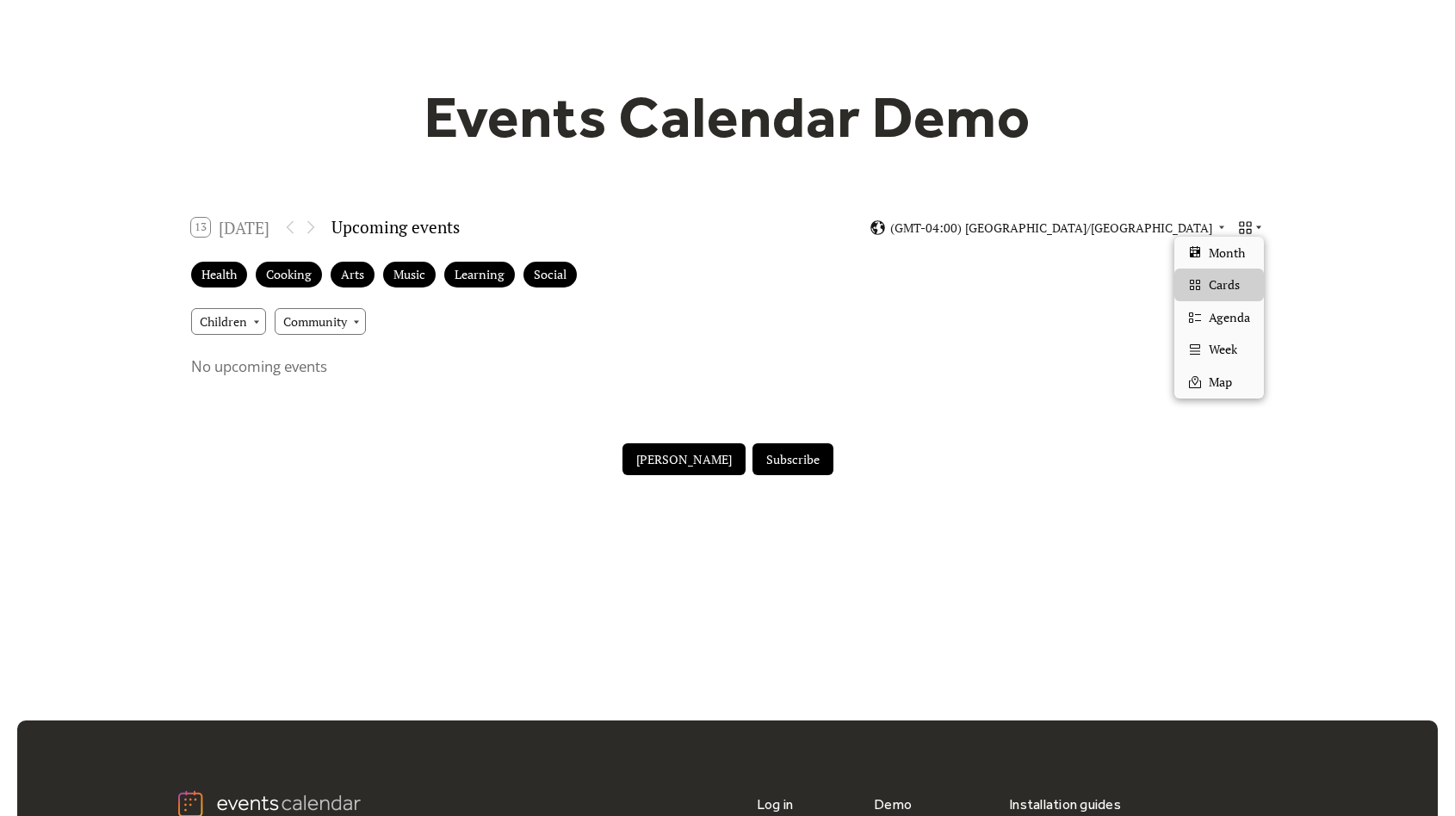
click at [1253, 227] on icon at bounding box center [1245, 228] width 16 height 16
click at [1235, 259] on span "Month" at bounding box center [1227, 253] width 36 height 19
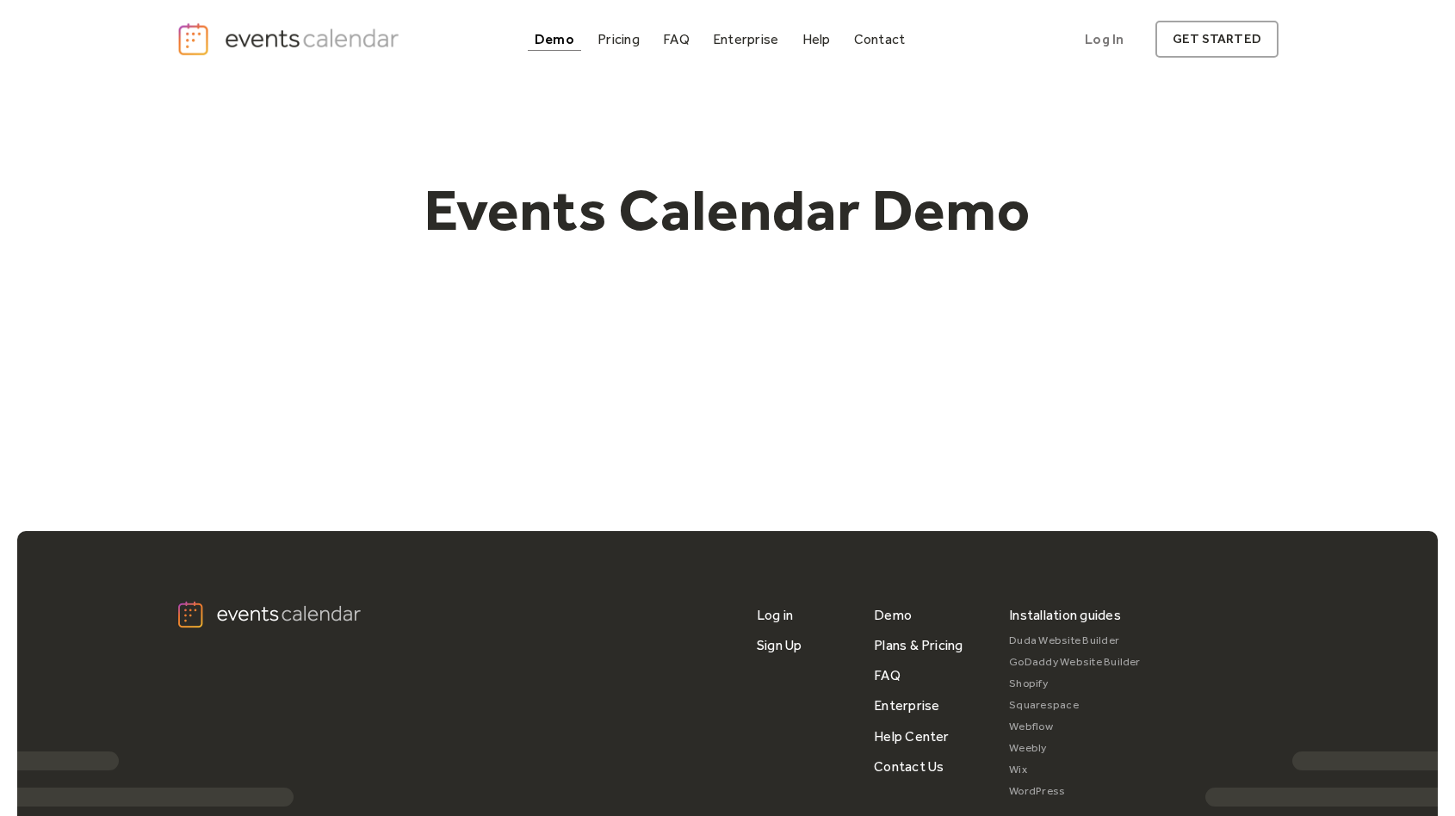
click at [884, 268] on div "Events Calendar Demo Loading the Events Calendar..." at bounding box center [727, 235] width 1102 height 315
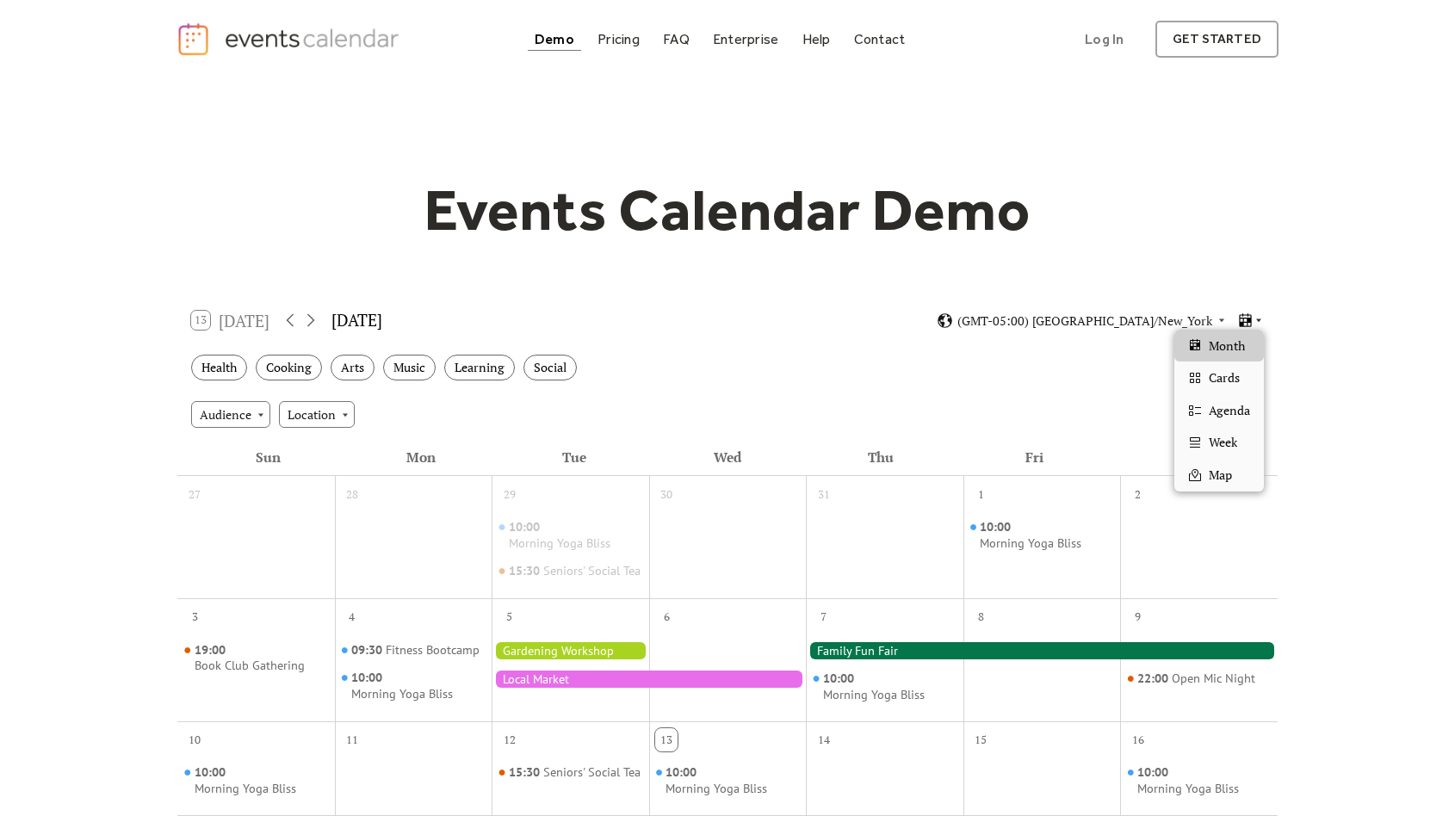
click at [1261, 318] on icon at bounding box center [1259, 320] width 10 height 10
click at [1229, 375] on span "Cards" at bounding box center [1224, 377] width 31 height 19
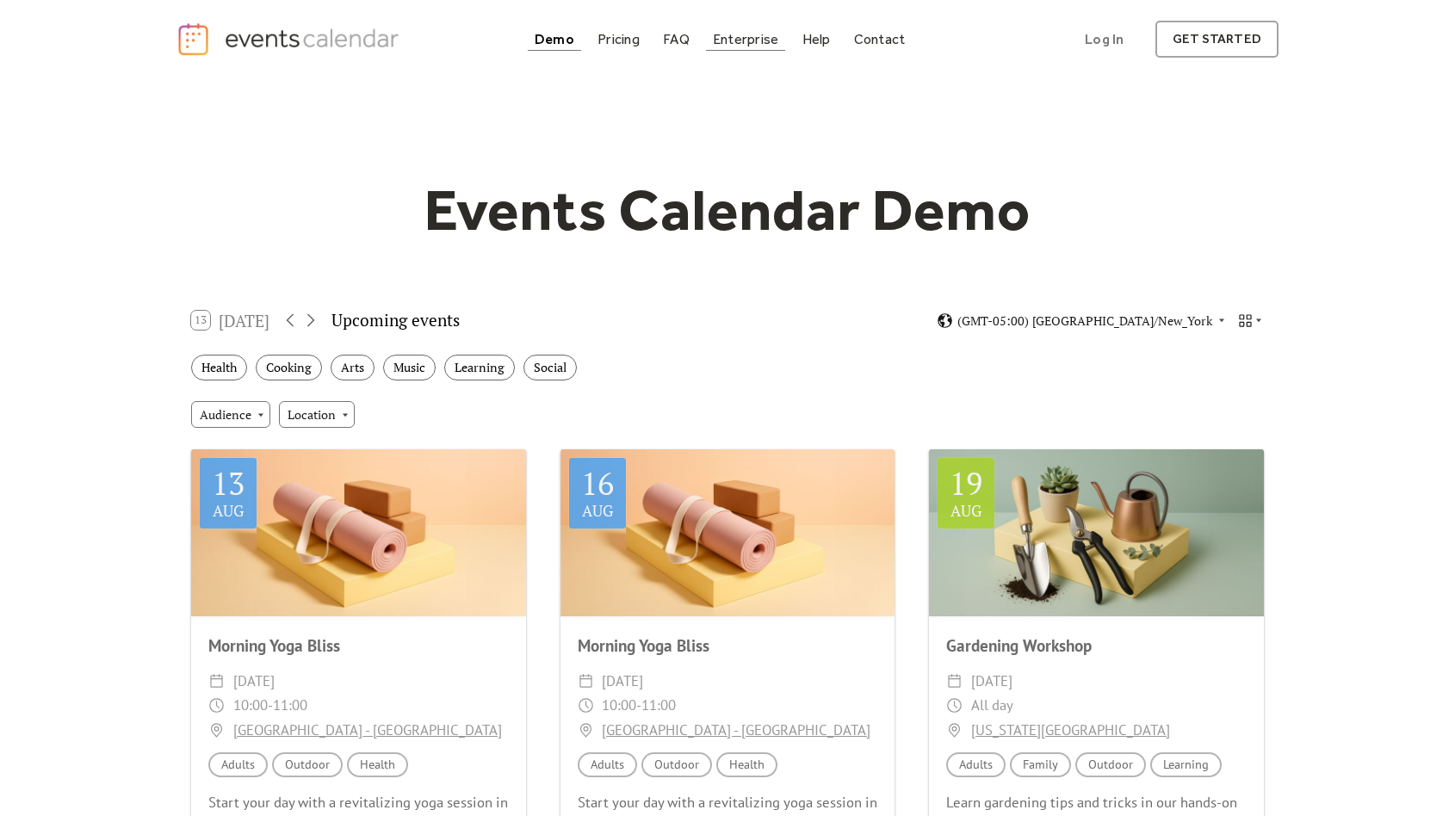
click at [758, 44] on div "Enterprise" at bounding box center [745, 38] width 65 height 9
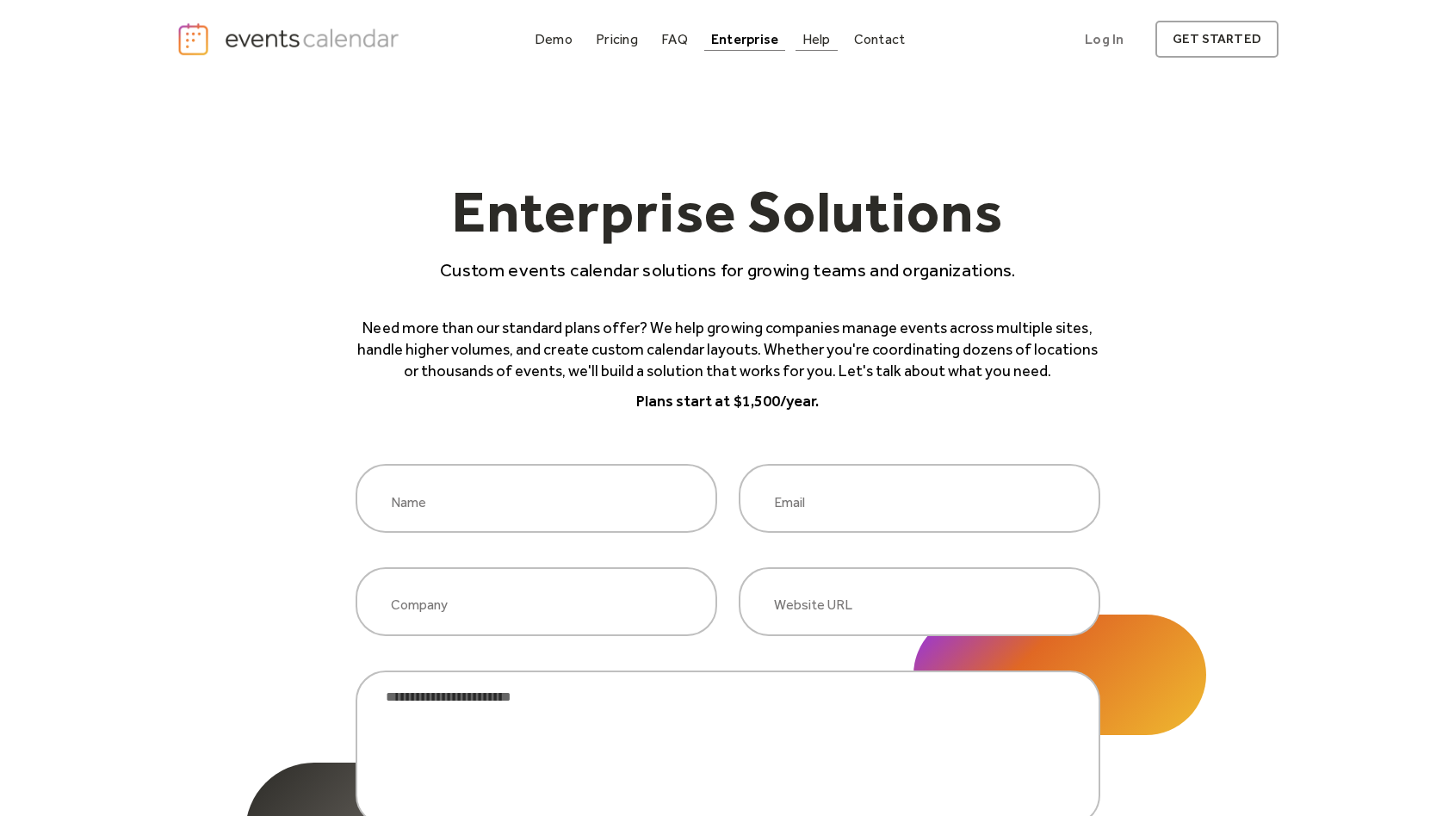
click at [821, 34] on div "Help" at bounding box center [816, 38] width 28 height 9
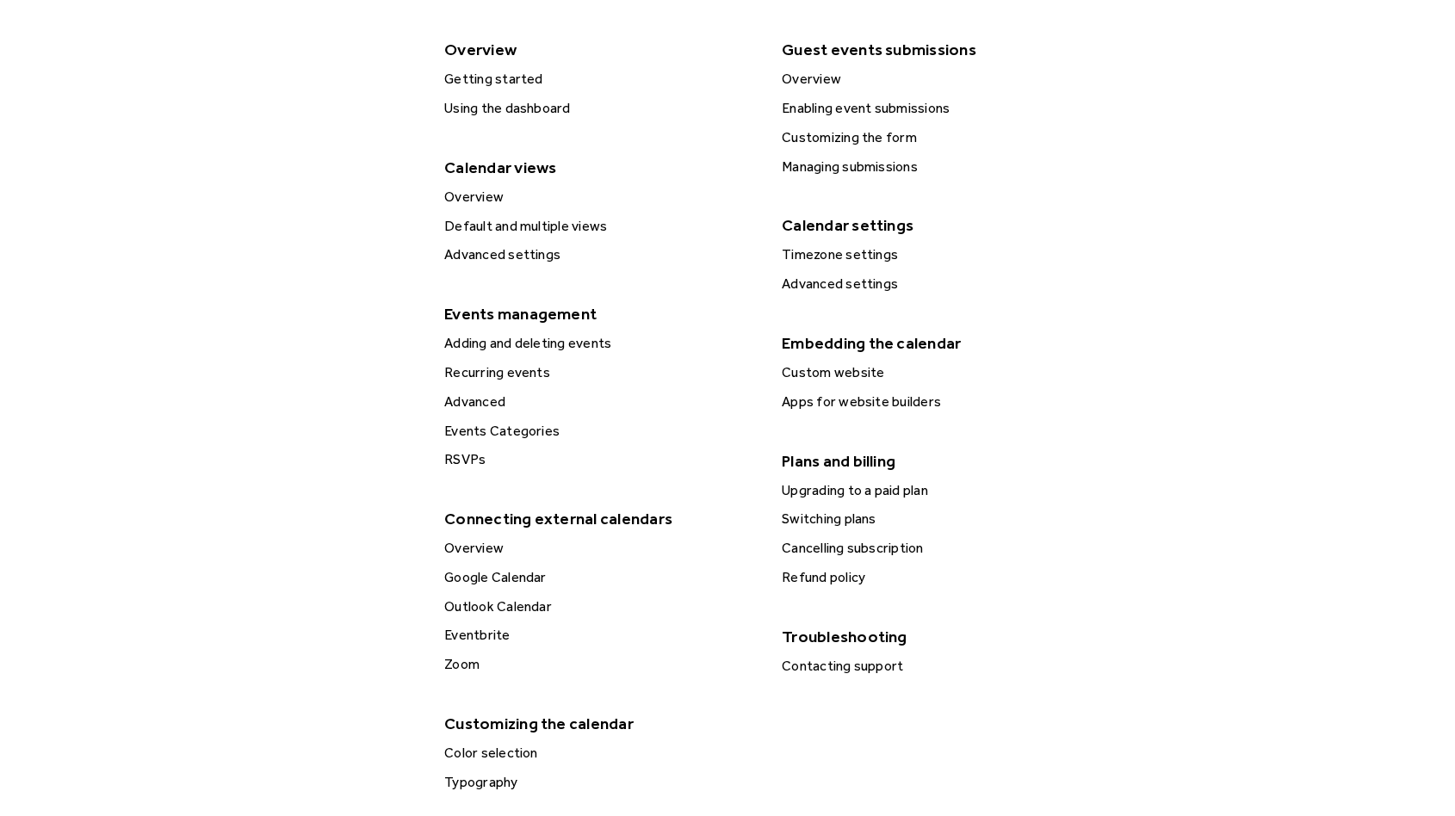
scroll to position [407, 0]
click at [893, 412] on div "Apps for website builders" at bounding box center [938, 400] width 322 height 22
click at [820, 382] on div "Custom website" at bounding box center [938, 371] width 322 height 22
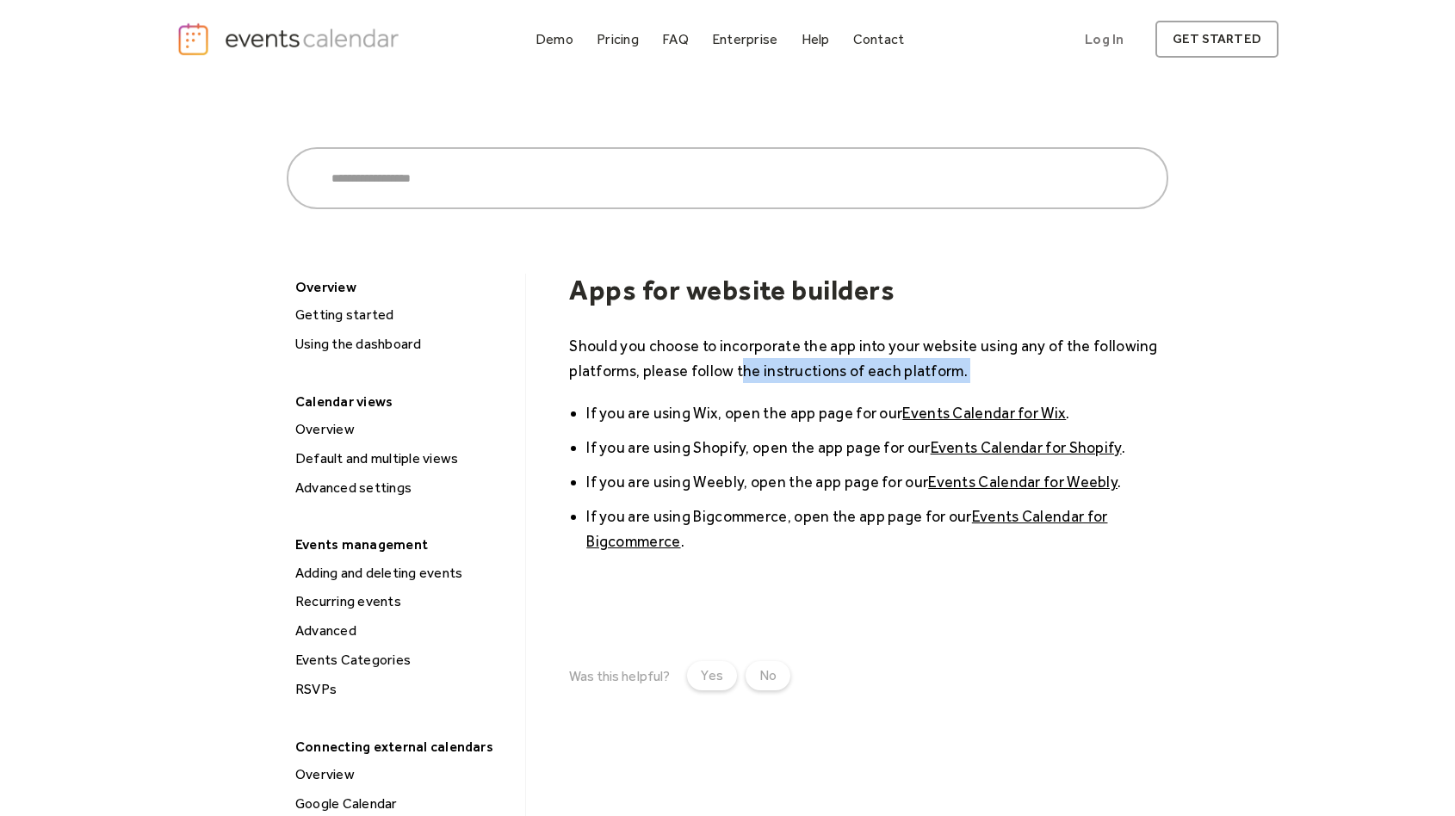
drag, startPoint x: 738, startPoint y: 375, endPoint x: 859, endPoint y: 393, distance: 122.9
click at [859, 393] on div "Should you choose to incorporate the app into your website using any of the fol…" at bounding box center [868, 463] width 599 height 260
click at [928, 419] on link "Events Calendar for Wix" at bounding box center [984, 413] width 164 height 18
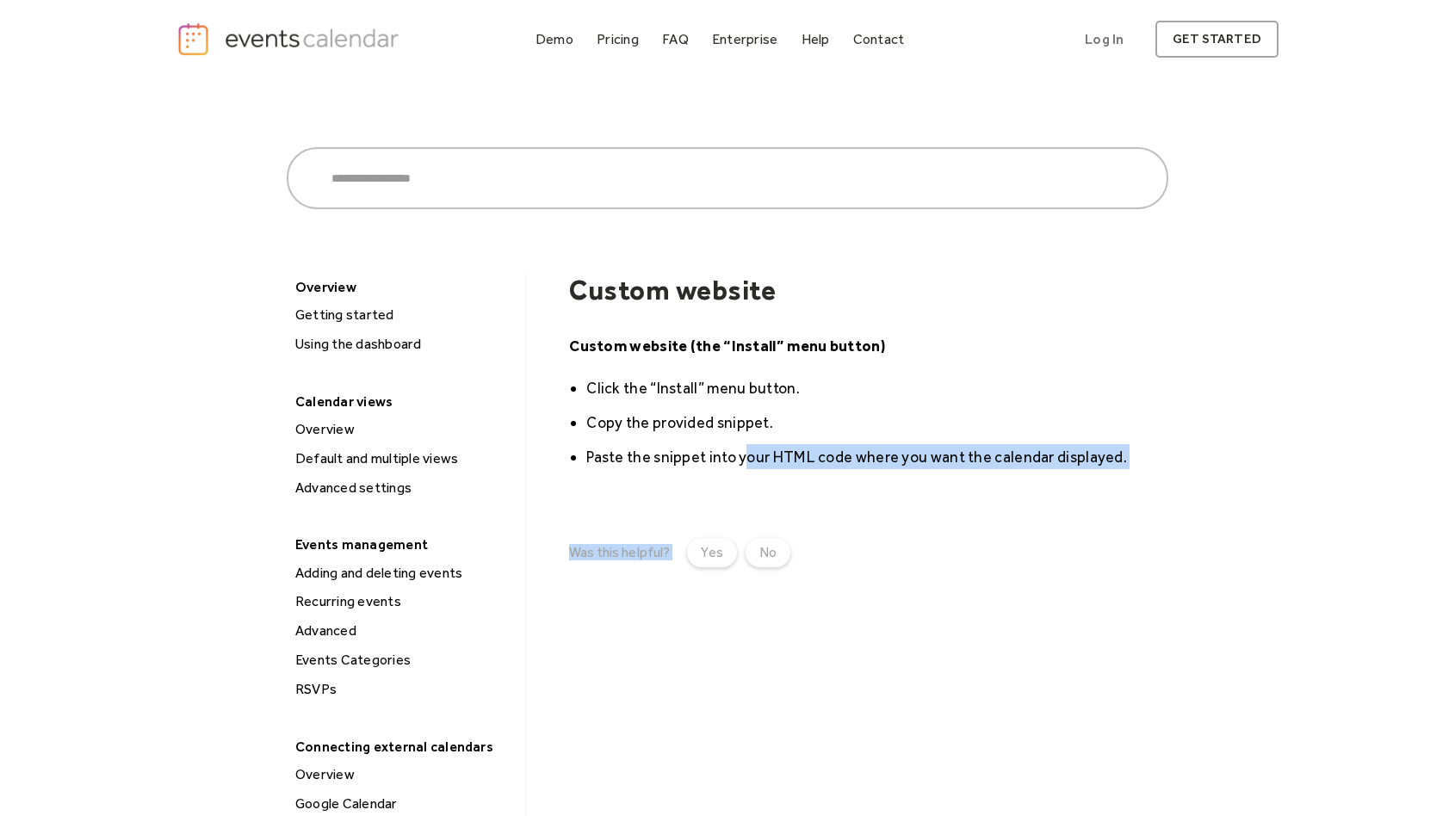
drag, startPoint x: 749, startPoint y: 449, endPoint x: 845, endPoint y: 486, distance: 103.3
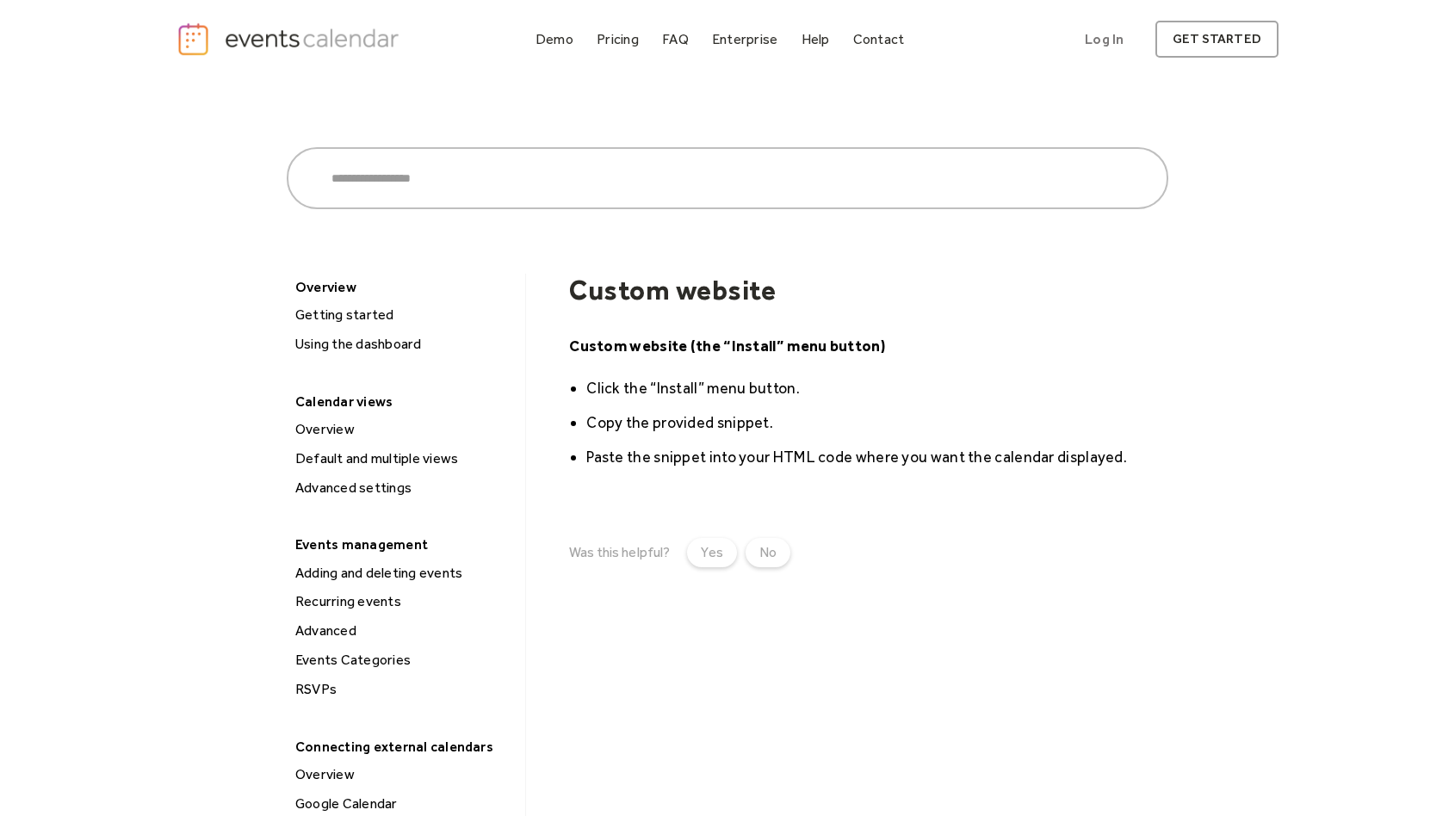
click at [286, 35] on img "home" at bounding box center [289, 39] width 227 height 35
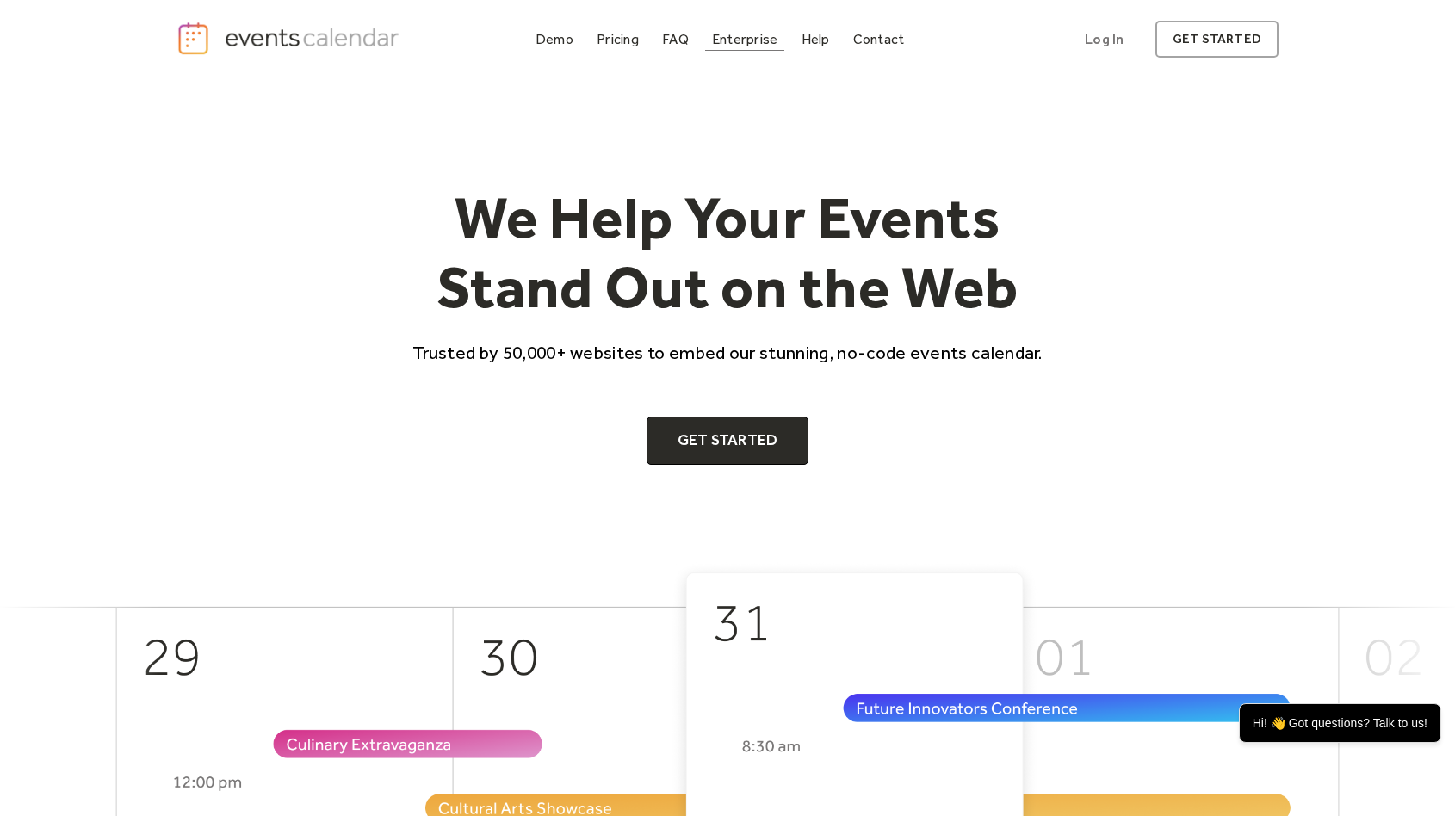
click at [758, 39] on div "Enterprise" at bounding box center [744, 38] width 65 height 9
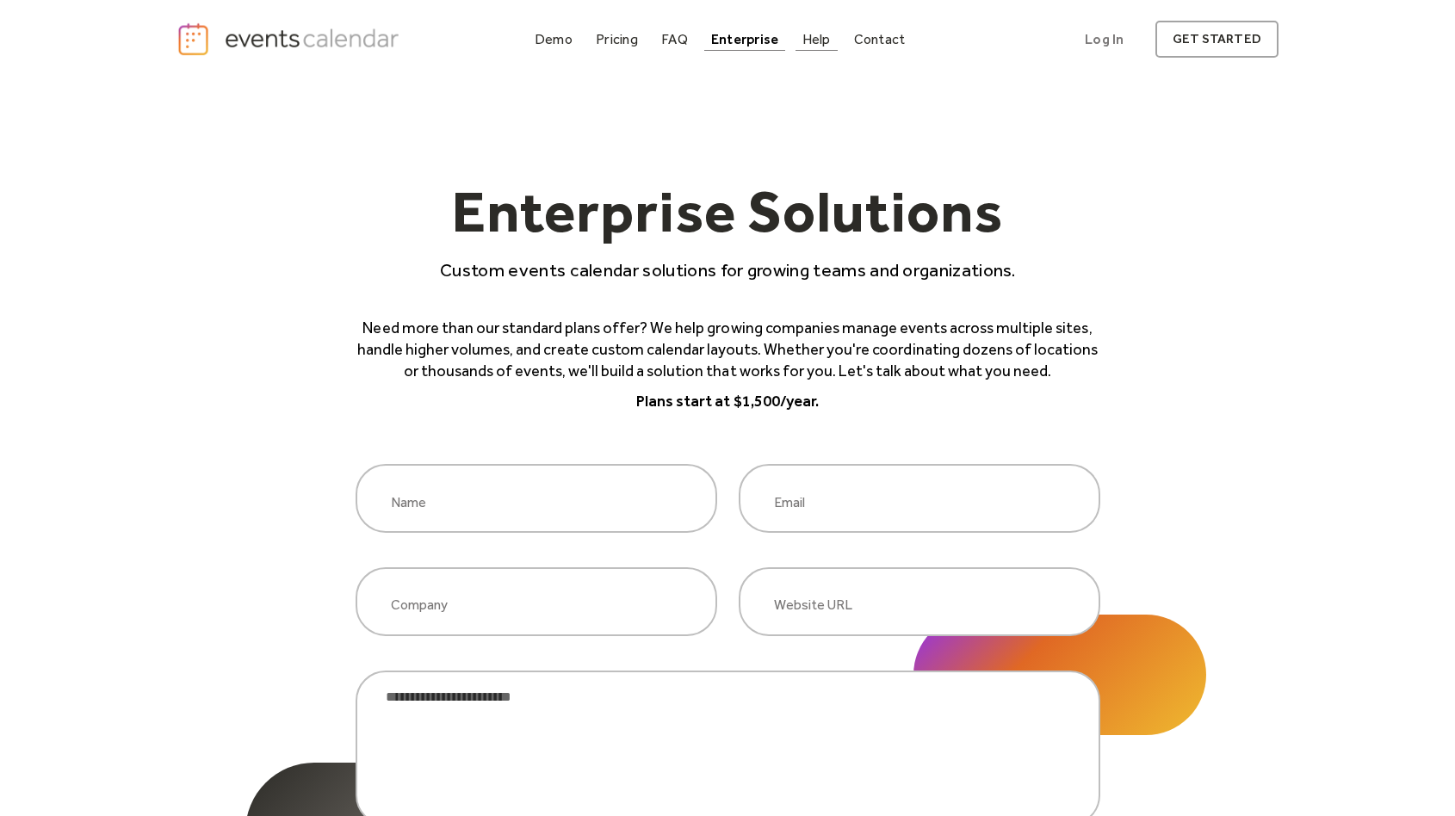
click at [810, 44] on div "Help" at bounding box center [816, 38] width 28 height 9
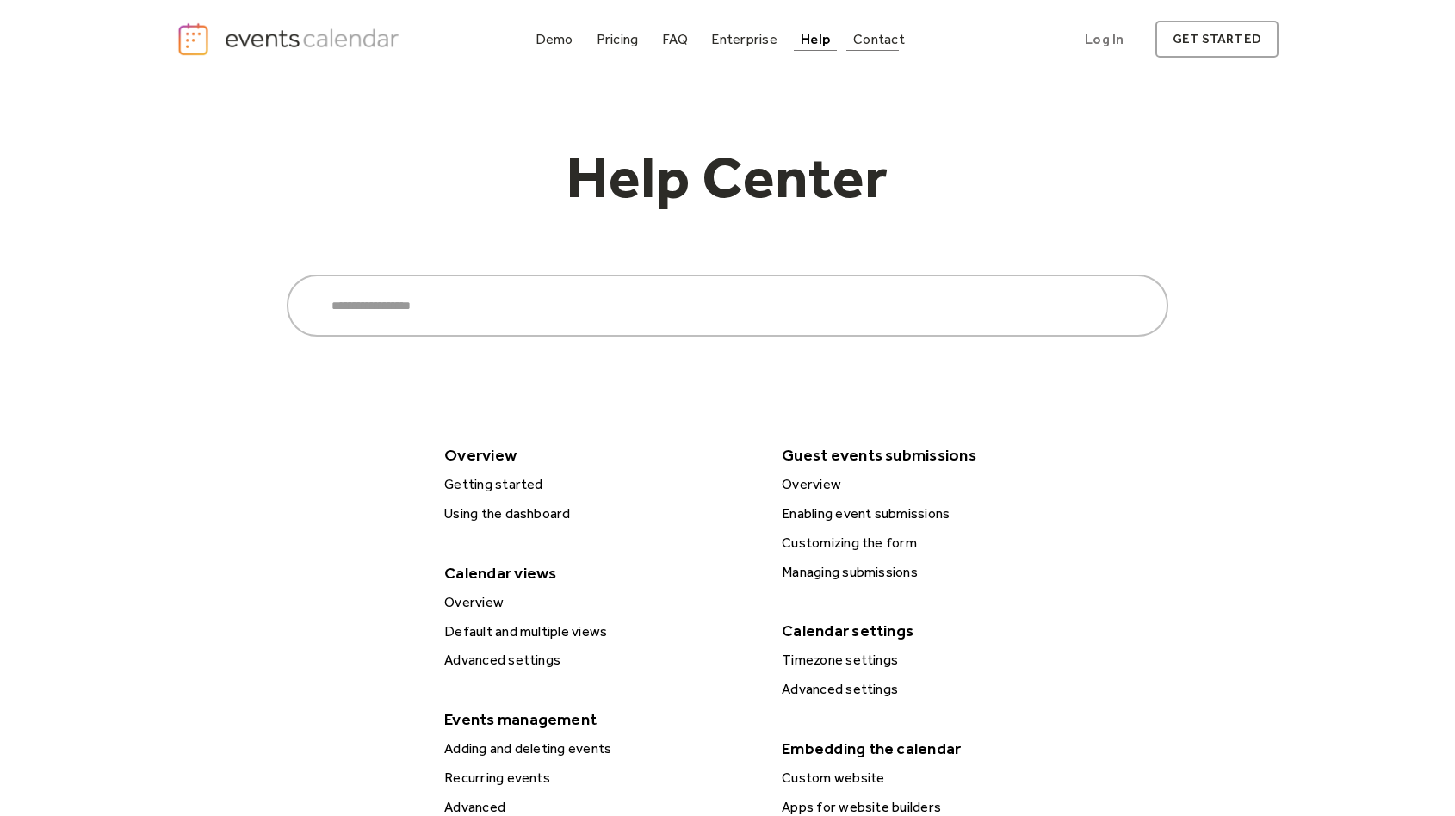
click at [885, 34] on div "Contact" at bounding box center [879, 38] width 52 height 9
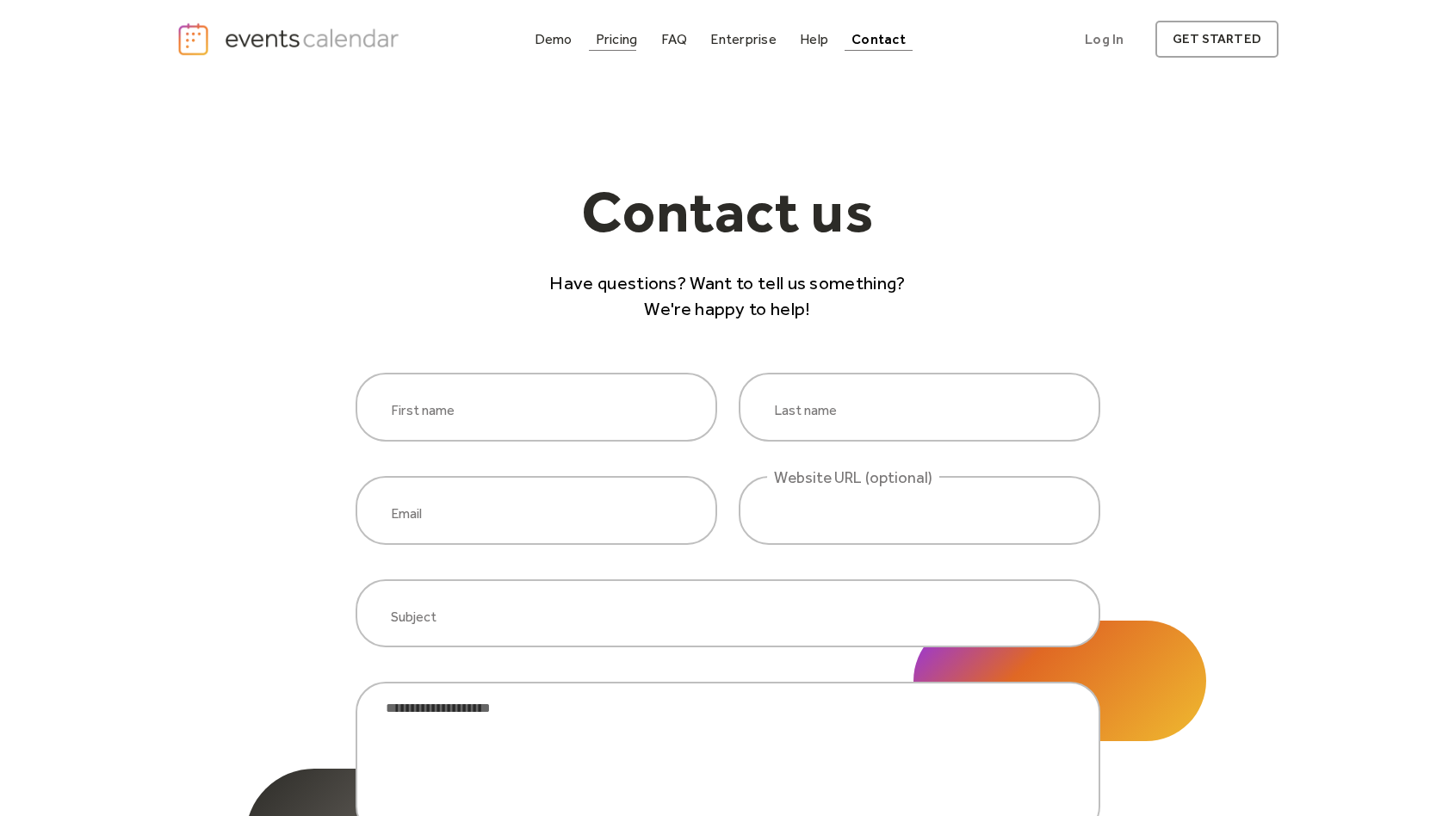
click at [627, 37] on div "Pricing" at bounding box center [617, 38] width 42 height 9
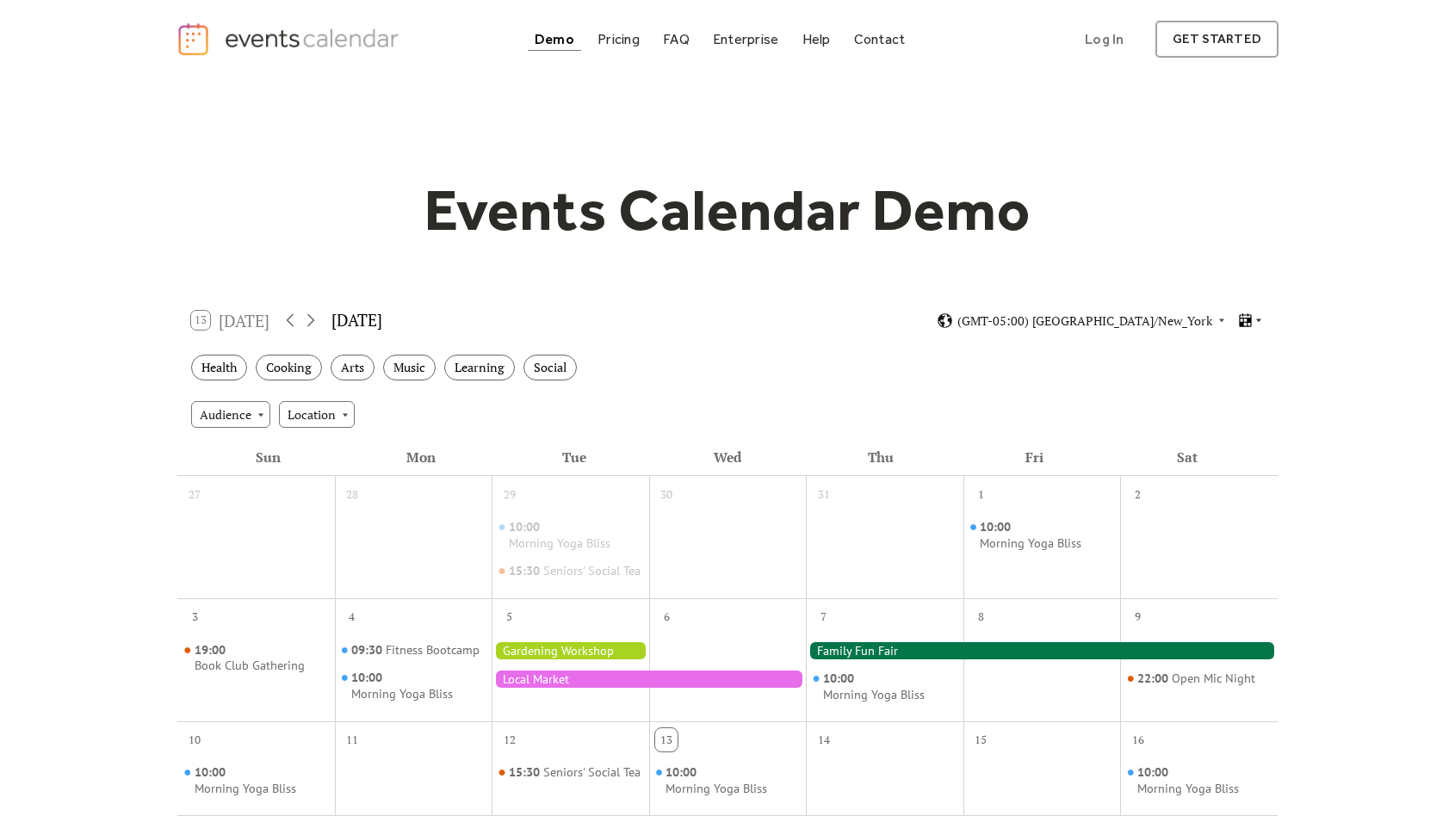
click at [1254, 323] on icon at bounding box center [1259, 320] width 10 height 10
click at [1225, 373] on span "Cards" at bounding box center [1224, 377] width 31 height 19
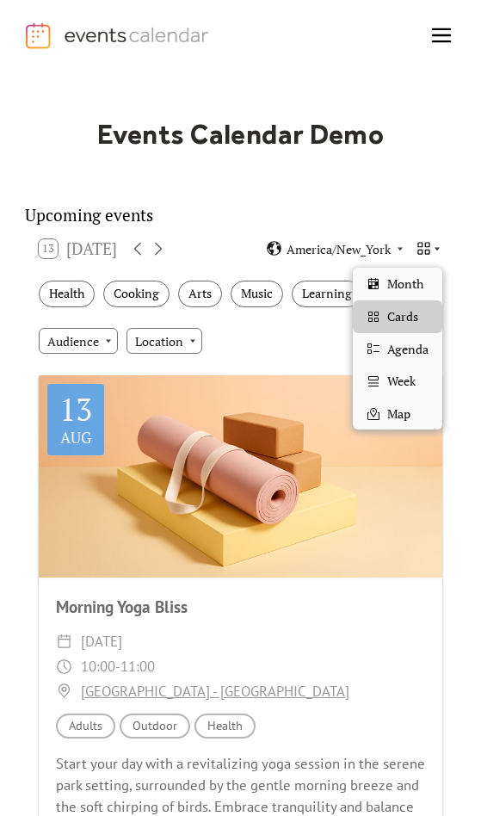
click at [431, 256] on icon at bounding box center [424, 248] width 16 height 16
click at [412, 282] on span "Month" at bounding box center [405, 284] width 36 height 19
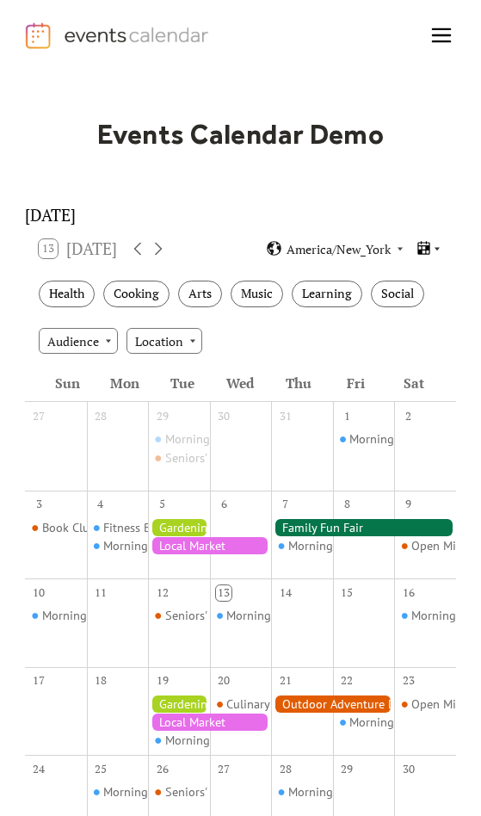
click at [424, 256] on icon at bounding box center [424, 249] width 12 height 14
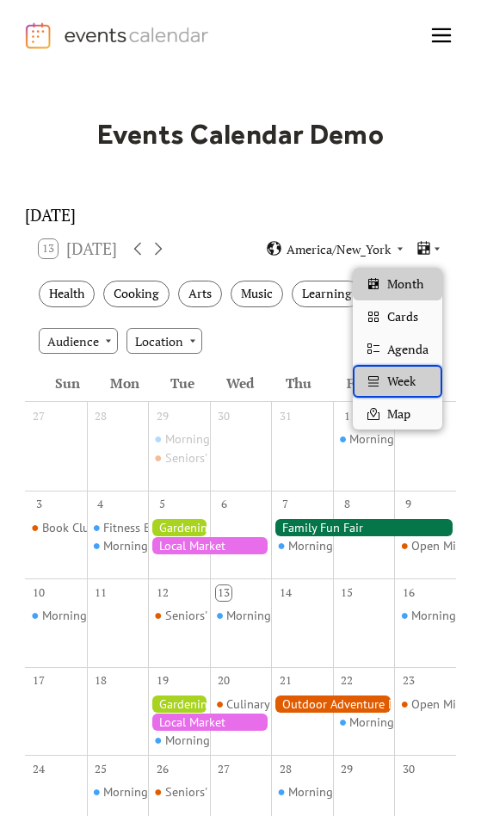
click at [419, 381] on div "Week" at bounding box center [398, 381] width 90 height 33
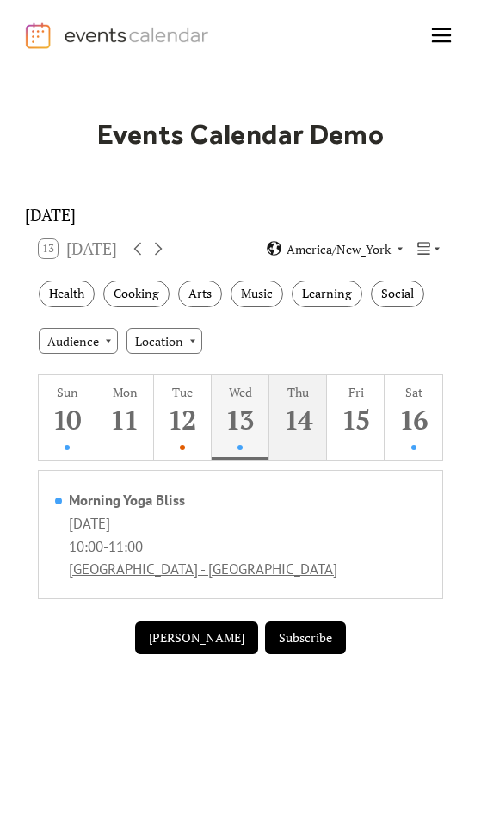
click at [313, 437] on div "14" at bounding box center [297, 419] width 49 height 35
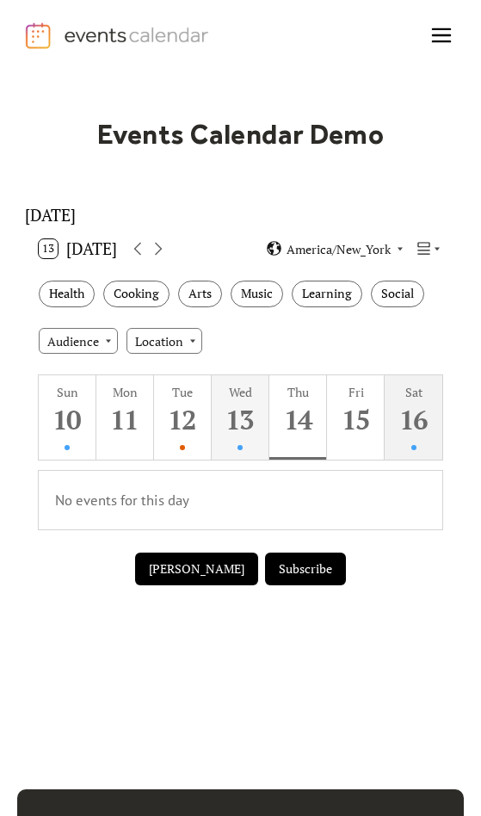
click at [400, 435] on div "16" at bounding box center [412, 419] width 49 height 35
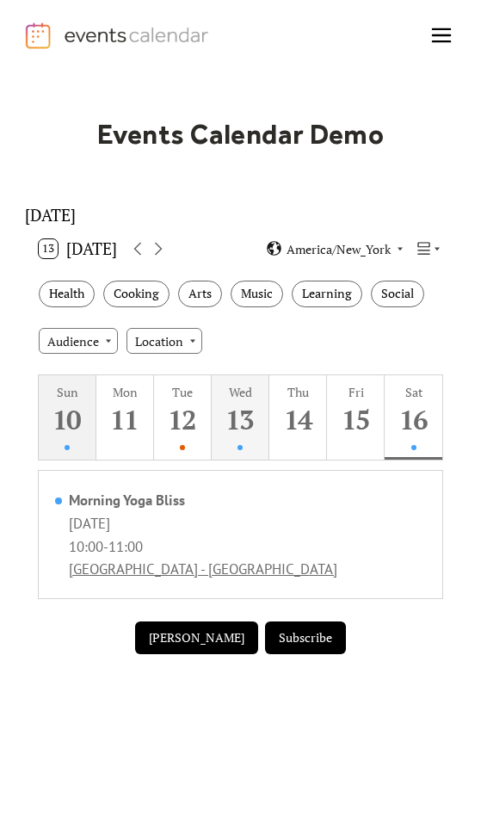
click at [50, 430] on div "10" at bounding box center [66, 419] width 49 height 35
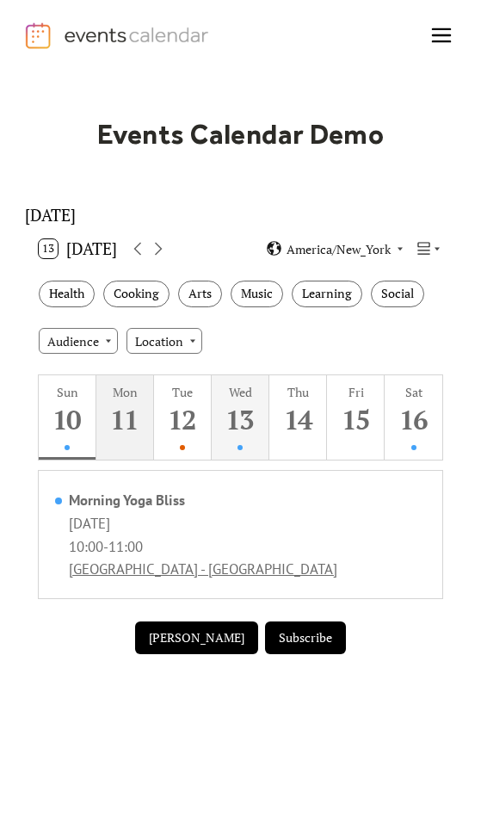
click at [120, 431] on div "11" at bounding box center [124, 419] width 49 height 35
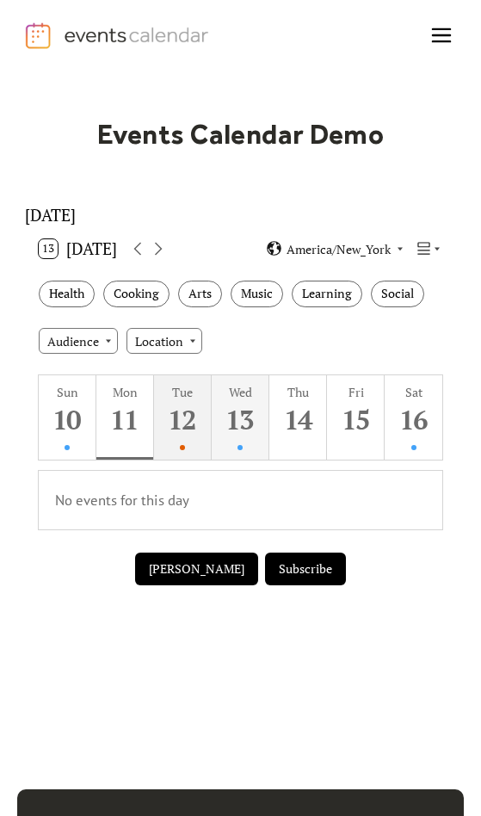
click at [178, 431] on div "12" at bounding box center [182, 419] width 49 height 35
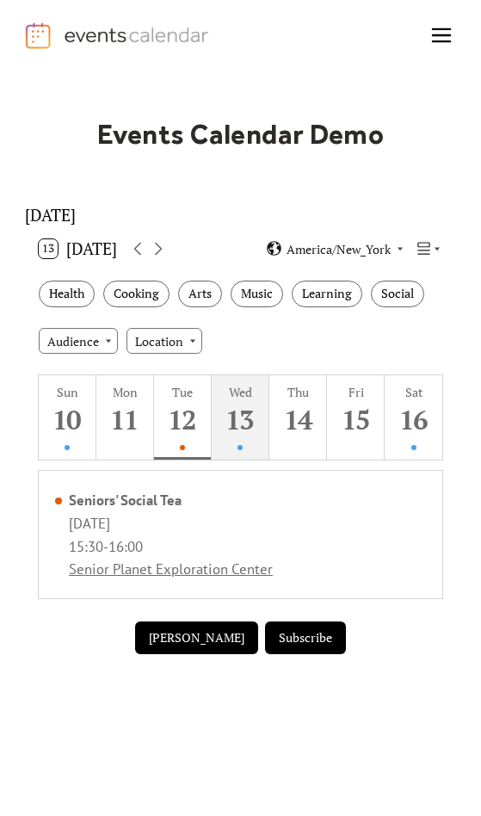
click at [257, 419] on div "13" at bounding box center [239, 419] width 49 height 35
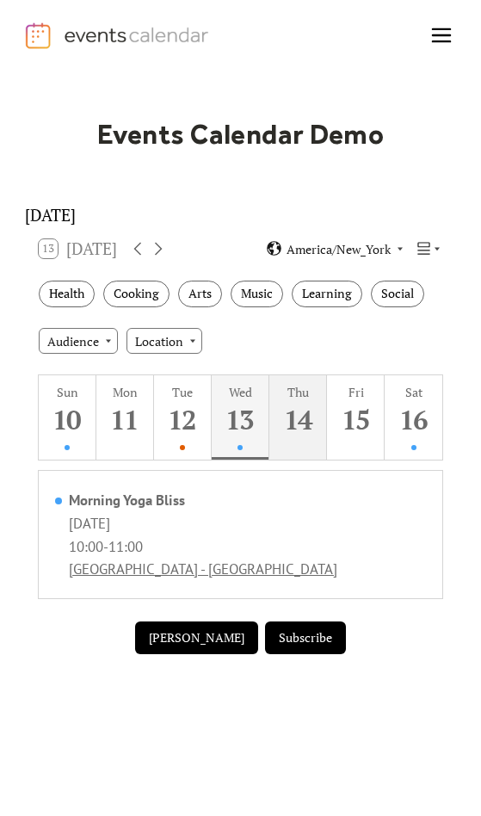
click at [323, 418] on button "Thu 14" at bounding box center [298, 417] width 58 height 84
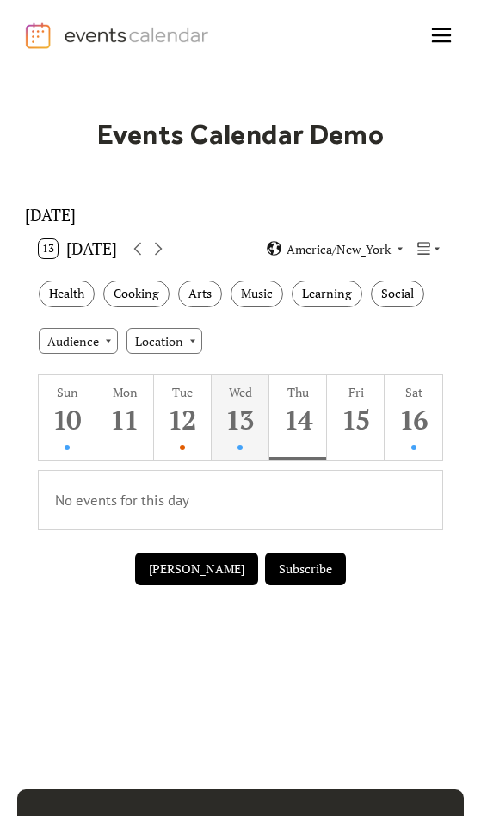
click at [438, 248] on div "13 Today America/New_York" at bounding box center [240, 248] width 431 height 41
click at [436, 254] on icon at bounding box center [437, 249] width 10 height 10
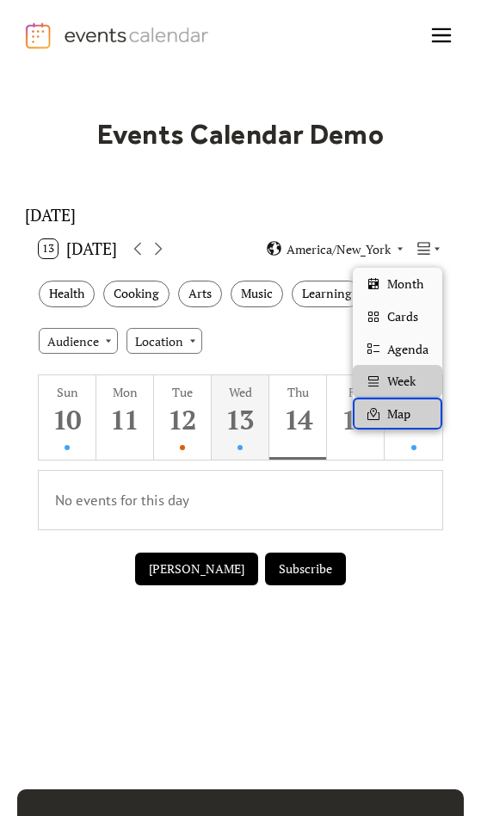
click at [421, 409] on div "Map" at bounding box center [398, 414] width 90 height 33
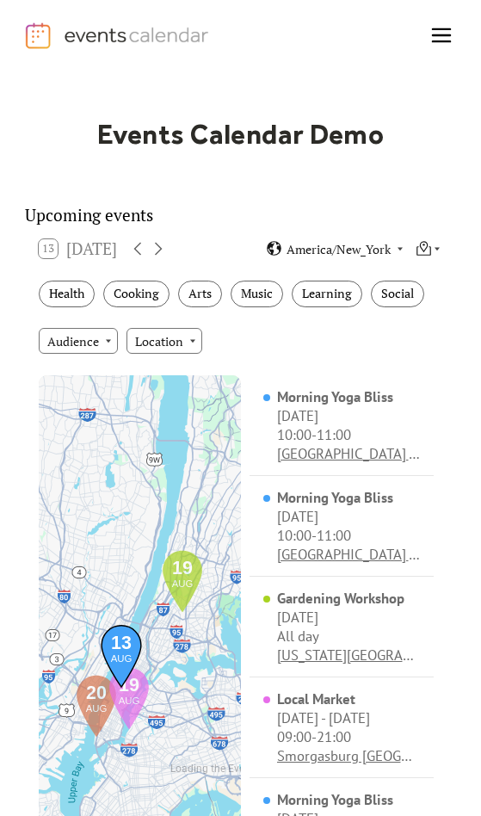
click at [430, 269] on div "13 Today America/New_York" at bounding box center [240, 248] width 431 height 41
click at [430, 267] on div "13 Today America/New_York" at bounding box center [240, 248] width 431 height 41
click at [426, 253] on icon at bounding box center [424, 247] width 9 height 11
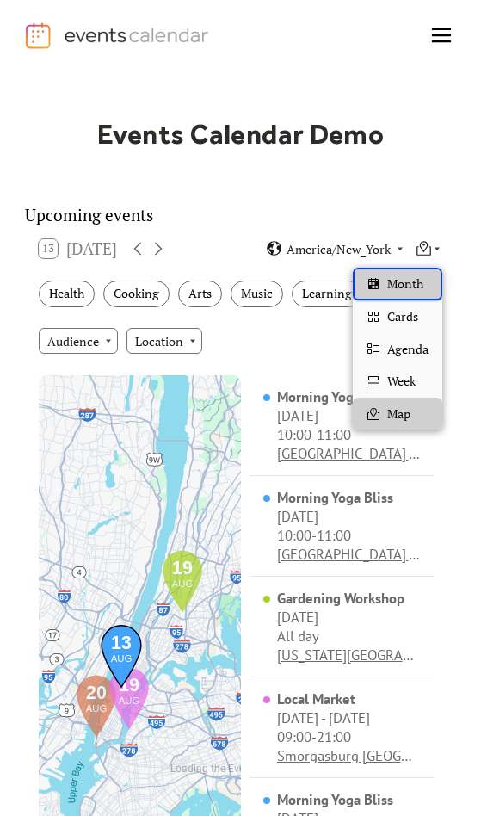
click at [416, 277] on span "Month" at bounding box center [405, 284] width 36 height 19
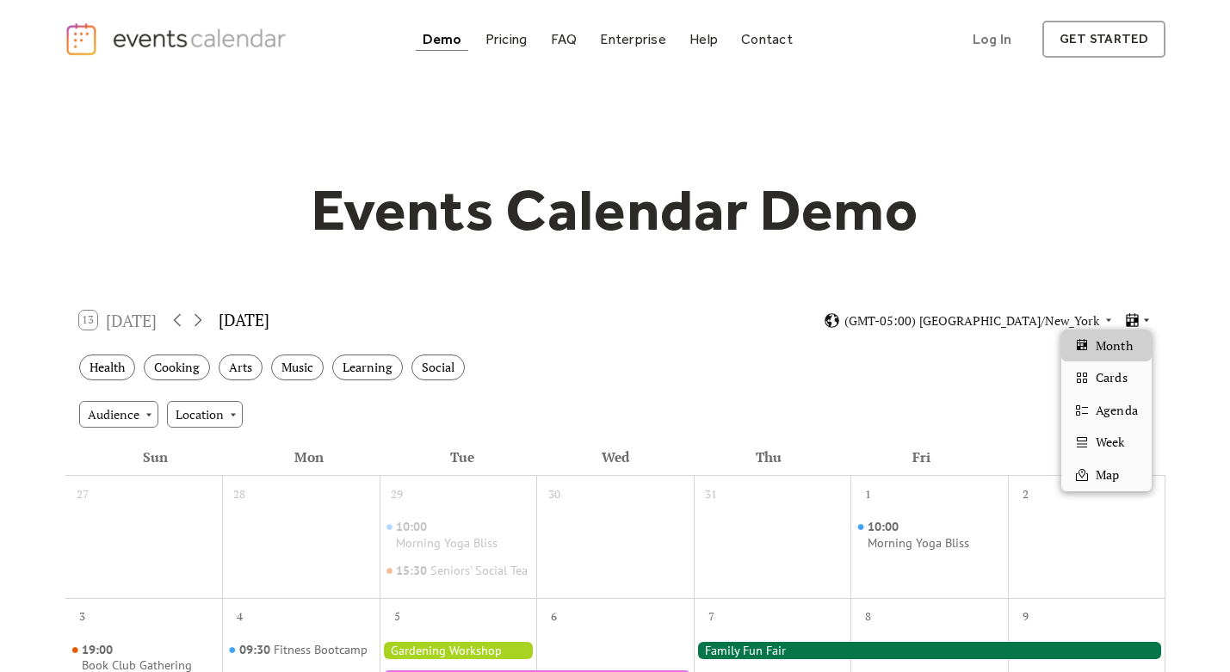
click at [1148, 320] on icon at bounding box center [1147, 320] width 10 height 10
click at [1118, 369] on span "Cards" at bounding box center [1111, 377] width 31 height 19
